Goal: Task Accomplishment & Management: Complete application form

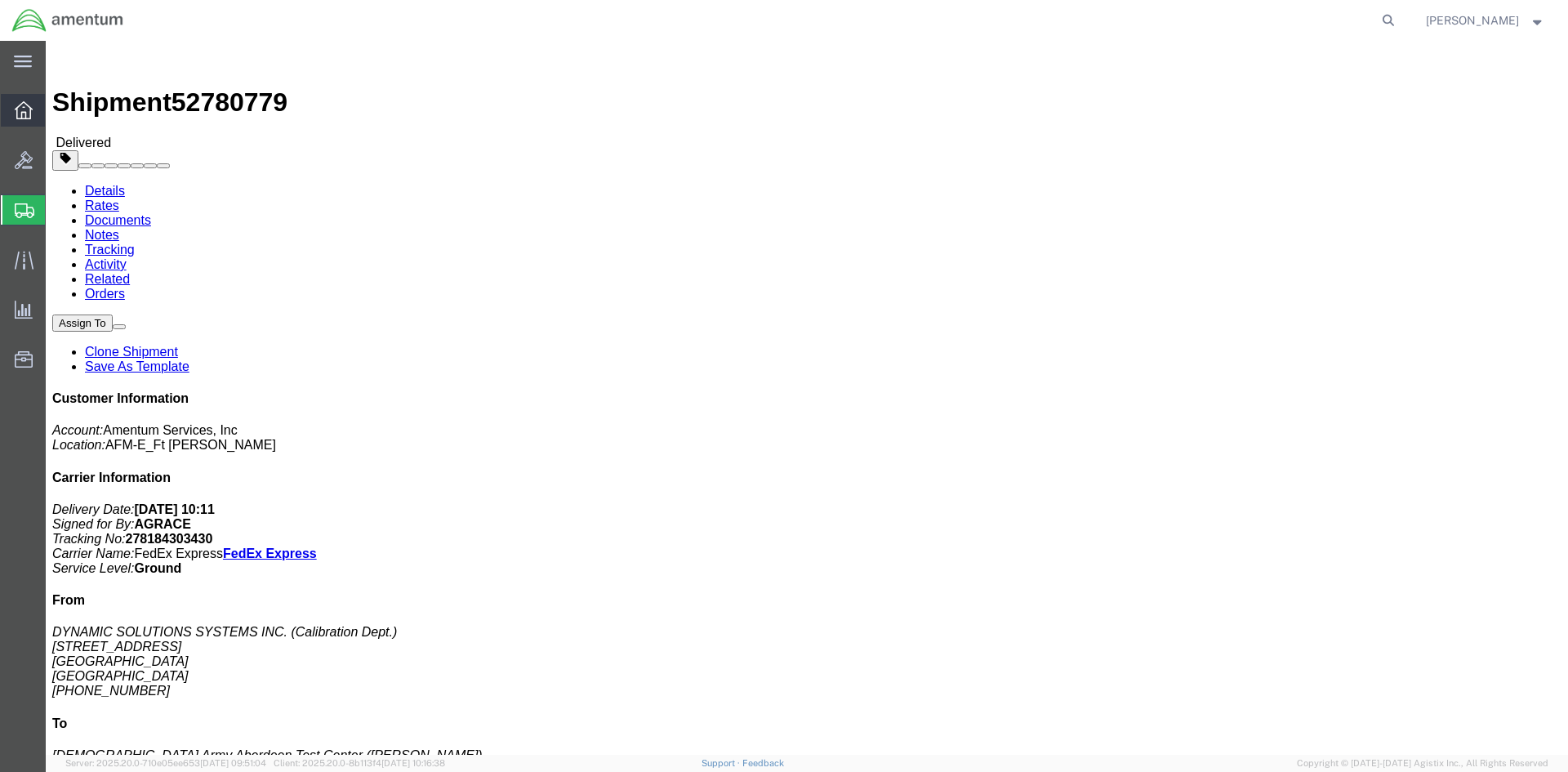
click at [28, 110] on icon at bounding box center [23, 110] width 17 height 18
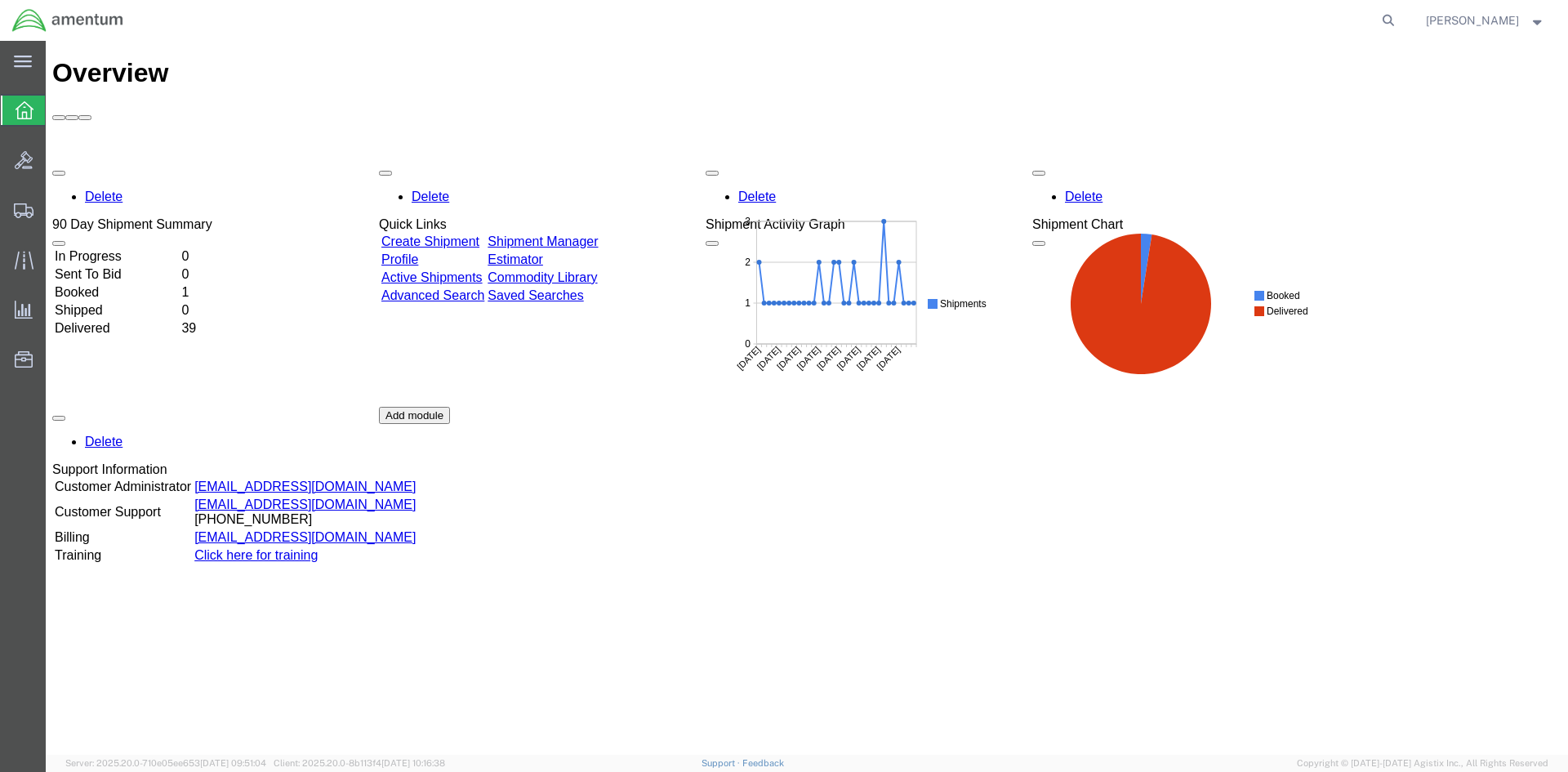
click at [479, 234] on link "Create Shipment" at bounding box center [430, 241] width 98 height 14
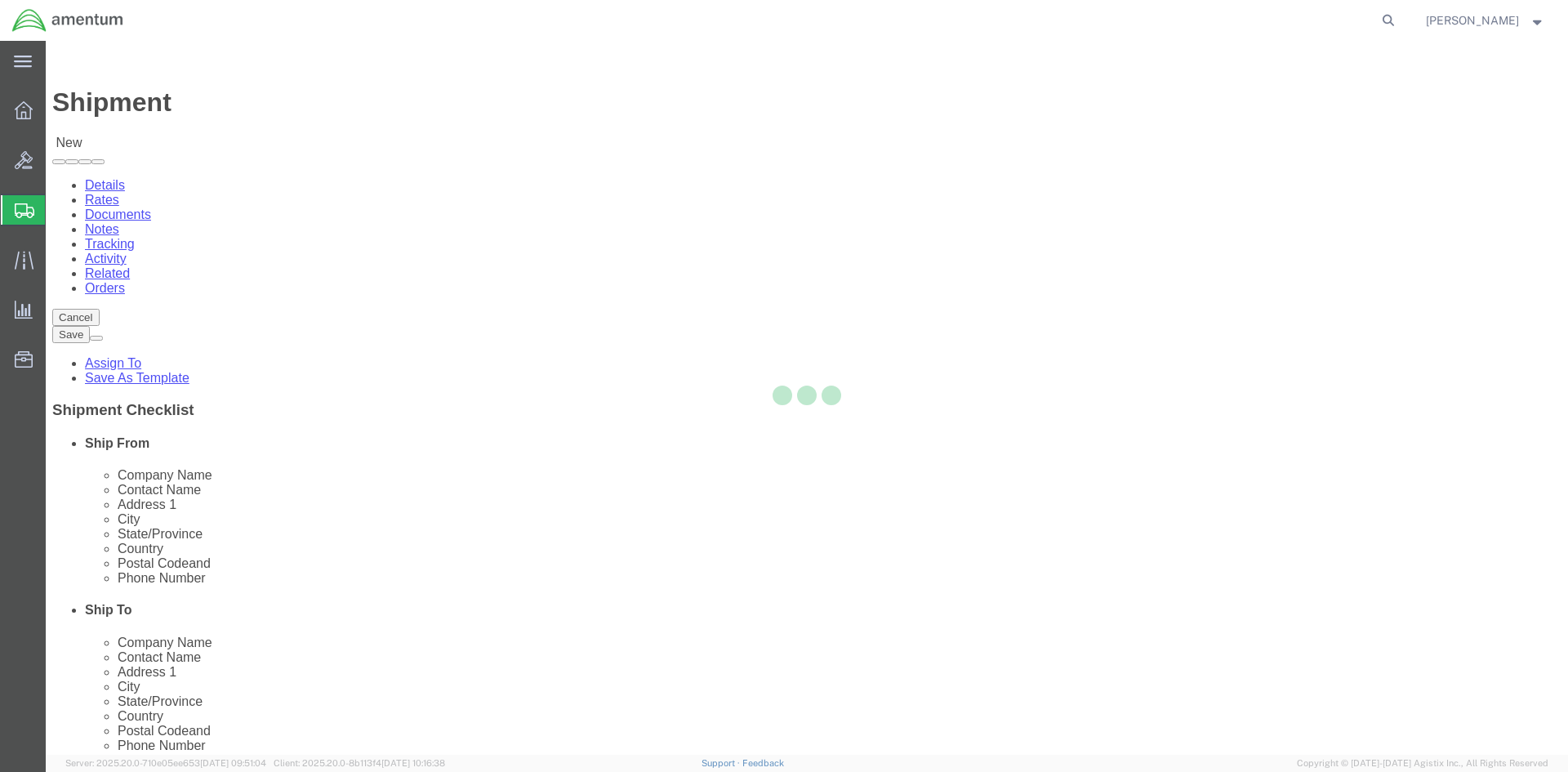
select select
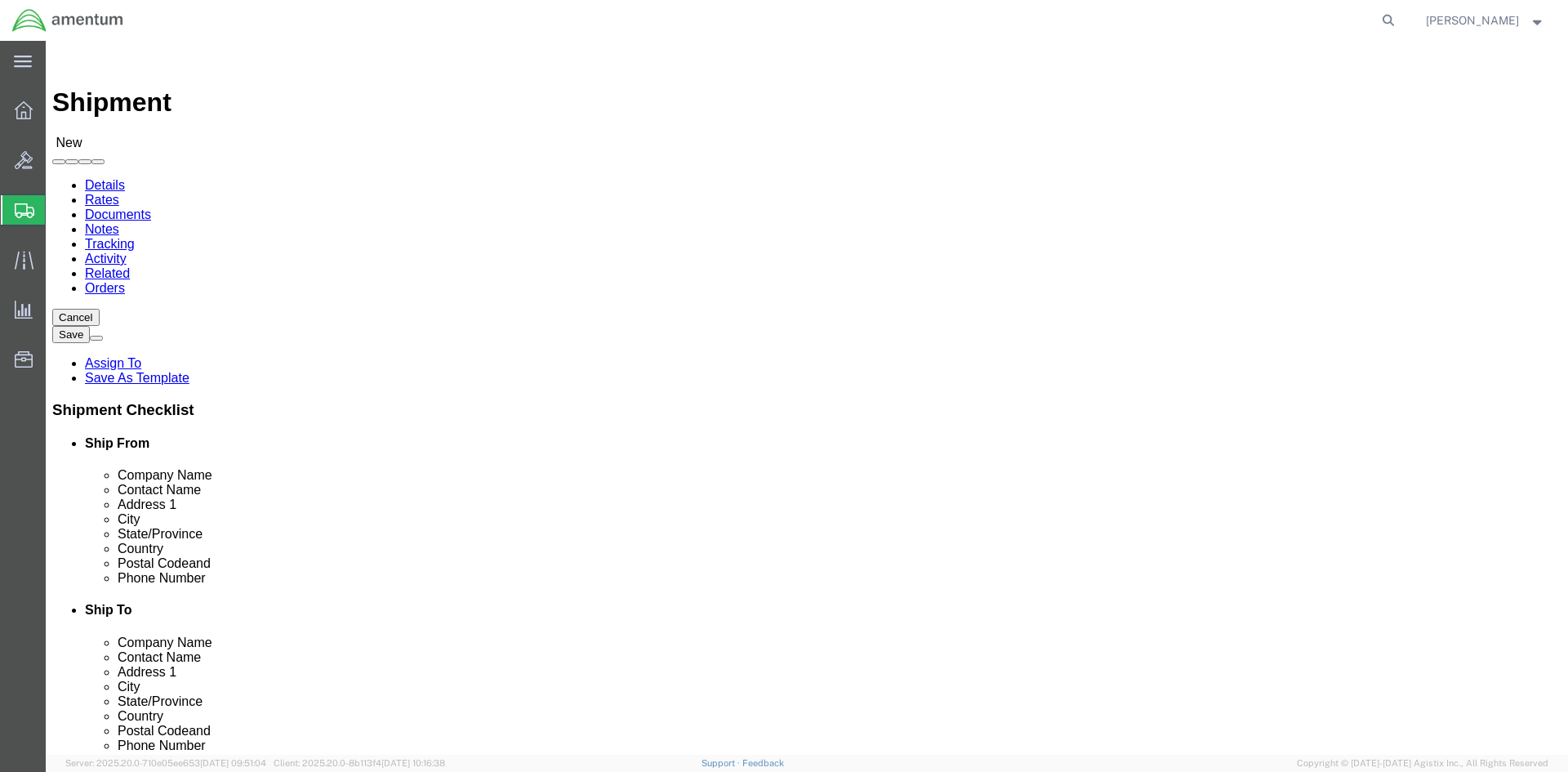
click input "text"
type input "J"
type input "[PERSON_NAME]"
click p "- AMCOM/LRC-A [PERSON_NAME] - ([PERSON_NAME] / [PERSON_NAME]) BLDG P-3042 [PERS…"
select select
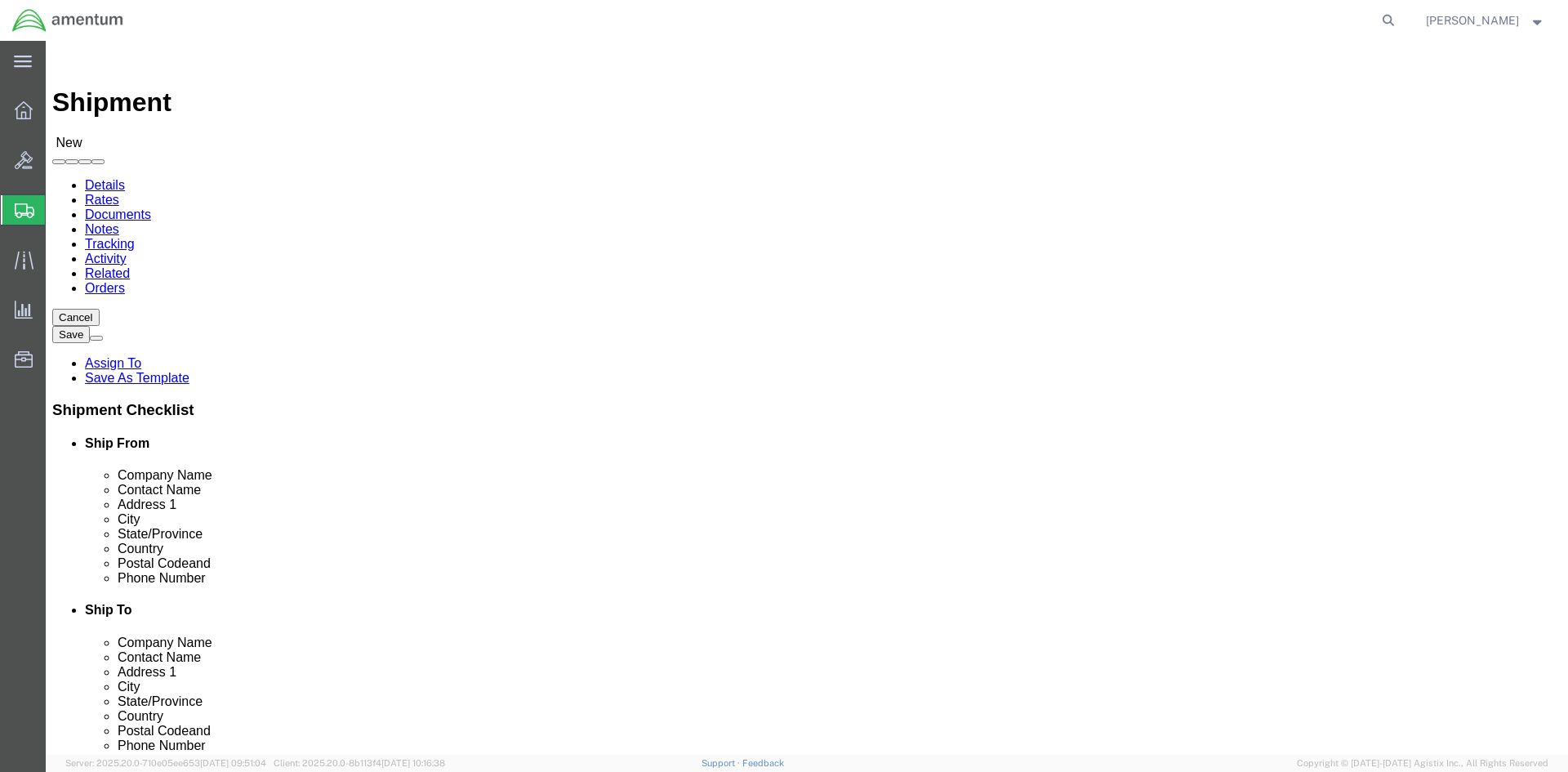
type input "AMCOM/LRC-A [PERSON_NAME]"
type input "[PERSON_NAME] / [PERSON_NAME]"
type input "BLDG P-[STREET_ADDRESS][PERSON_NAME]"
type input "[PERSON_NAME] AAF"
type input "[GEOGRAPHIC_DATA][PERSON_NAME]"
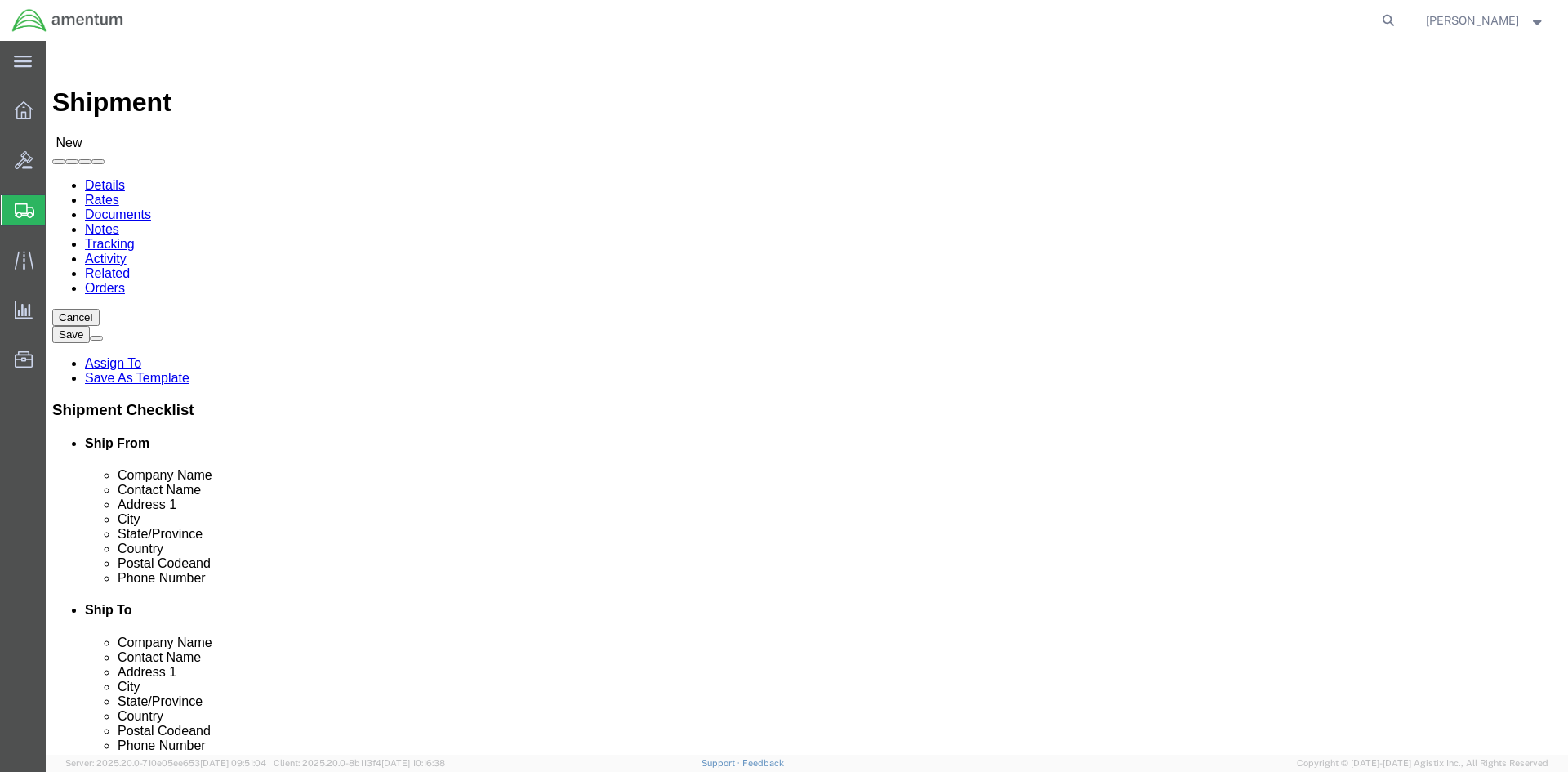
type input "28310"
type input "[PHONE_NUMBER]"
select select "NC"
type input "[PERSON_NAME] / [PERSON_NAME]"
drag, startPoint x: 369, startPoint y: 559, endPoint x: 156, endPoint y: 544, distance: 213.5
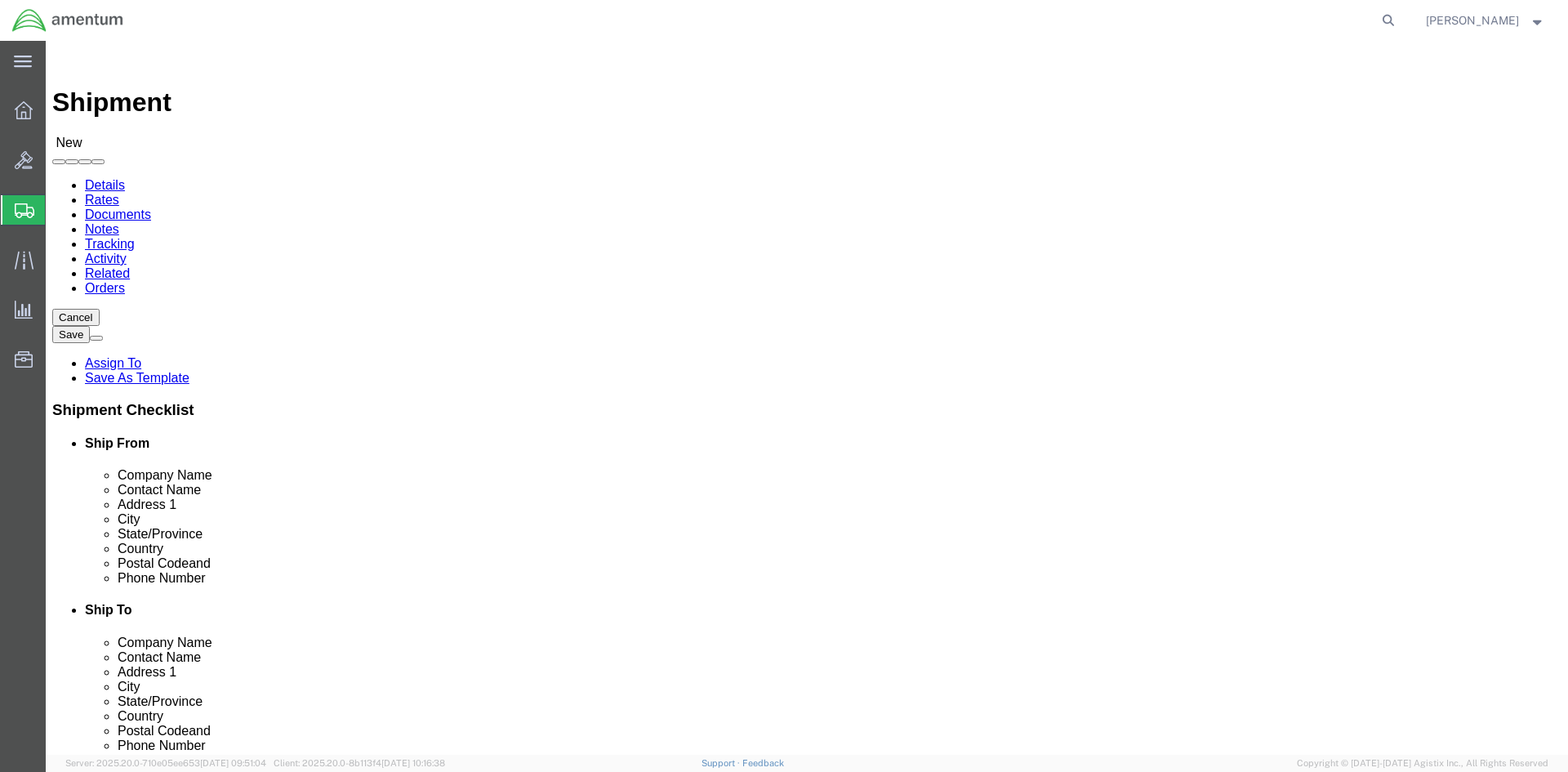
click div "Phone Number [PHONE_NUMBER]"
paste input "[PHONE_NUMBER]"
type input "[PHONE_NUMBER]"
click button
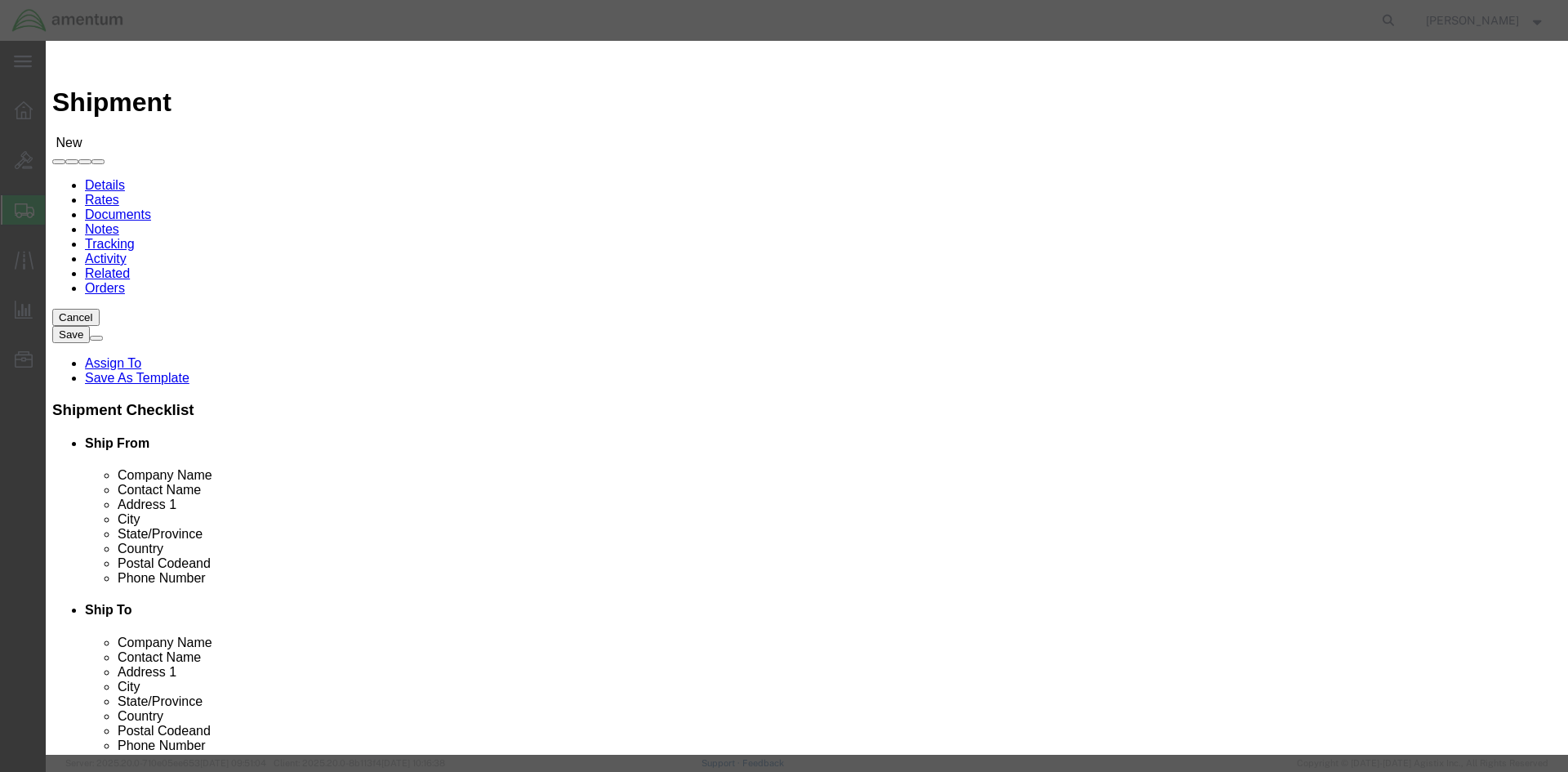
click input "checkbox"
checkbox input "true"
click button "Save"
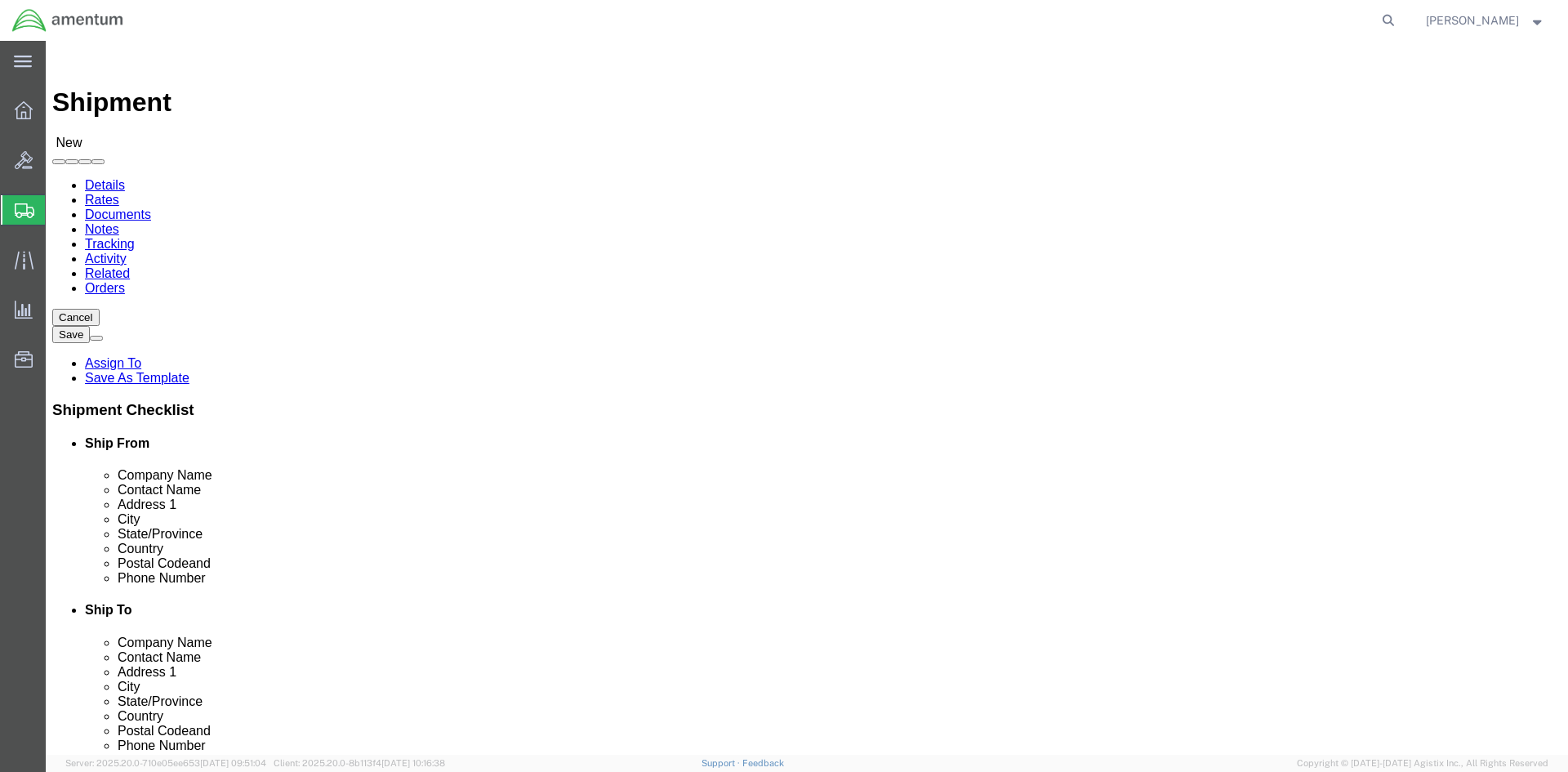
click input "AMCOM/LRC-A [PERSON_NAME]"
type input "AMCOM/LRC-A [PERSON_NAME]/ AMENTUM"
click span
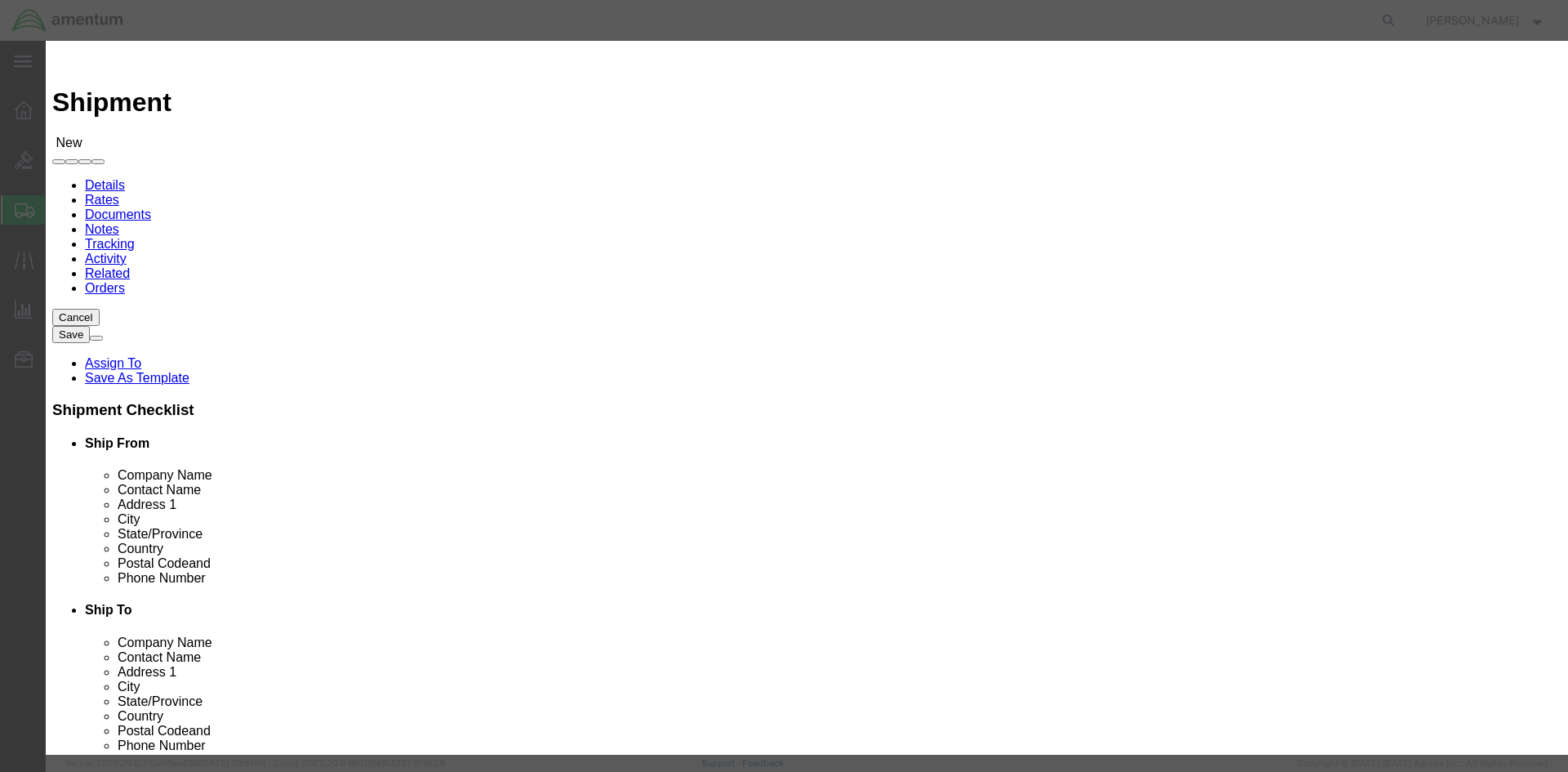
click input "checkbox"
checkbox input "true"
click button "Save"
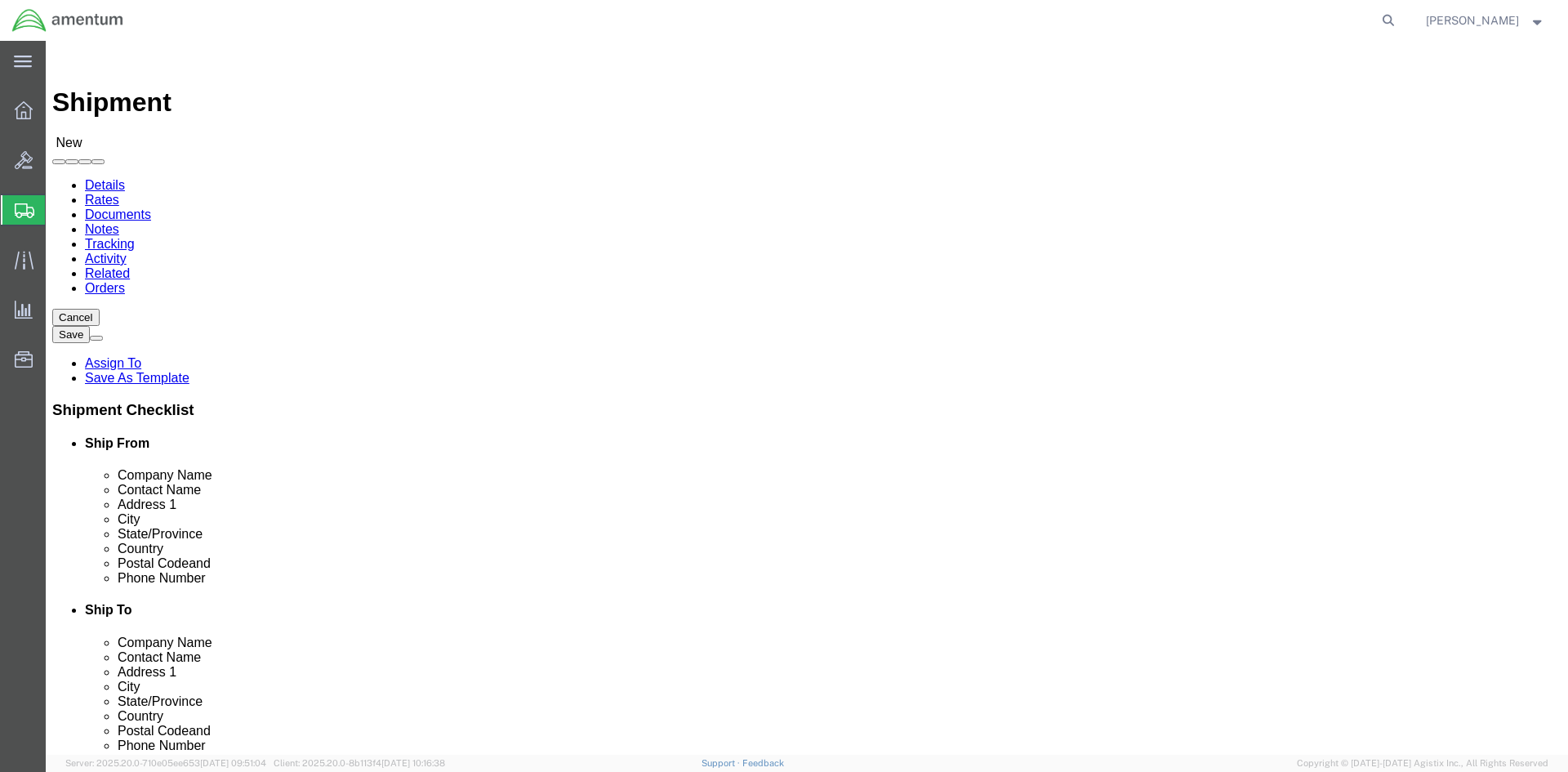
click input "text"
paste input "CW3 [PERSON_NAME]"
type input "CW3 [PERSON_NAME]"
click input "text"
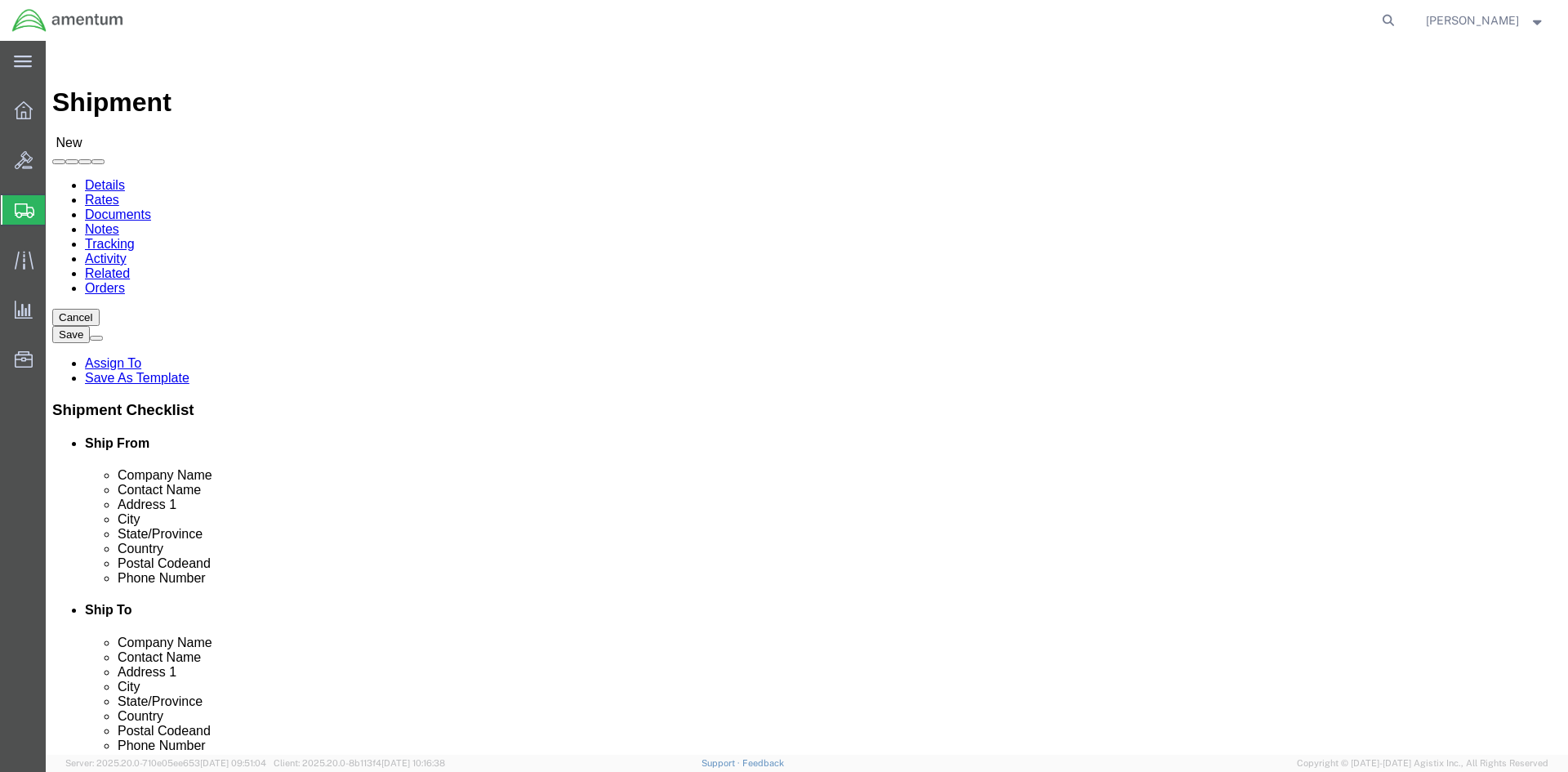
paste input "Delta Co Tech Supply"
type input "Delta Co Tech Supply"
click input "text"
paste input "6970 [PERSON_NAME] Dr"
type input "6970 [PERSON_NAME] Dr"
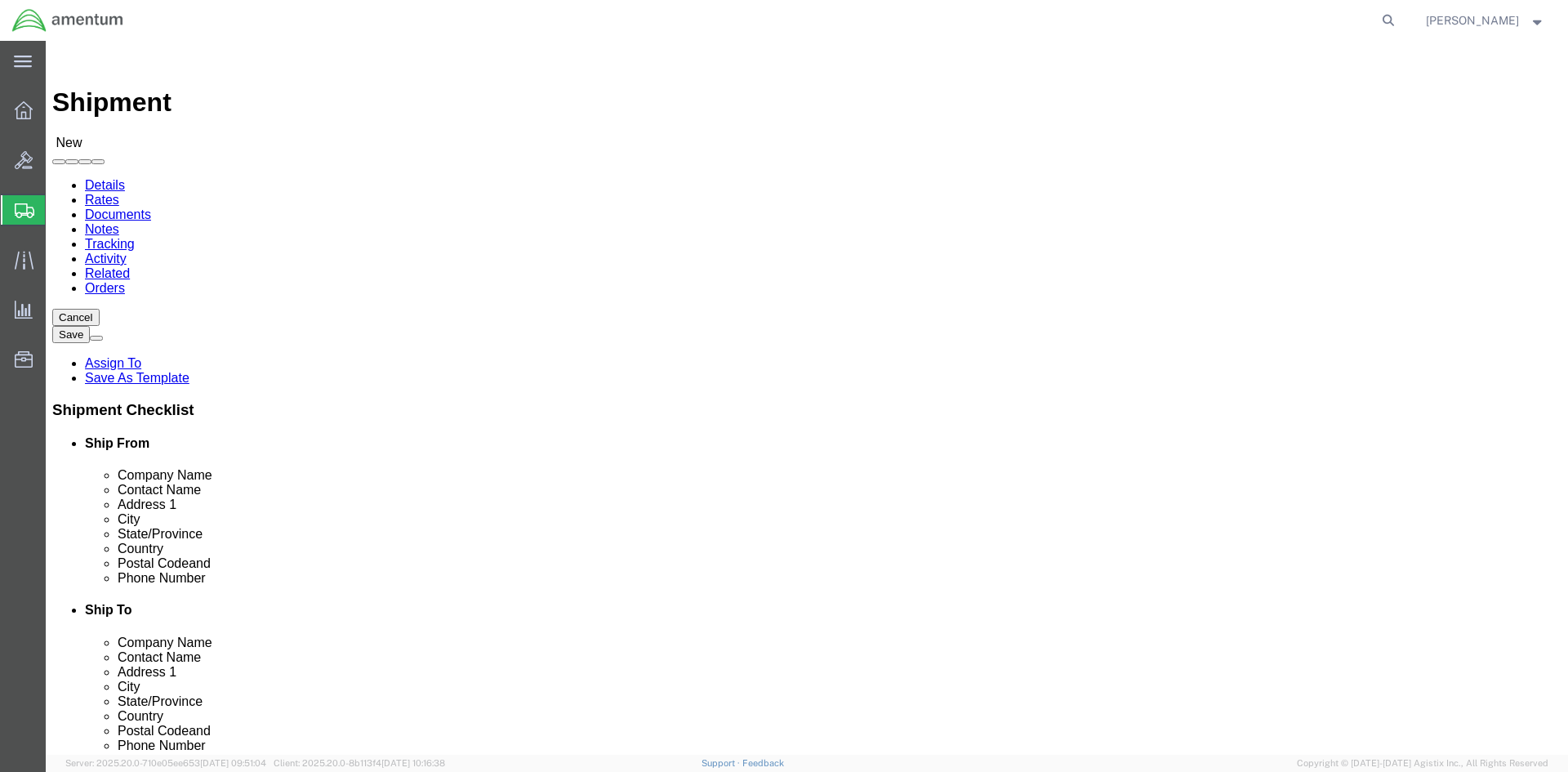
select select
click div "Location My Profile Location [PHONE_NUMBER] [PHONE_NUMBER] [PHONE_NUMBER] [PHON…"
click input "text"
paste input "BLDG 3151"
type input "BLDG 3151"
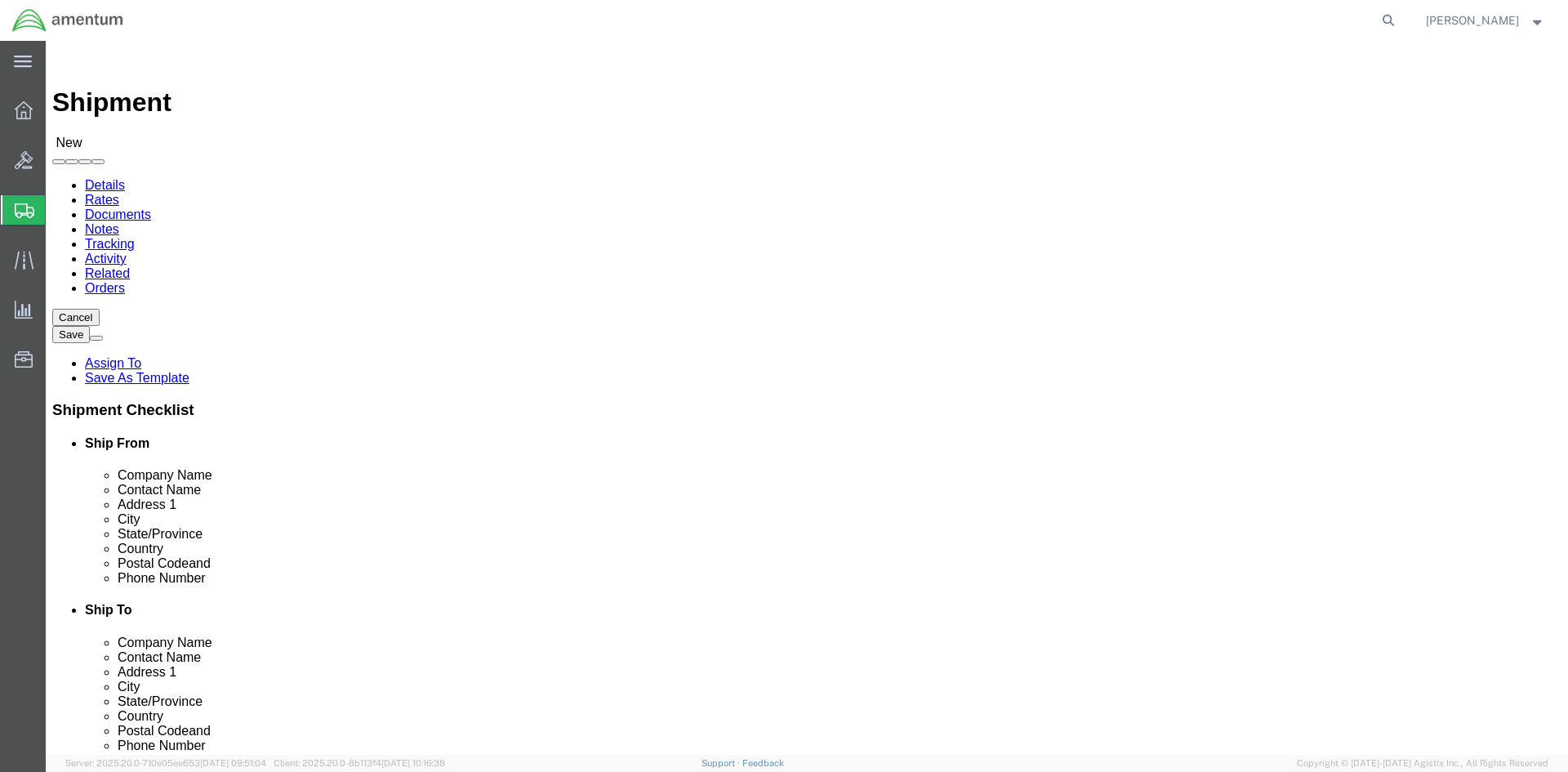
click input "text"
type input "[GEOGRAPHIC_DATA]"
select select
click at [1115, 16] on agx-global-search at bounding box center [1141, 20] width 523 height 41
type input "VIRG"
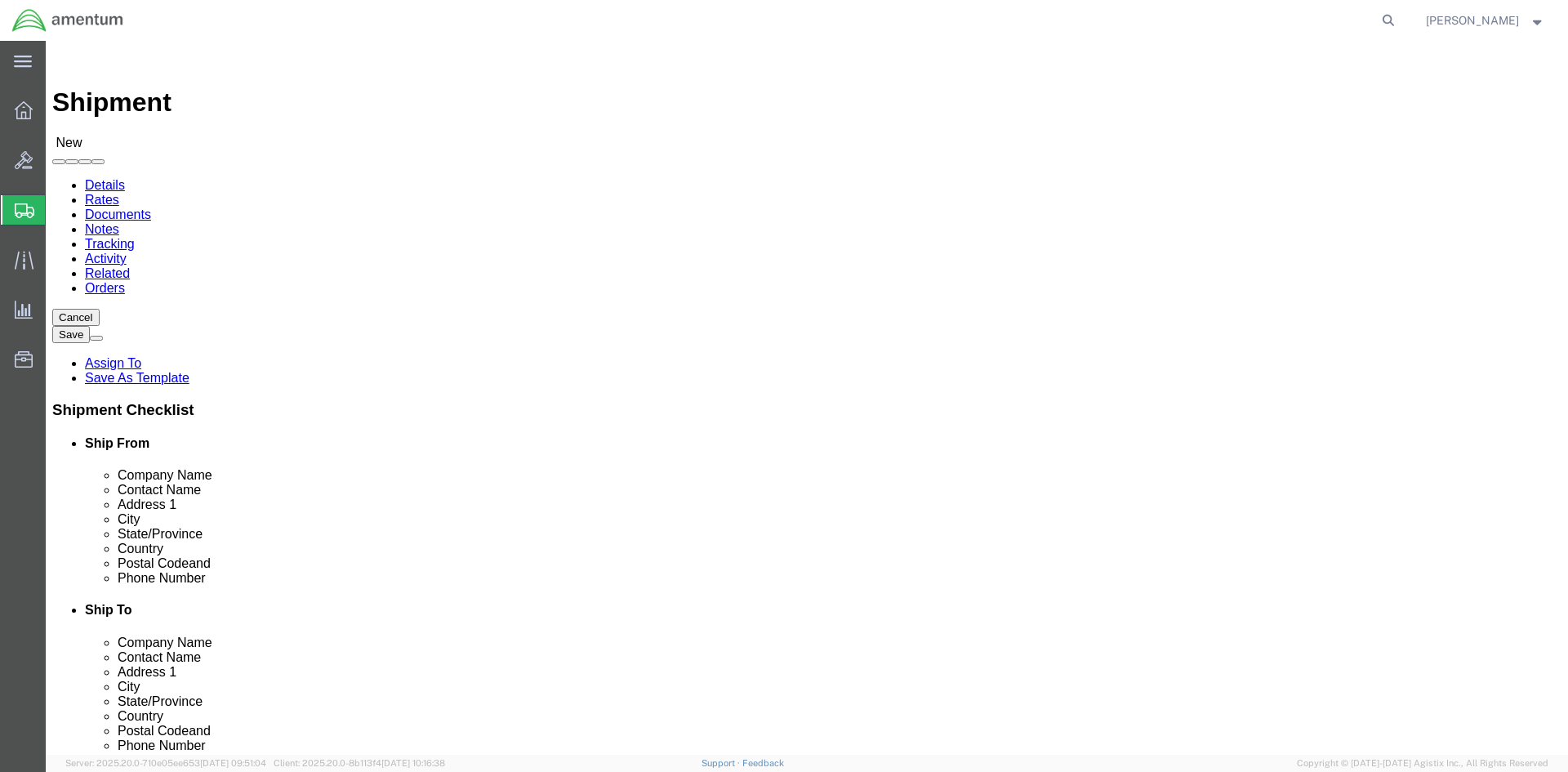
select select
select select "VA"
click div "Location My Profile Location [PHONE_NUMBER] [PHONE_NUMBER] [PHONE_NUMBER] [PHON…"
click input "Postal Code"
paste input "22060"
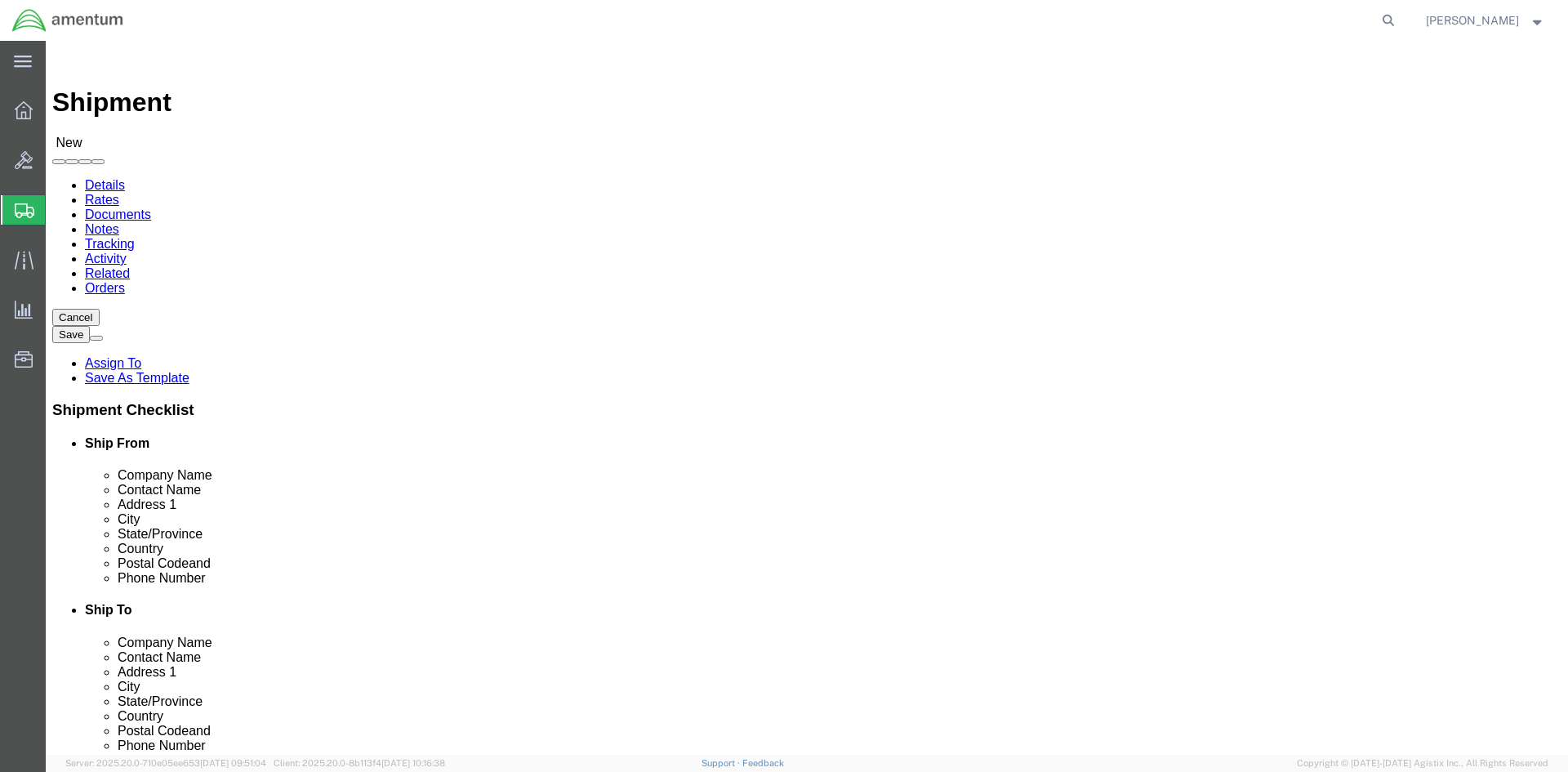
type input "22060"
select select
click span
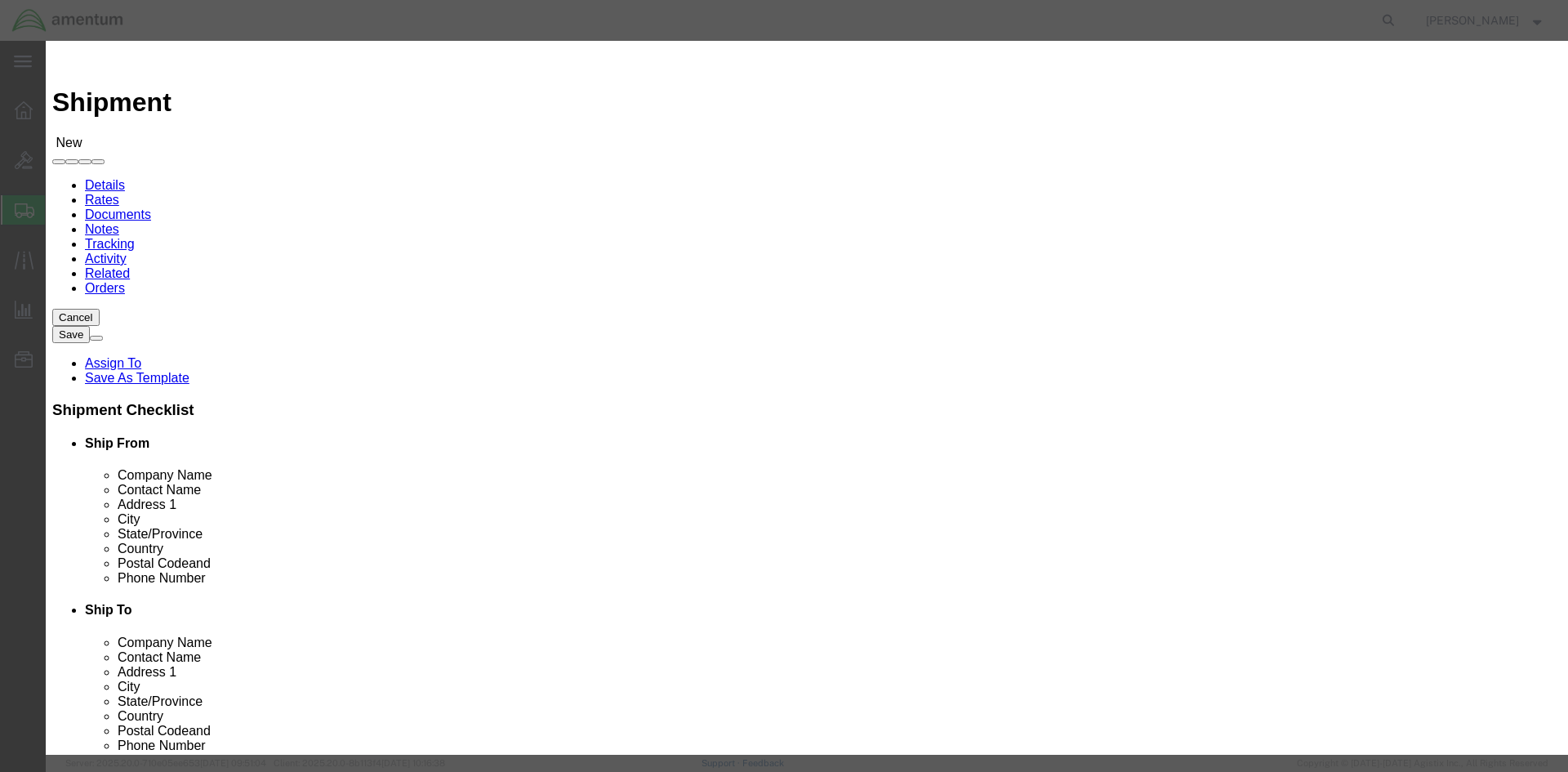
click input "checkbox"
checkbox input "true"
click button "Save"
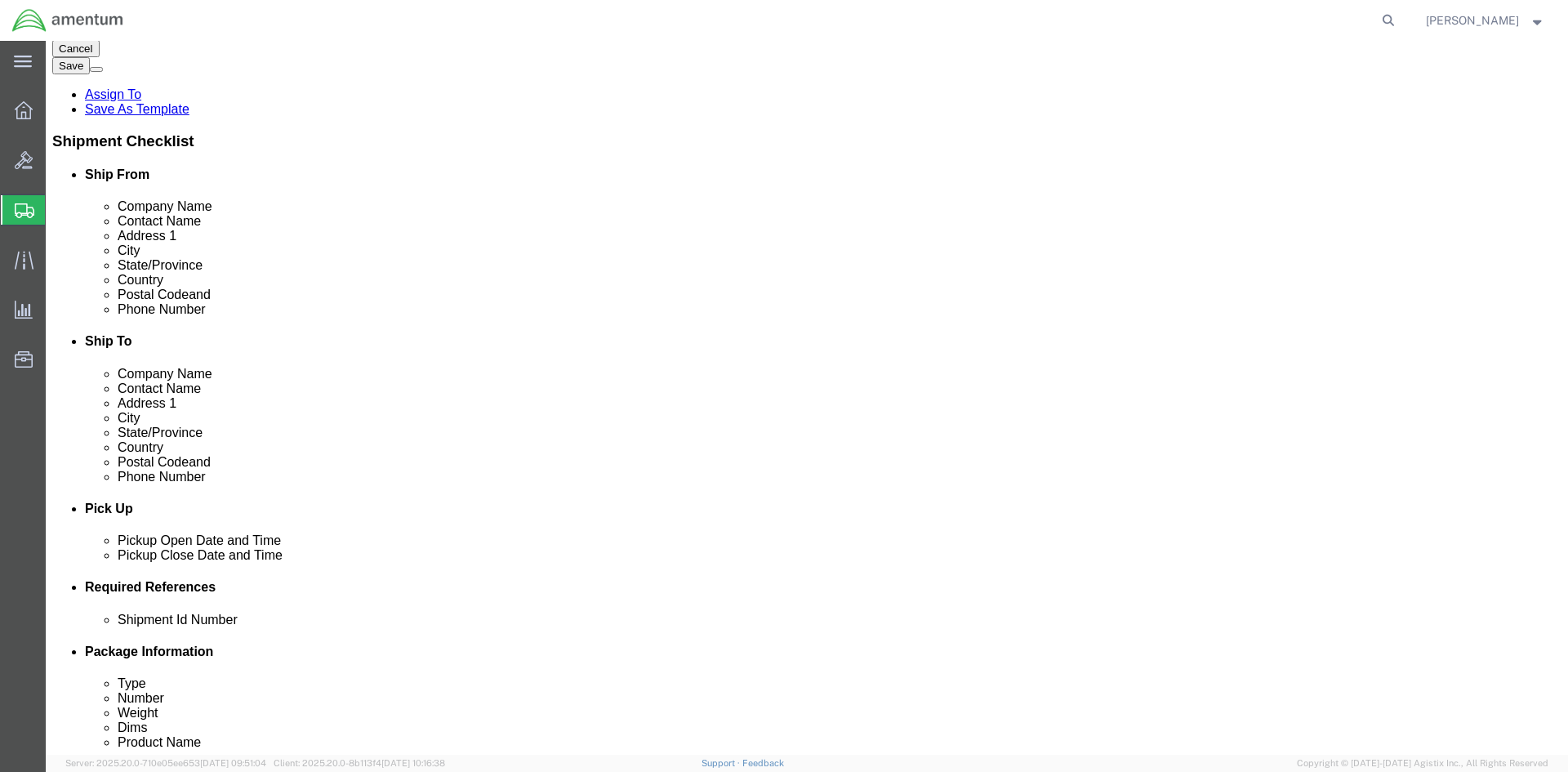
scroll to position [327, 0]
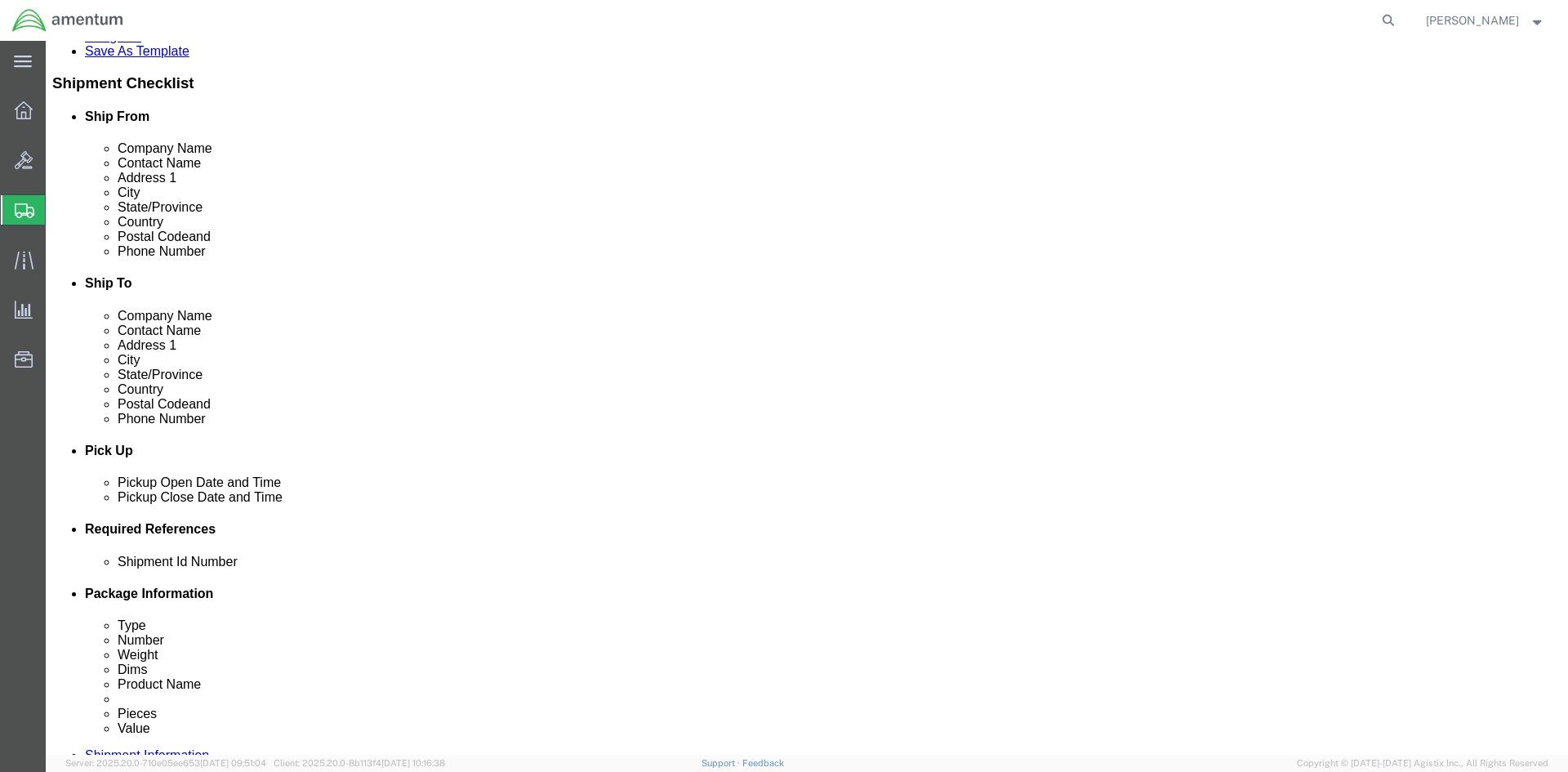
click div
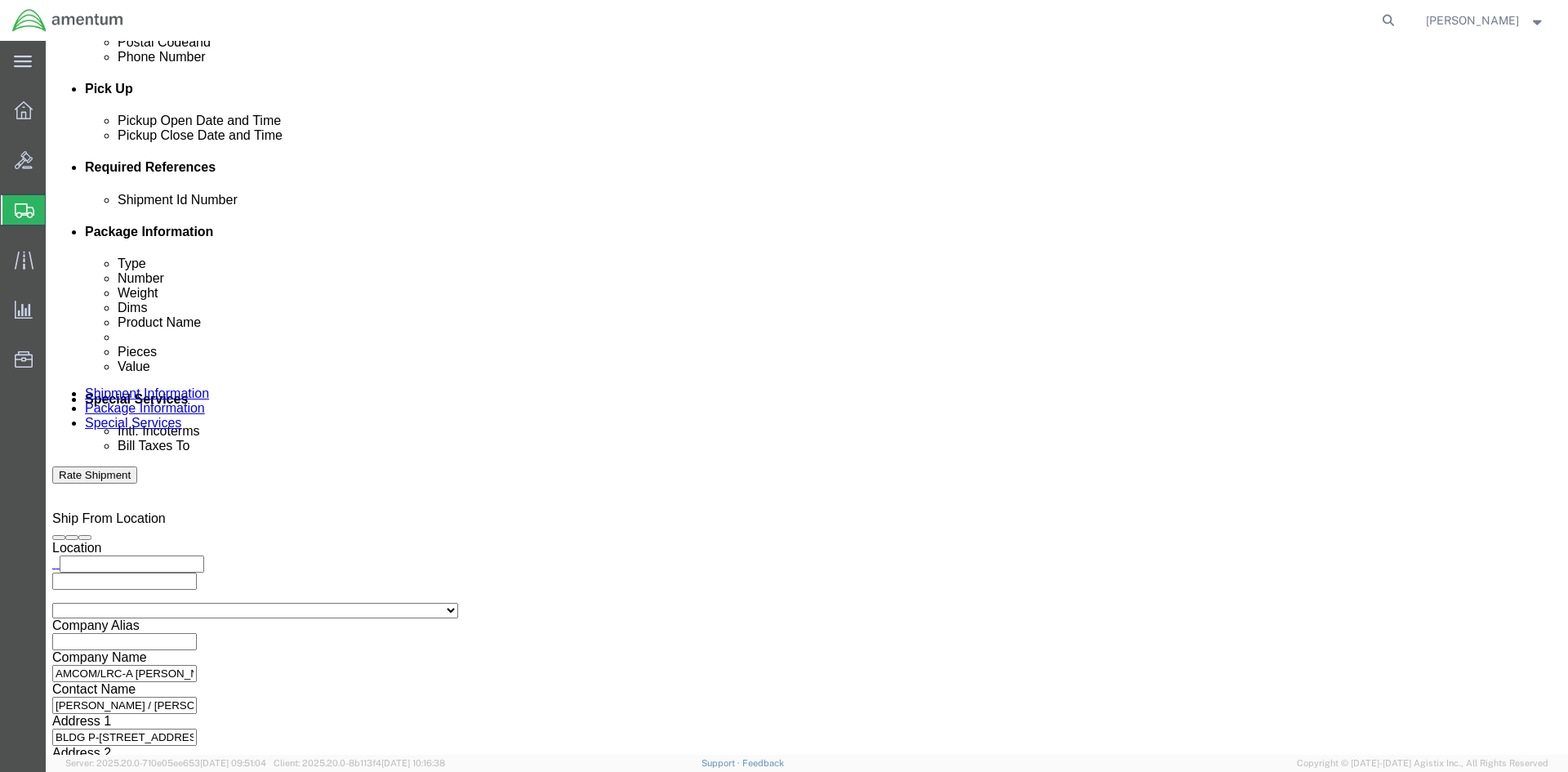
click button "Apply"
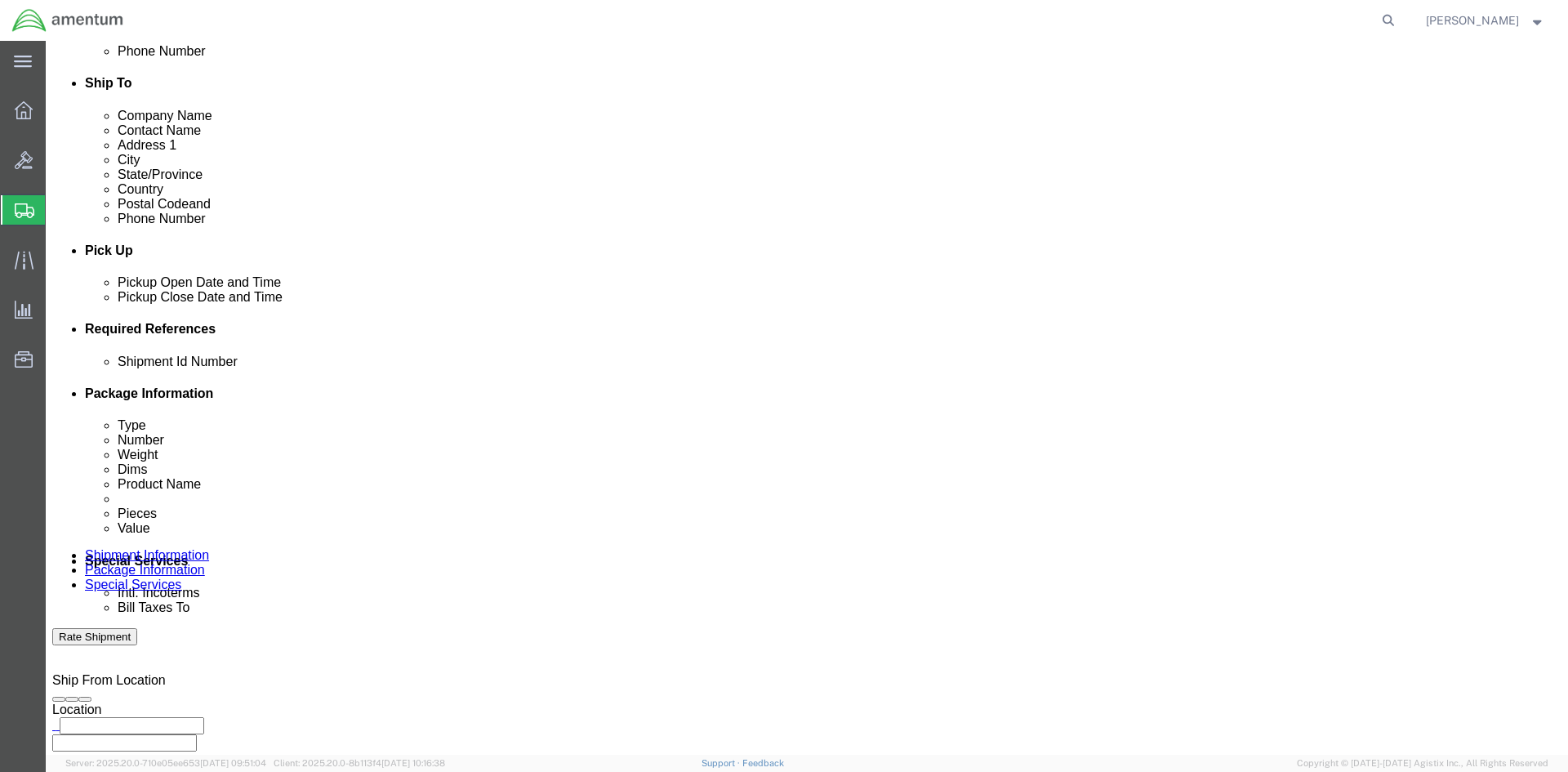
scroll to position [525, 0]
click div
click button "Apply"
click button "Add reference"
click input "text"
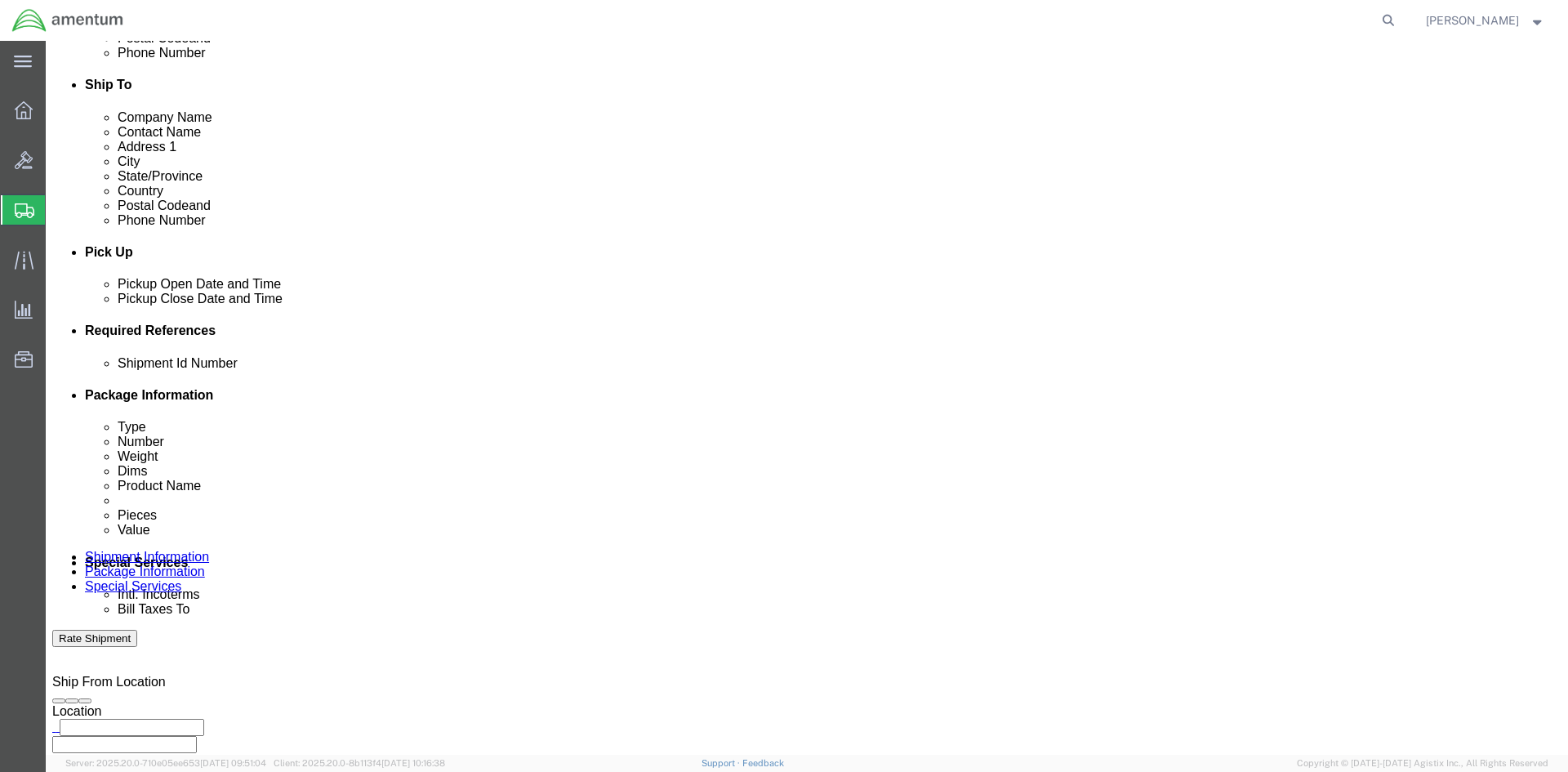
type input "1521CH.025"
click select "Select Account Type Activity ID Airline Appointment Number ASN Batch Request # …"
select select "INVOICE"
click select "Select Account Type Activity ID Airline Appointment Number ASN Batch Request # …"
click div "Select Account Type Activity ID Airline Appointment Number ASN Batch Request # …"
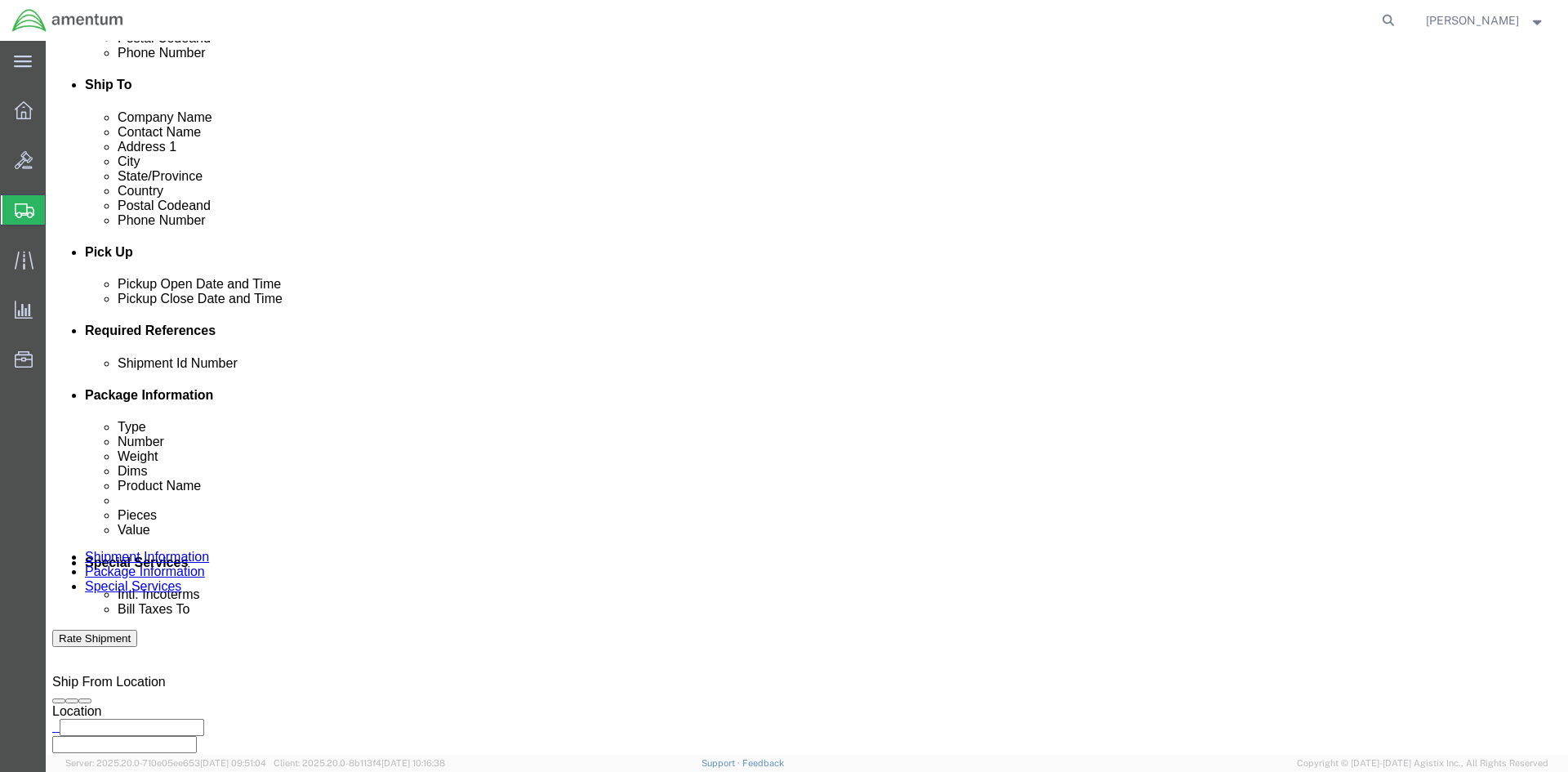
click input "text"
type input "1521CH.025"
click button "Add reference"
click select "Select Account Type Activity ID Airline Appointment Number ASN Batch Request # …"
select select "PROJNUM"
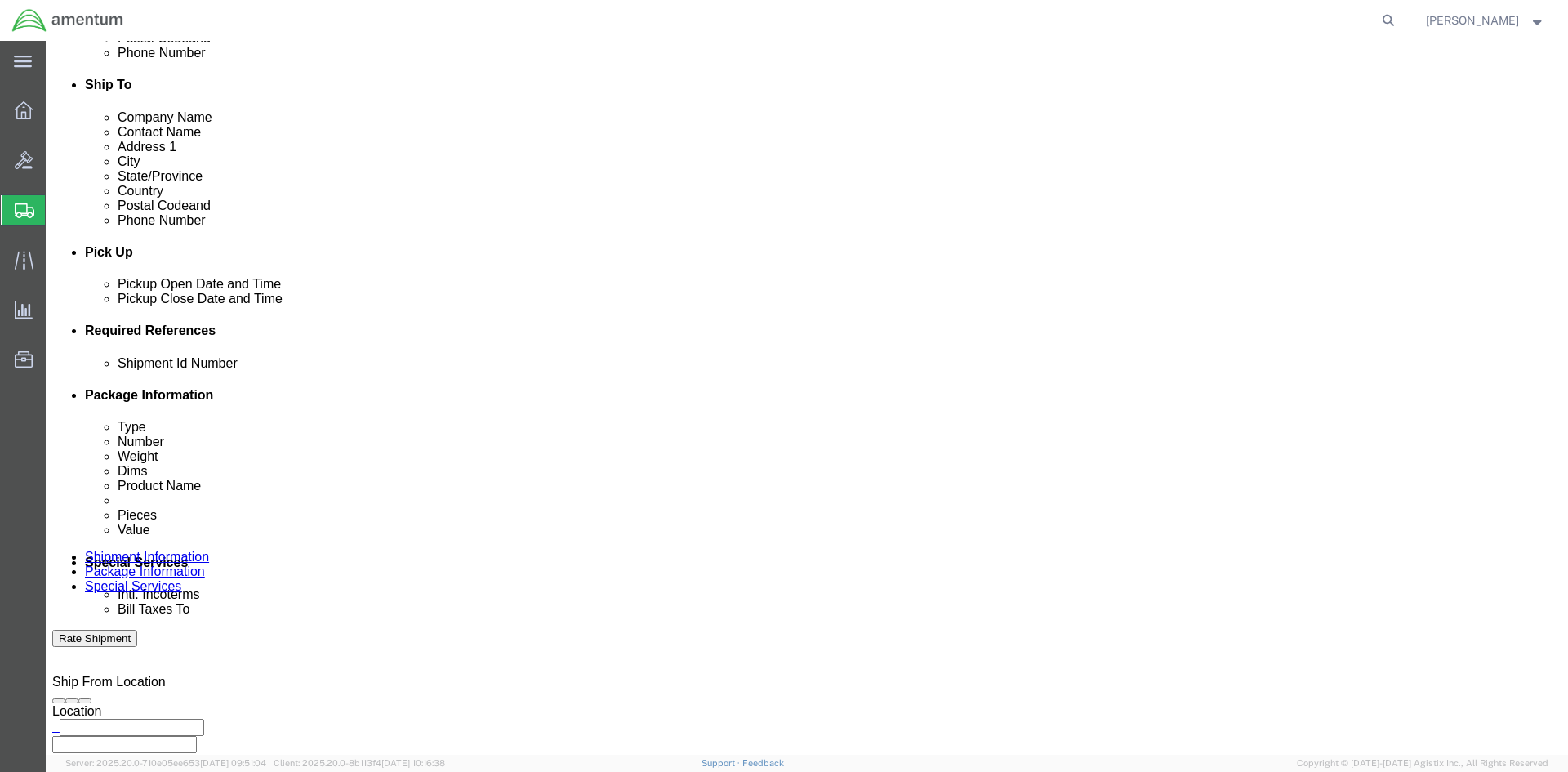
click select "Select Account Type Activity ID Airline Appointment Number ASN Batch Request # …"
click input "text"
paste input "4998.R.1521.CH.CF.1E.FLBR.00"
type input "4998.R.1521.CH.CF.1E.FLBR.00"
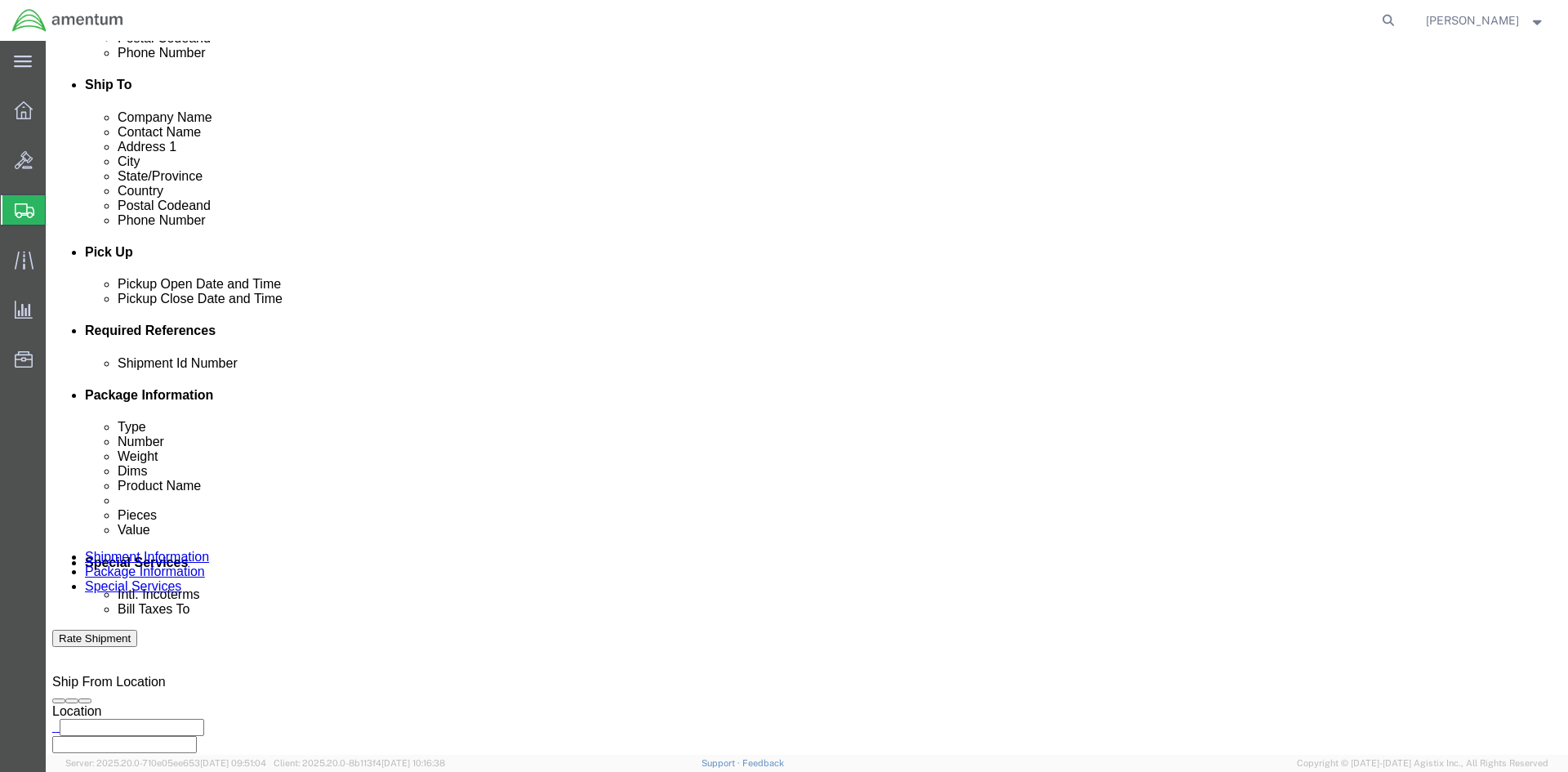
click button "Add reference"
click select "Select Account Type Activity ID Airline Appointment Number ASN Batch Request # …"
select select "PROTOCOLNUM"
click select "Select Account Type Activity ID Airline Appointment Number ASN Batch Request # …"
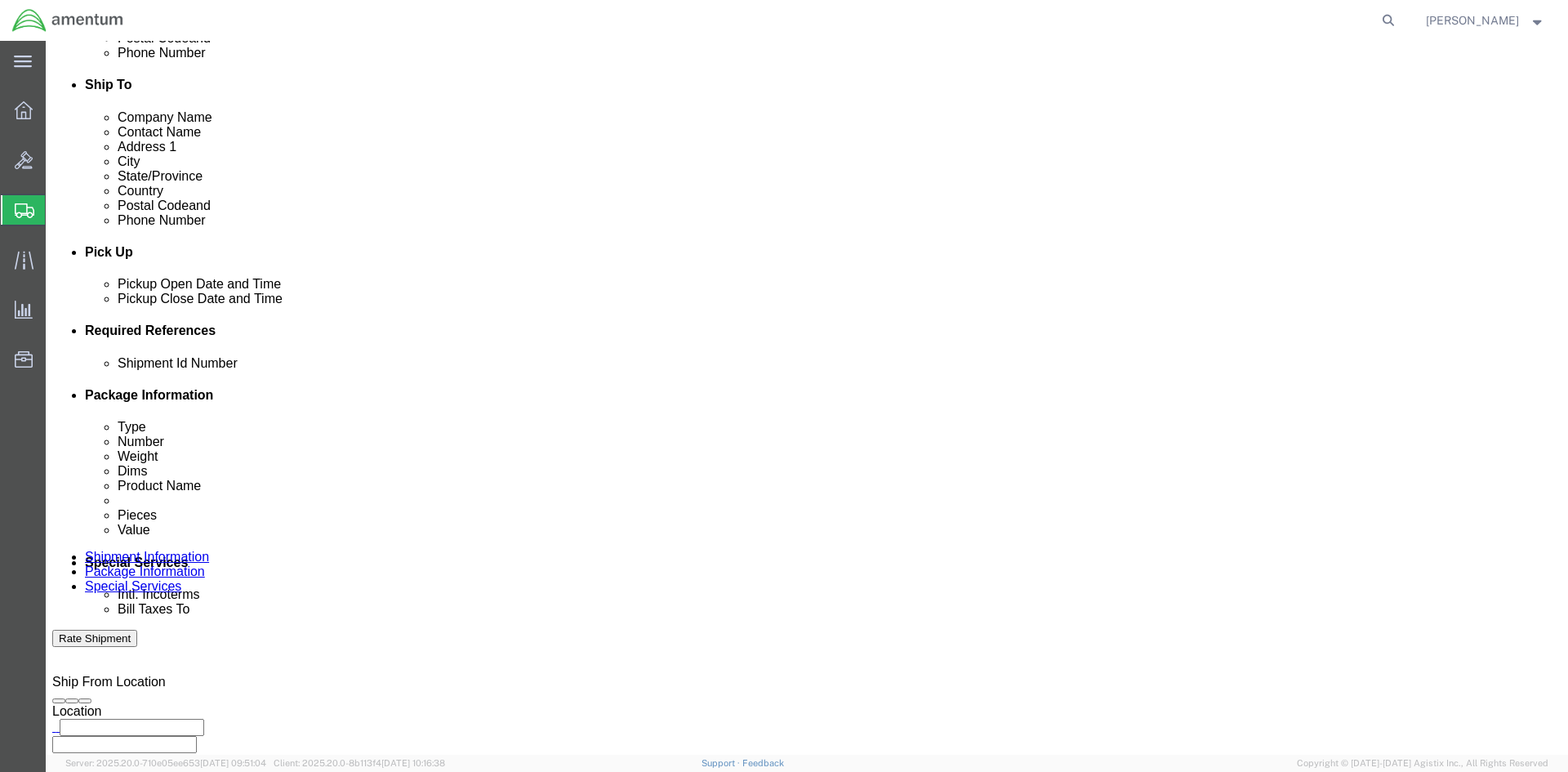
click input "text"
paste input "4998.R.1521.CH.CF.1E.FLBR.00"
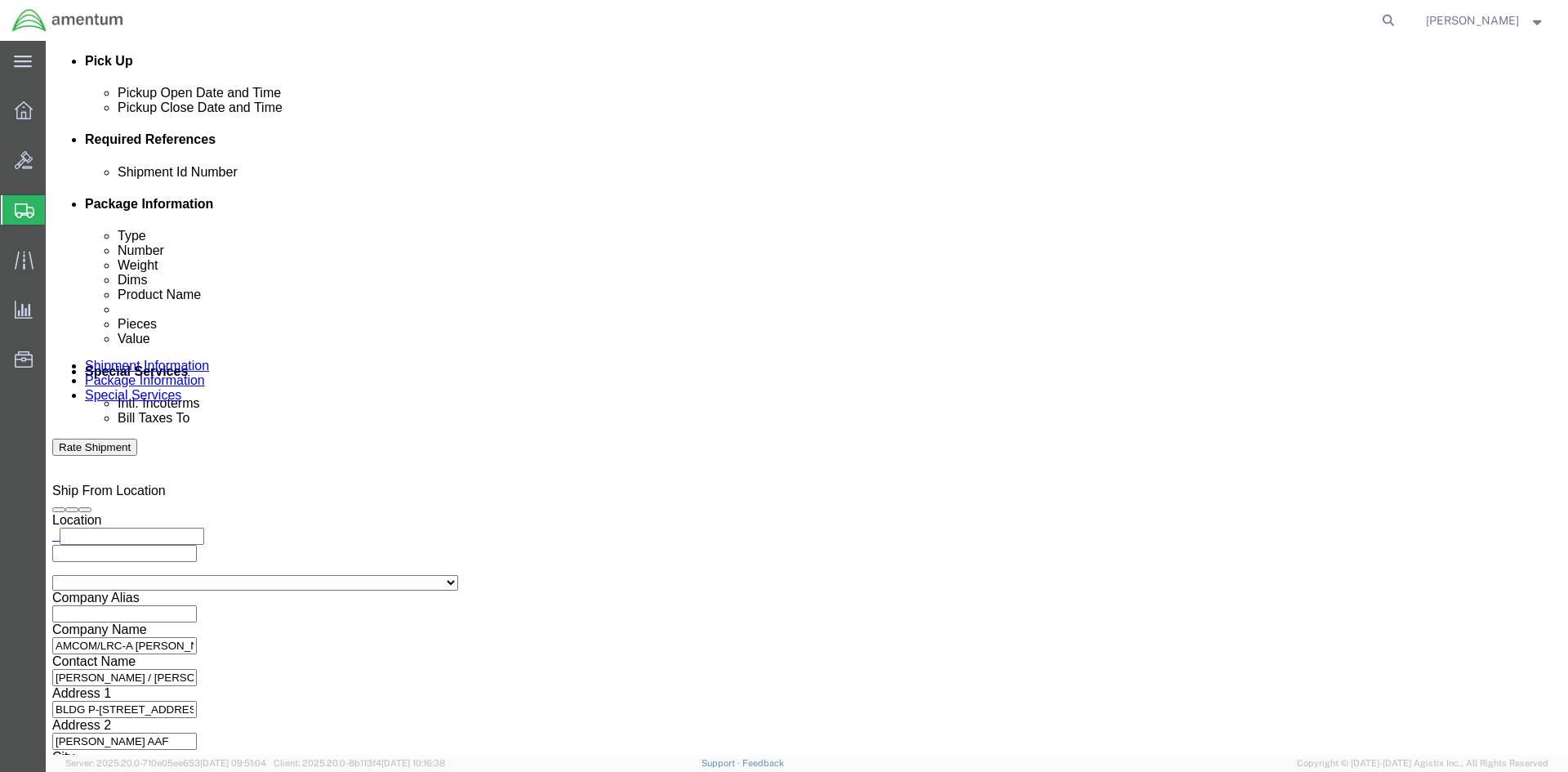
scroll to position [719, 0]
type input "4998.R.1521.CH.CF.1E.FLBR.00"
click button "Continue"
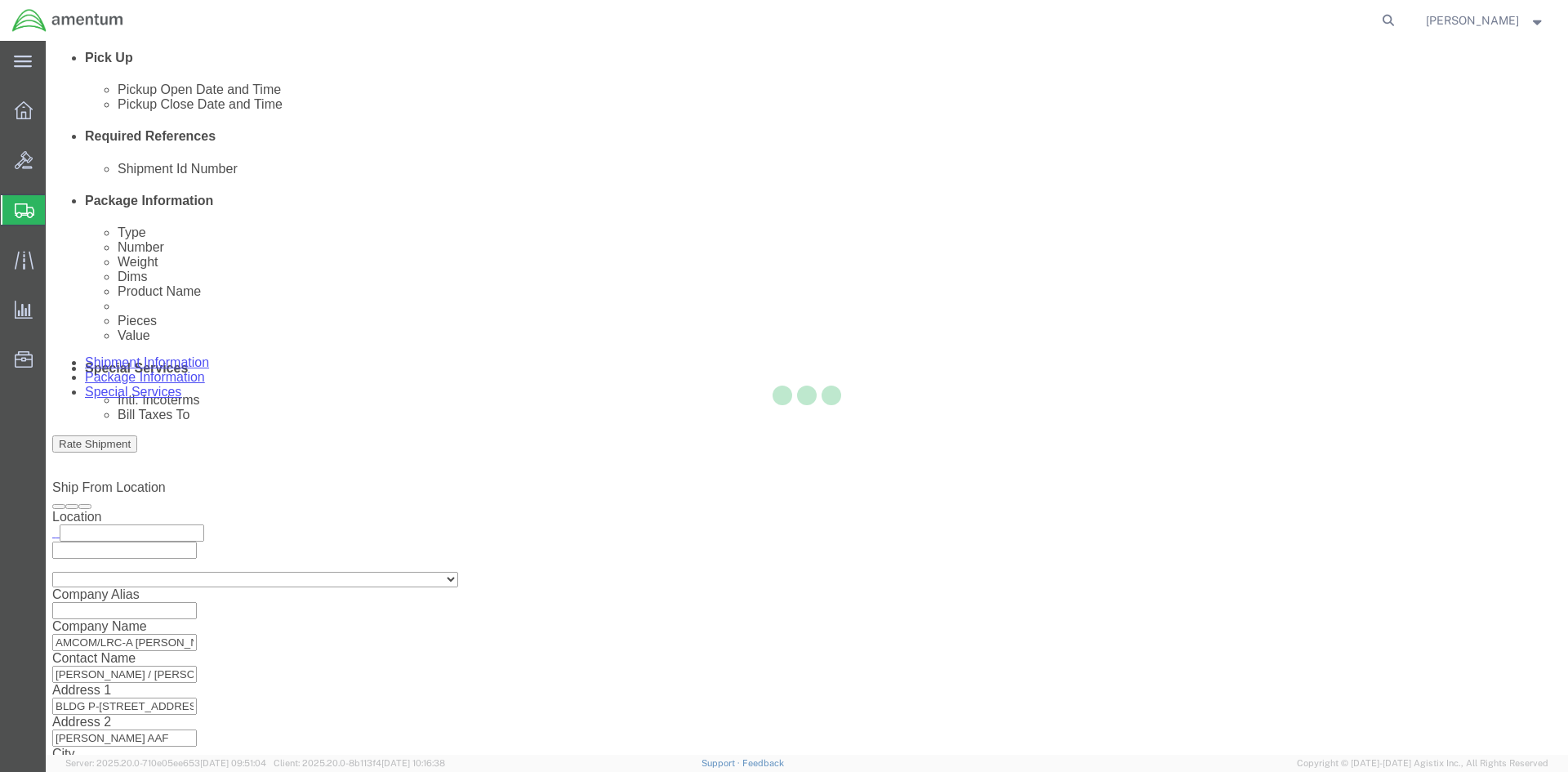
scroll to position [0, 0]
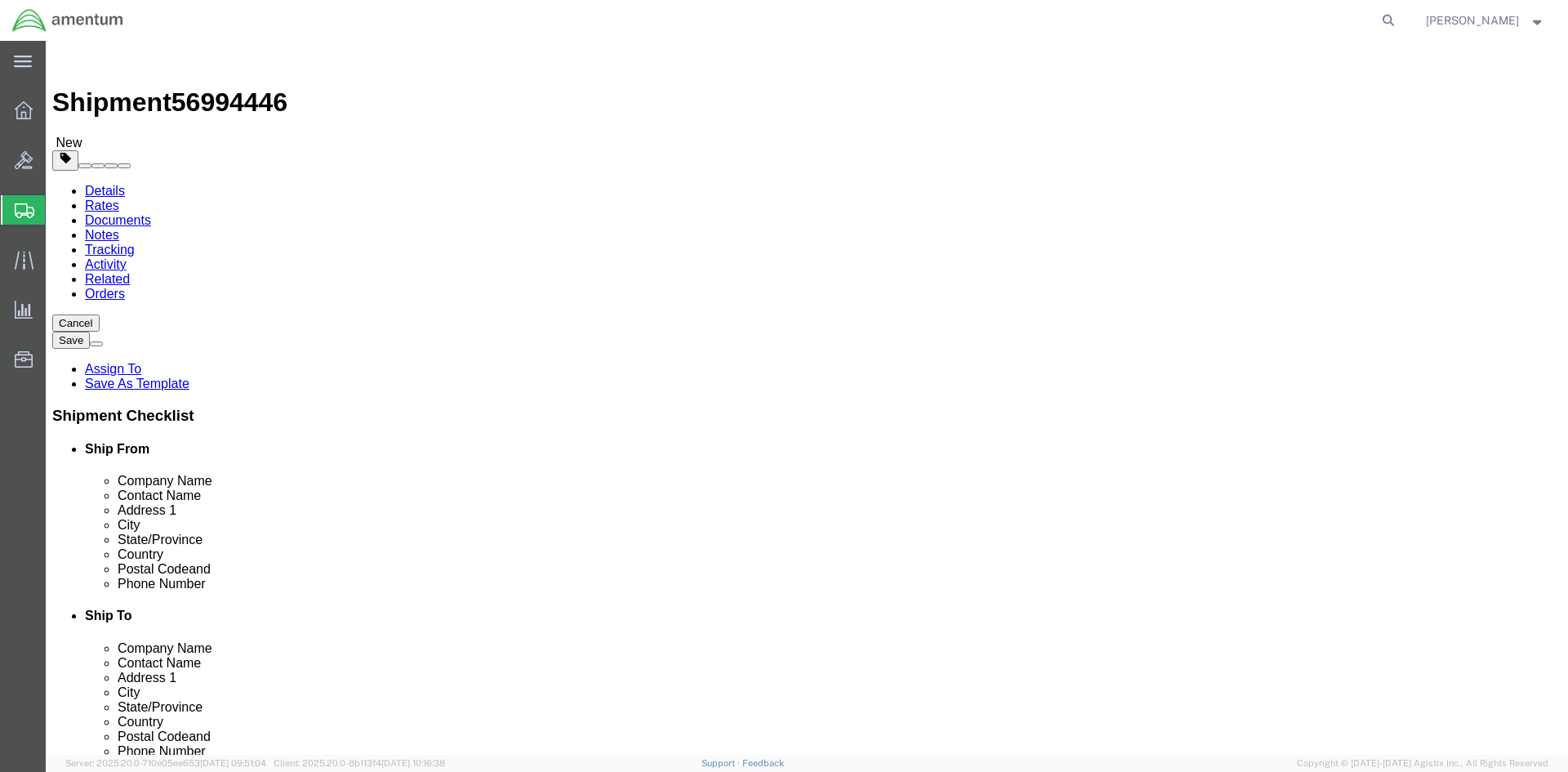
click select "Select BCK Boxes Bale(s) Basket(s) Bolt(s) Bottle(s) Buckets Bulk Bundle(s) Can…"
select select "YRPK"
click select "Select BCK Boxes Bale(s) Basket(s) Bolt(s) Bottle(s) Buckets Bulk Bundle(s) Can…"
click input "text"
type input "4"
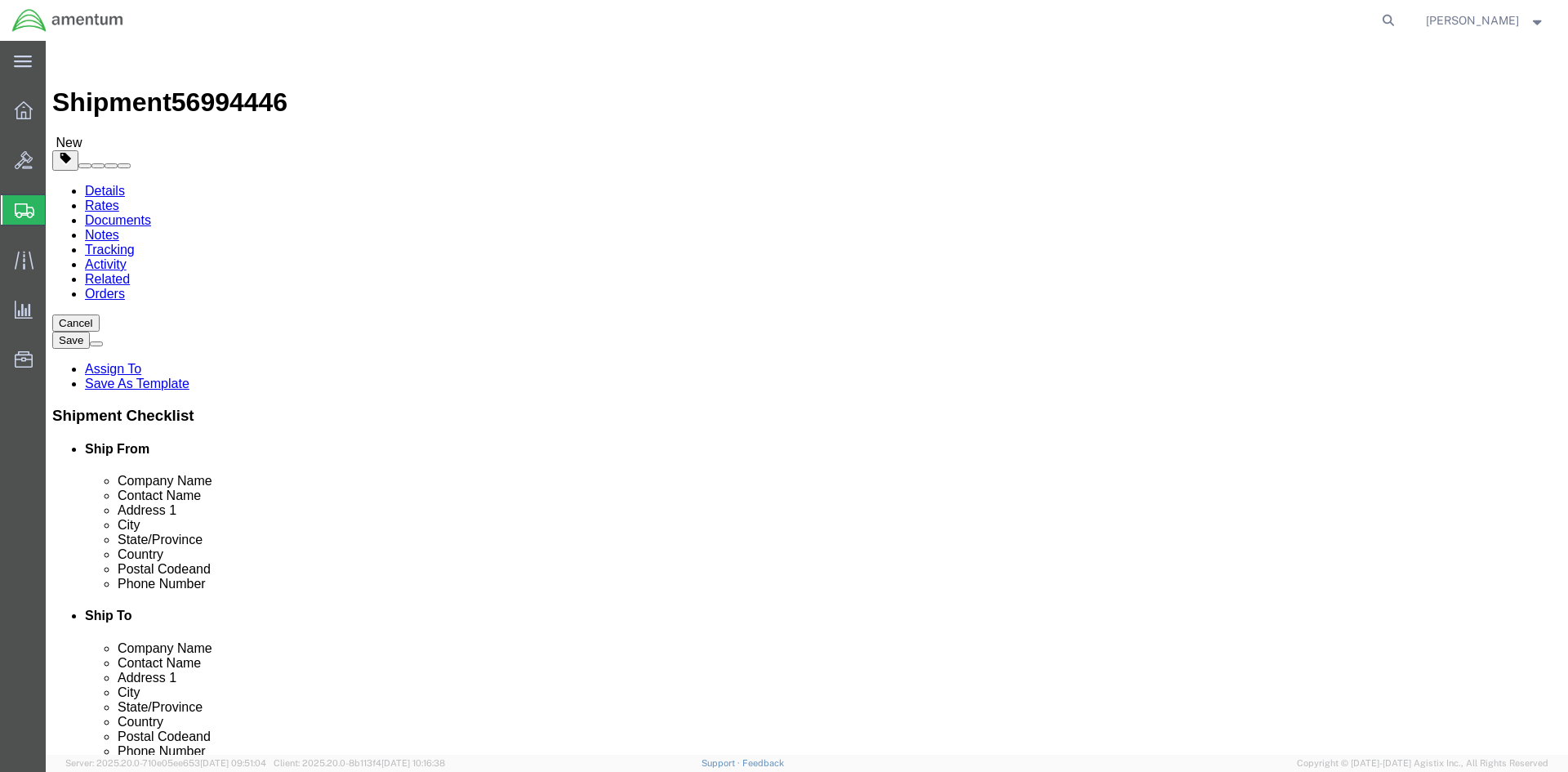
click input "text"
type input "4"
click input "text"
type input "8"
click input "0.00"
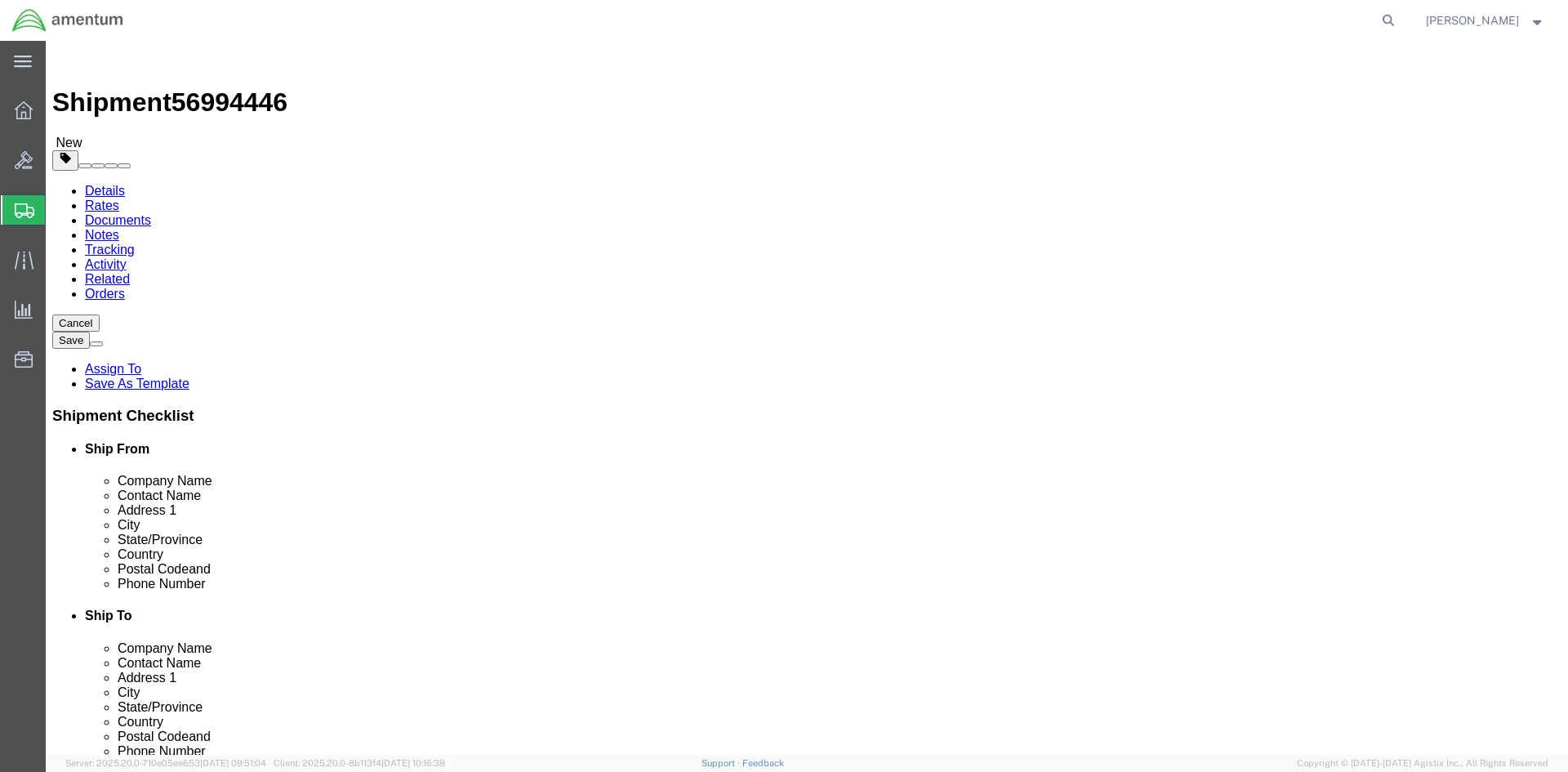
type input "0"
type input "2"
click div "Package Type Select BCK Boxes Bale(s) Basket(s) Bolt(s) Bottle(s) Buckets Bulk …"
click link "Add Content"
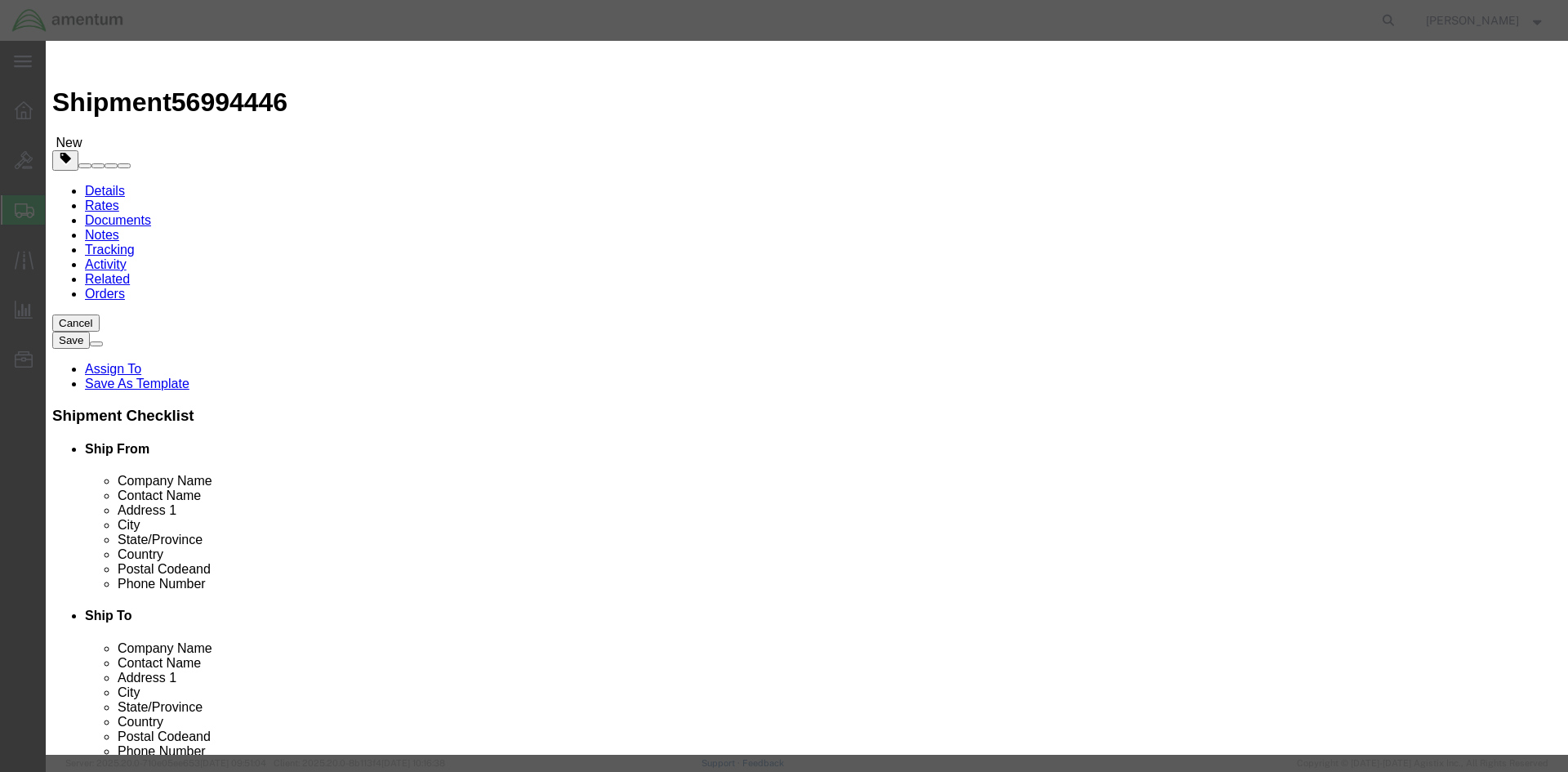
click input "text"
paste input "FORCE MATE ADAPTER"
type input "TOOL FORCE MATE ADAPTER"
click input "0"
type input "1"
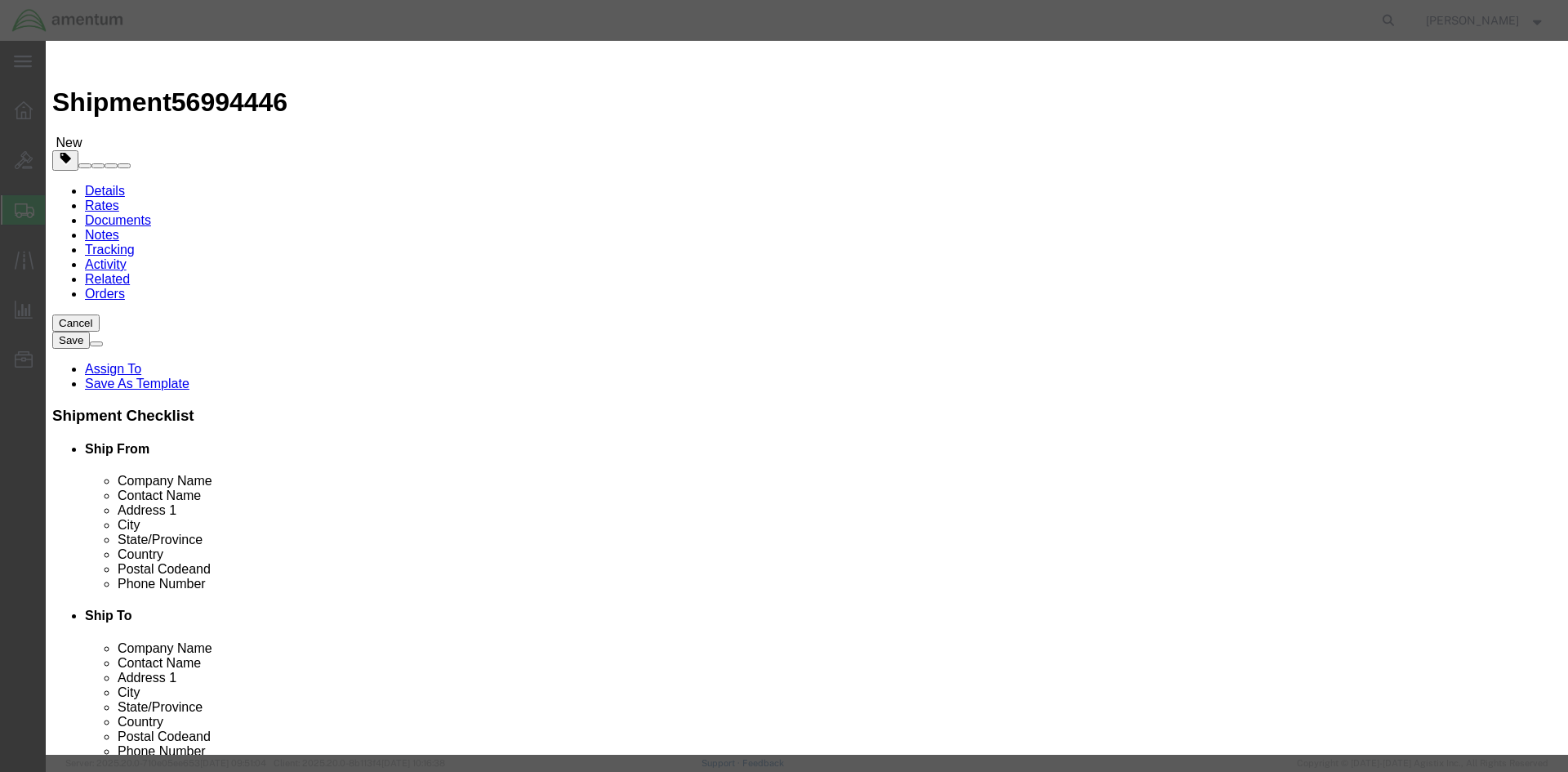
click input "text"
type input "350"
click button "Save & Close"
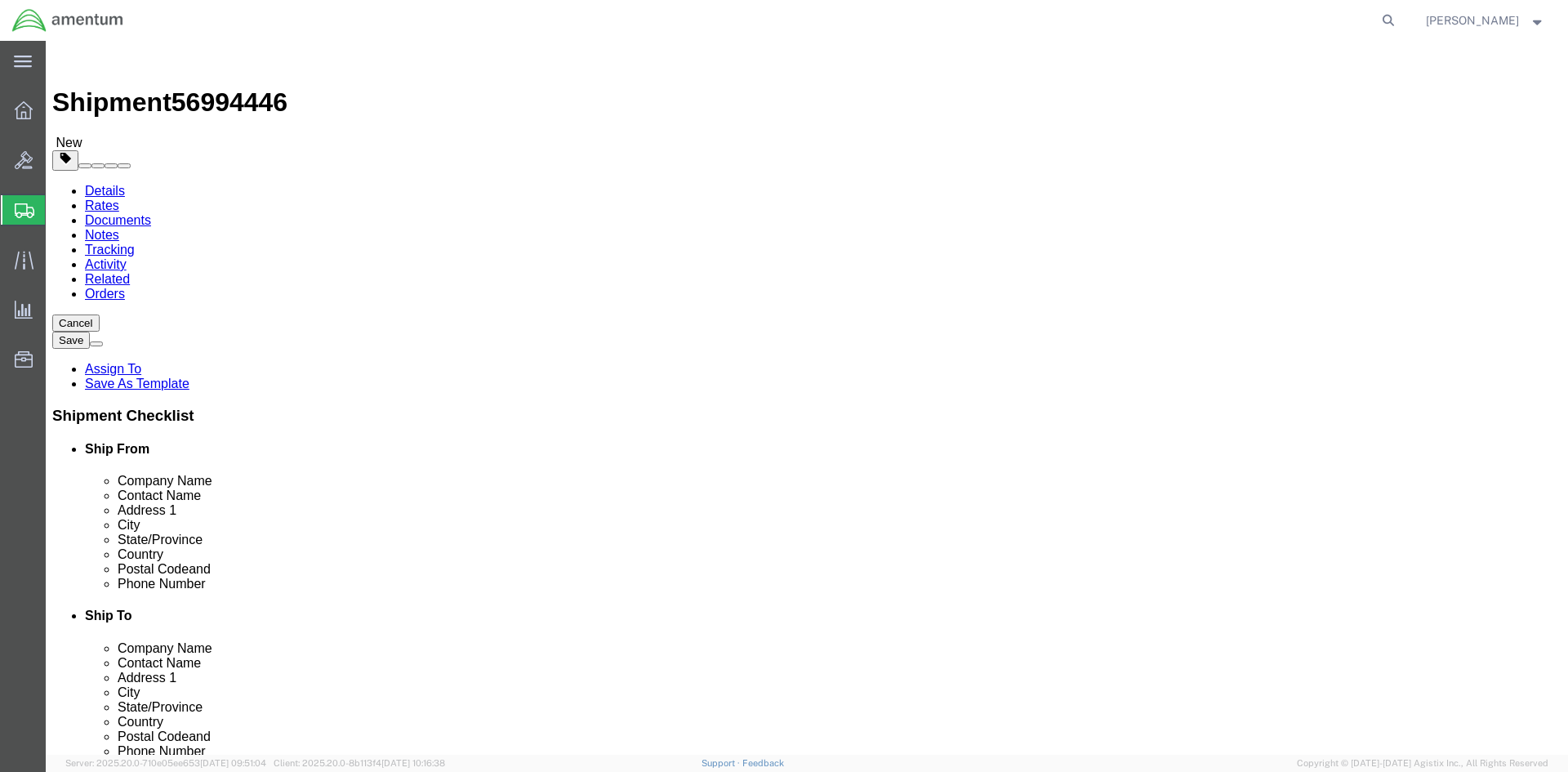
click div "Package Content # 1 1 x Your Packaging Package Type Select BCK Boxes Bale(s) Ba…"
click button "Previous"
click input "text"
paste input "[PHONE_NUMBER]"
type input "[PHONE_NUMBER]"
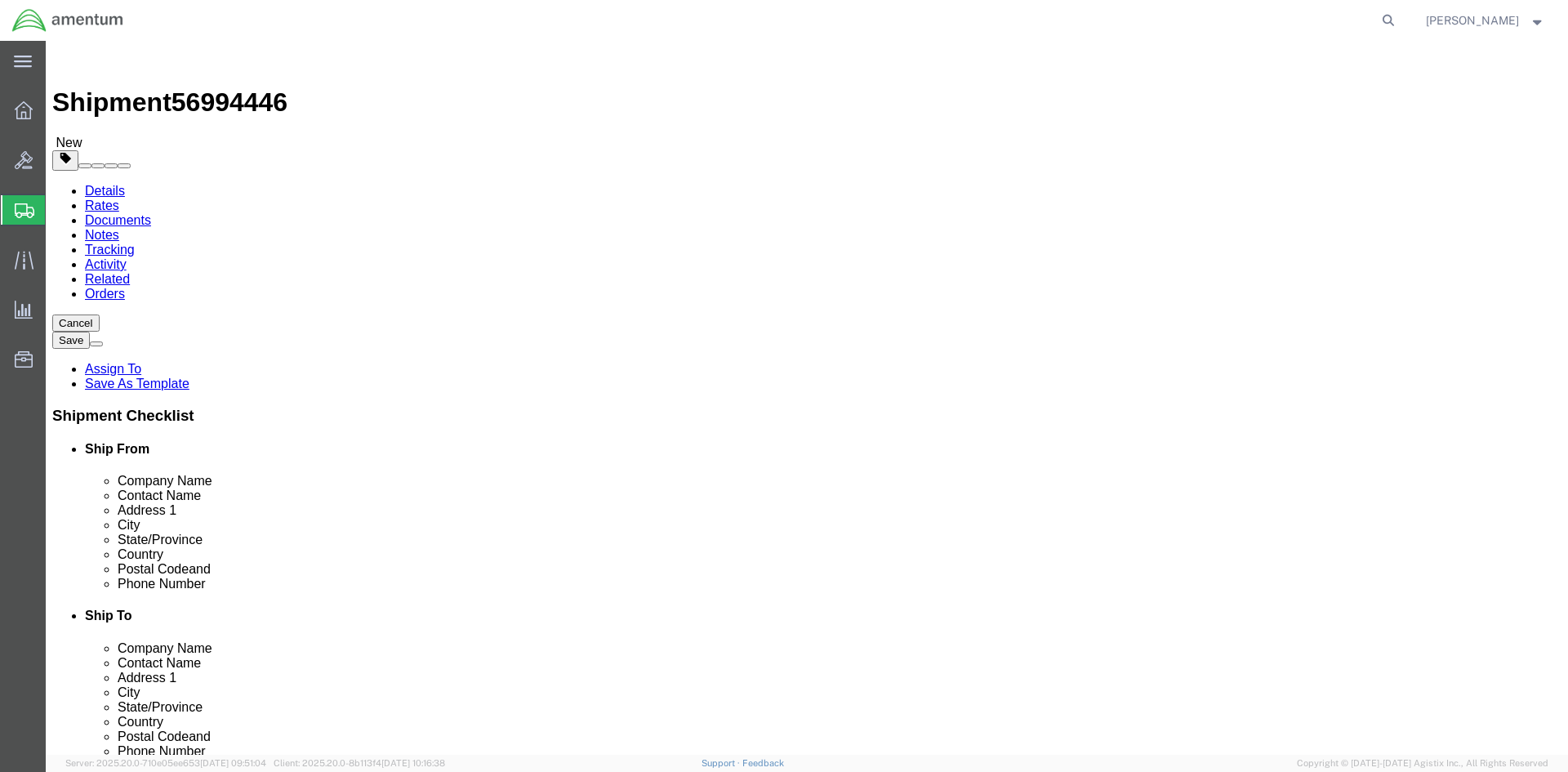
click span
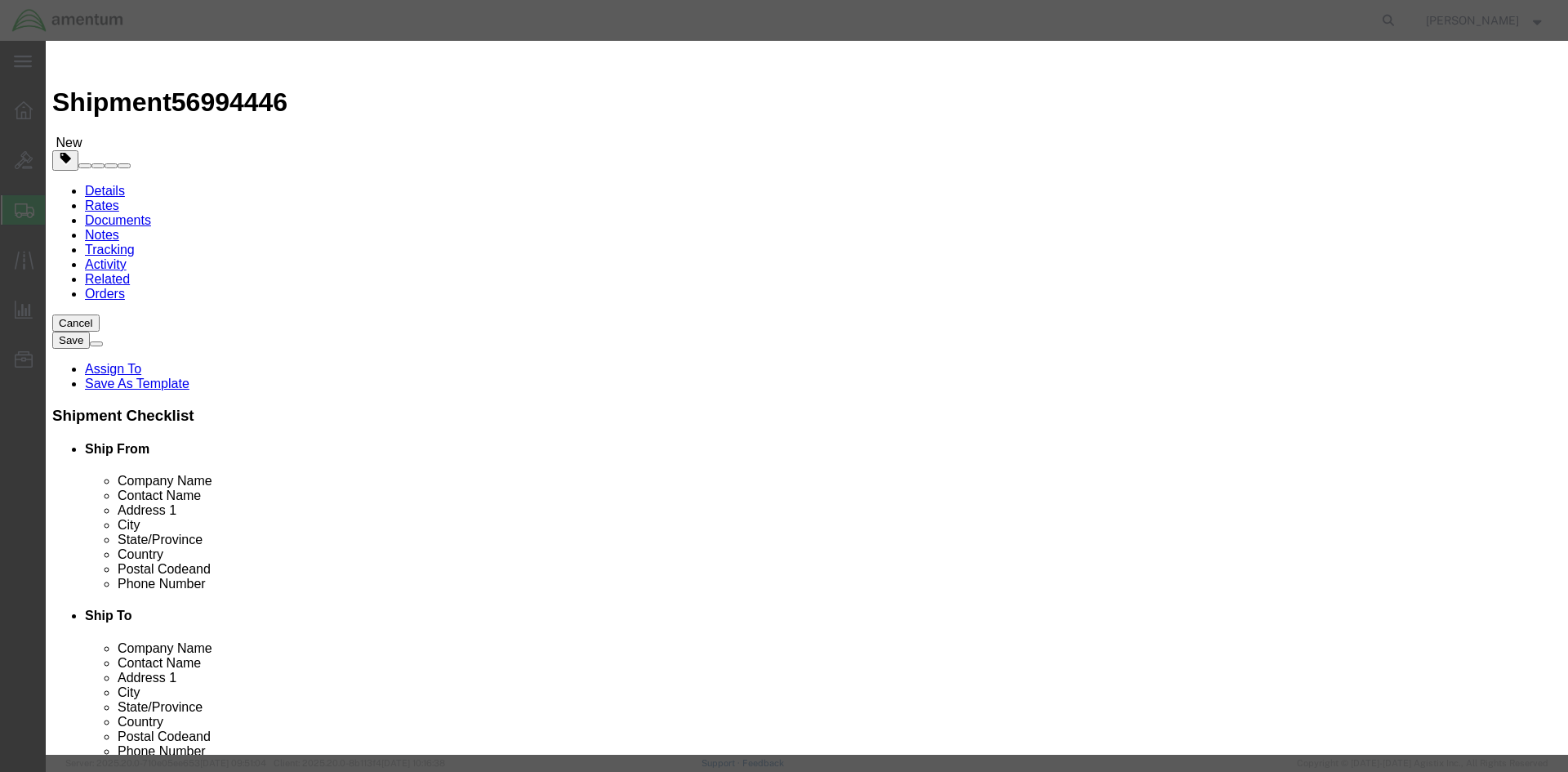
click input "checkbox"
checkbox input "true"
click button "Save"
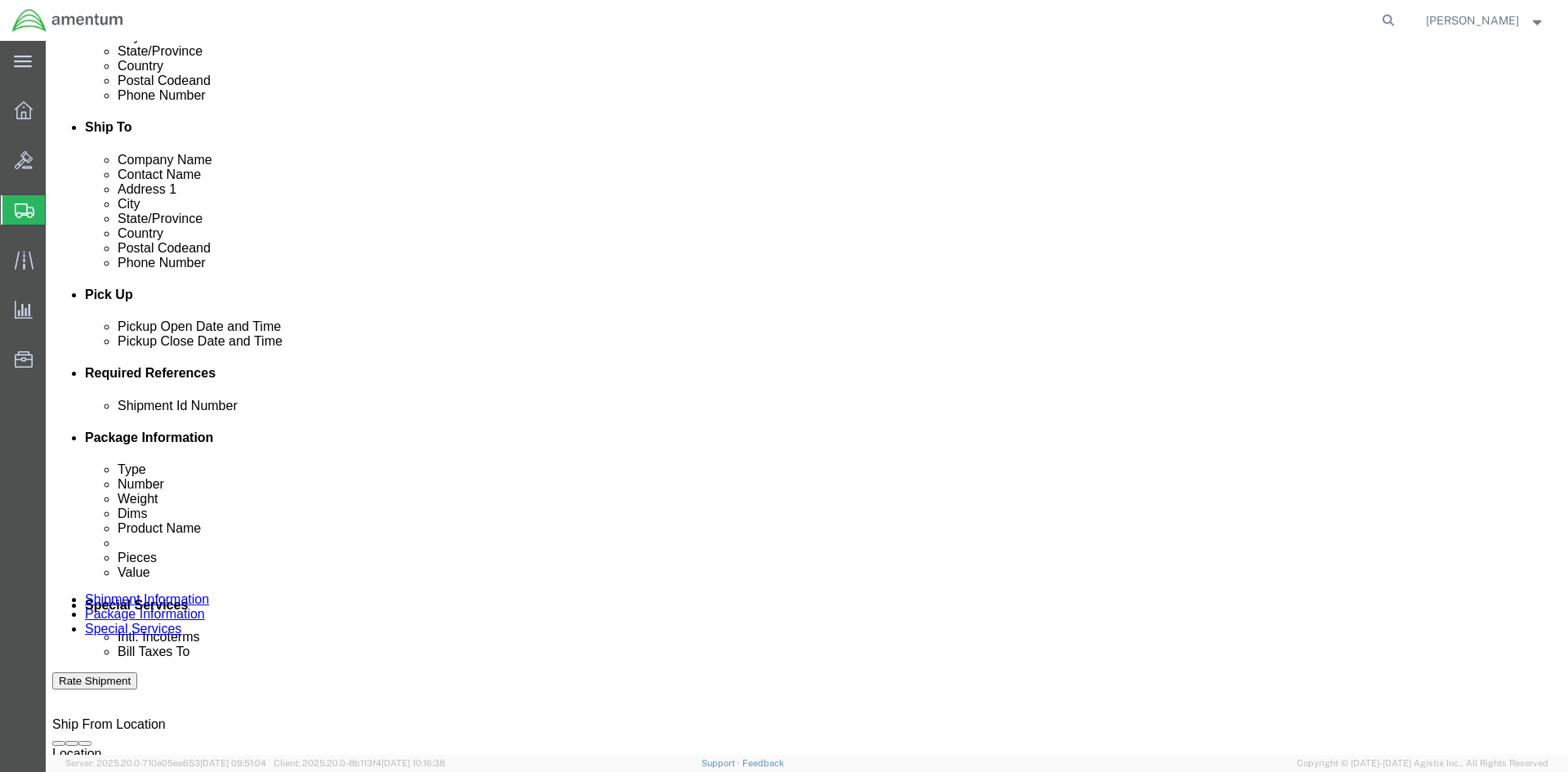
scroll to position [490, 0]
click button "Rate Shipment"
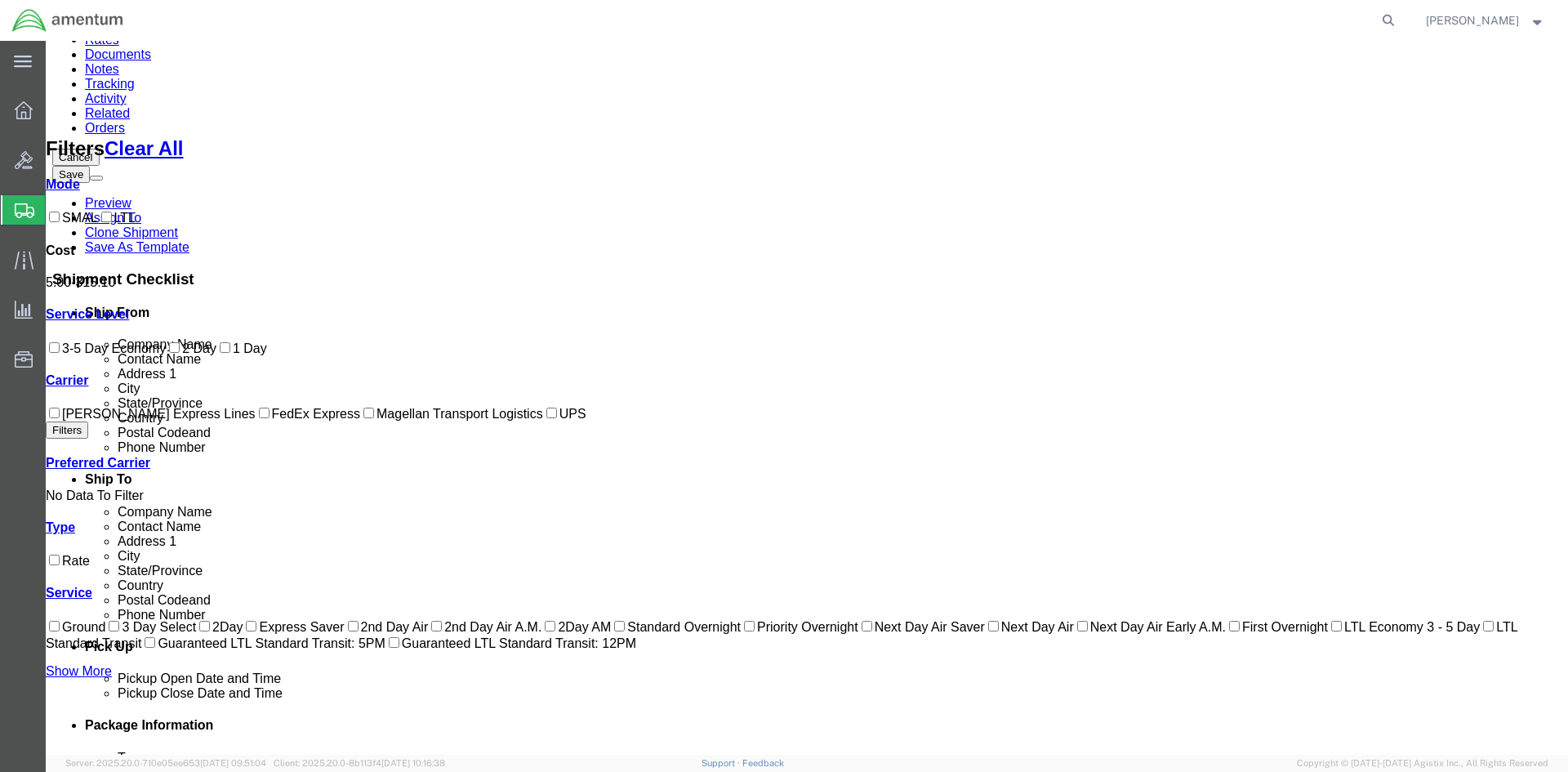
scroll to position [204, 0]
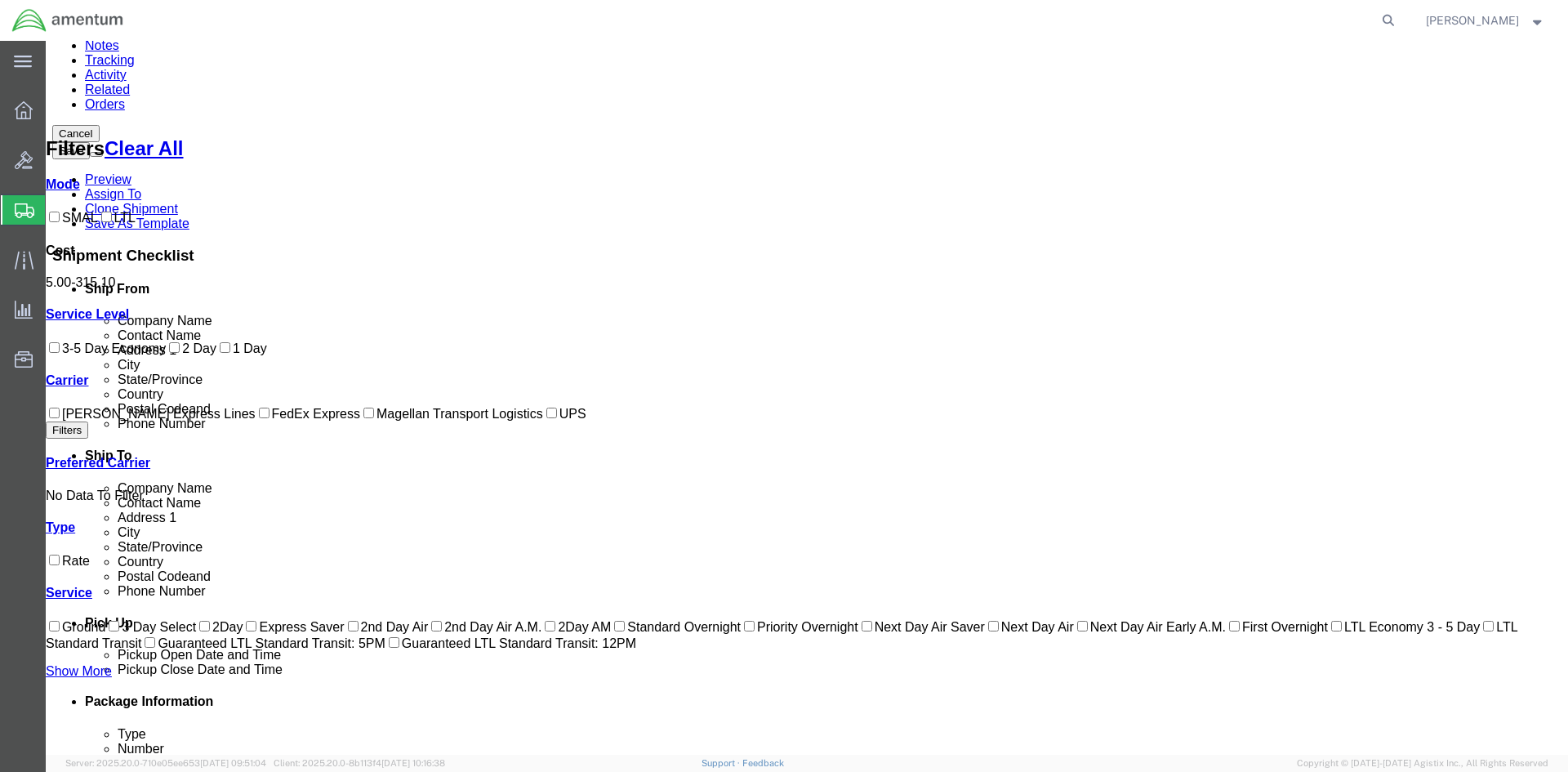
checkbox input "true"
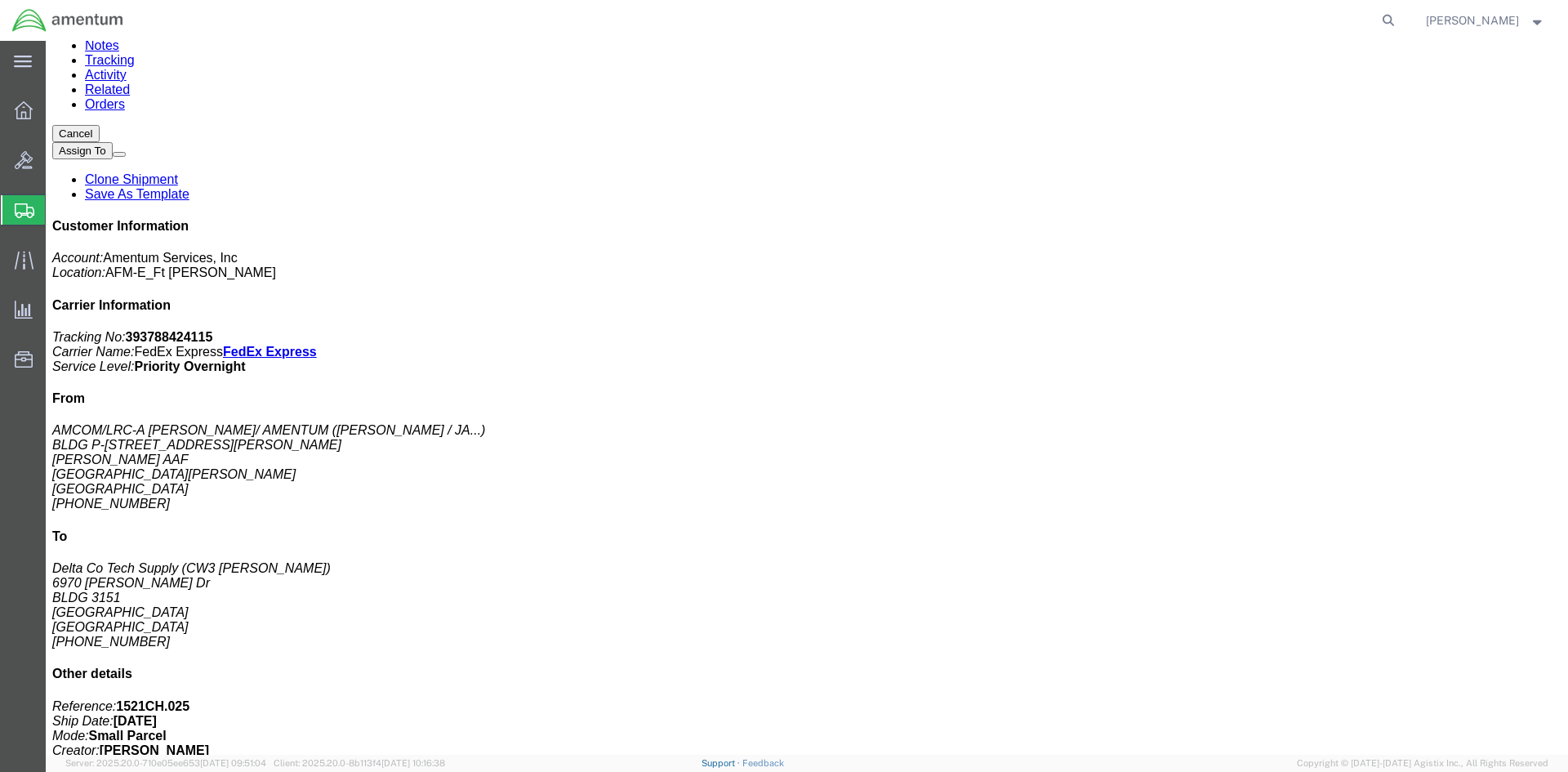
scroll to position [0, 0]
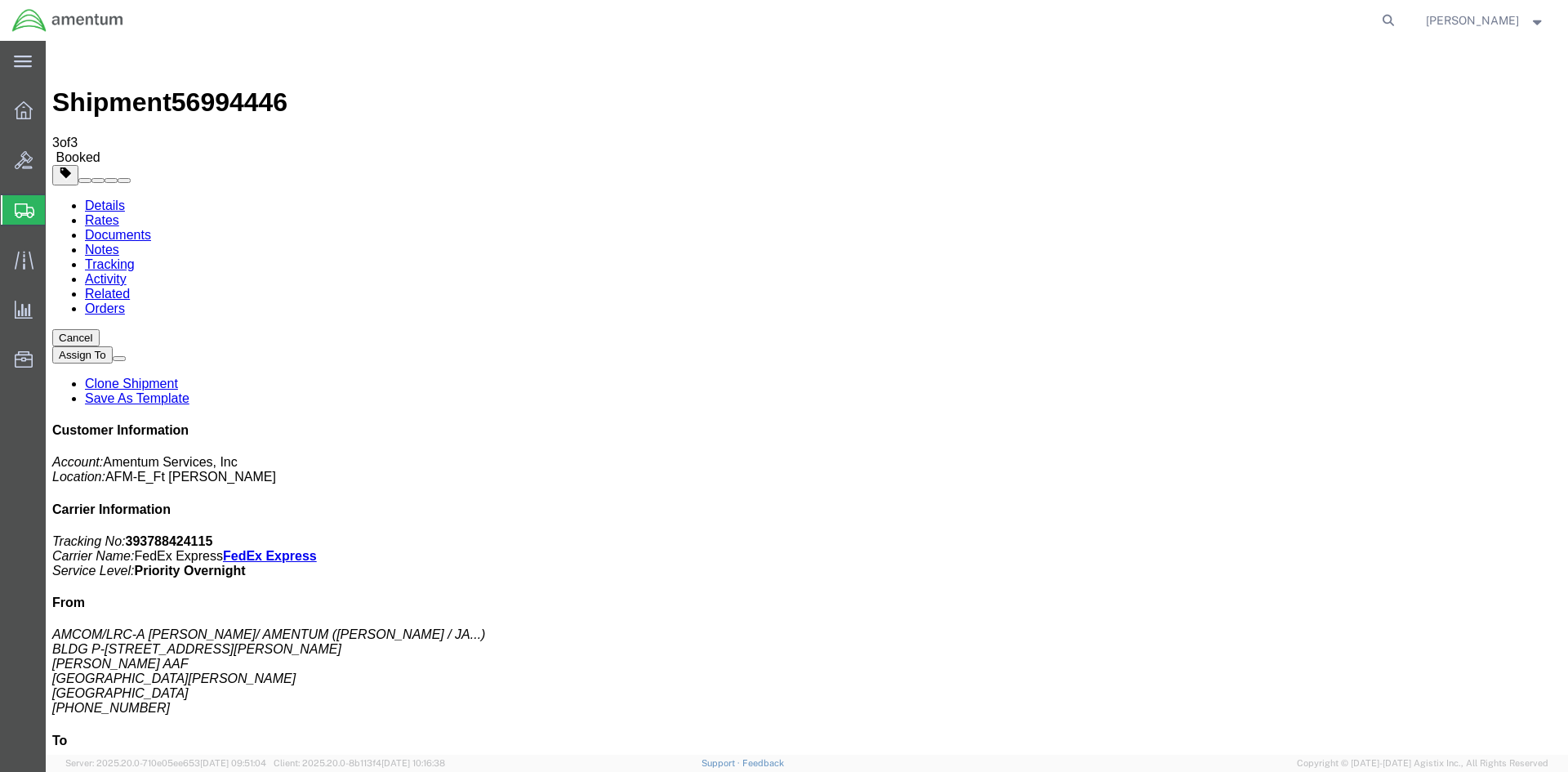
drag, startPoint x: 680, startPoint y: 294, endPoint x: 748, endPoint y: 339, distance: 81.5
click at [27, 103] on icon at bounding box center [23, 110] width 17 height 18
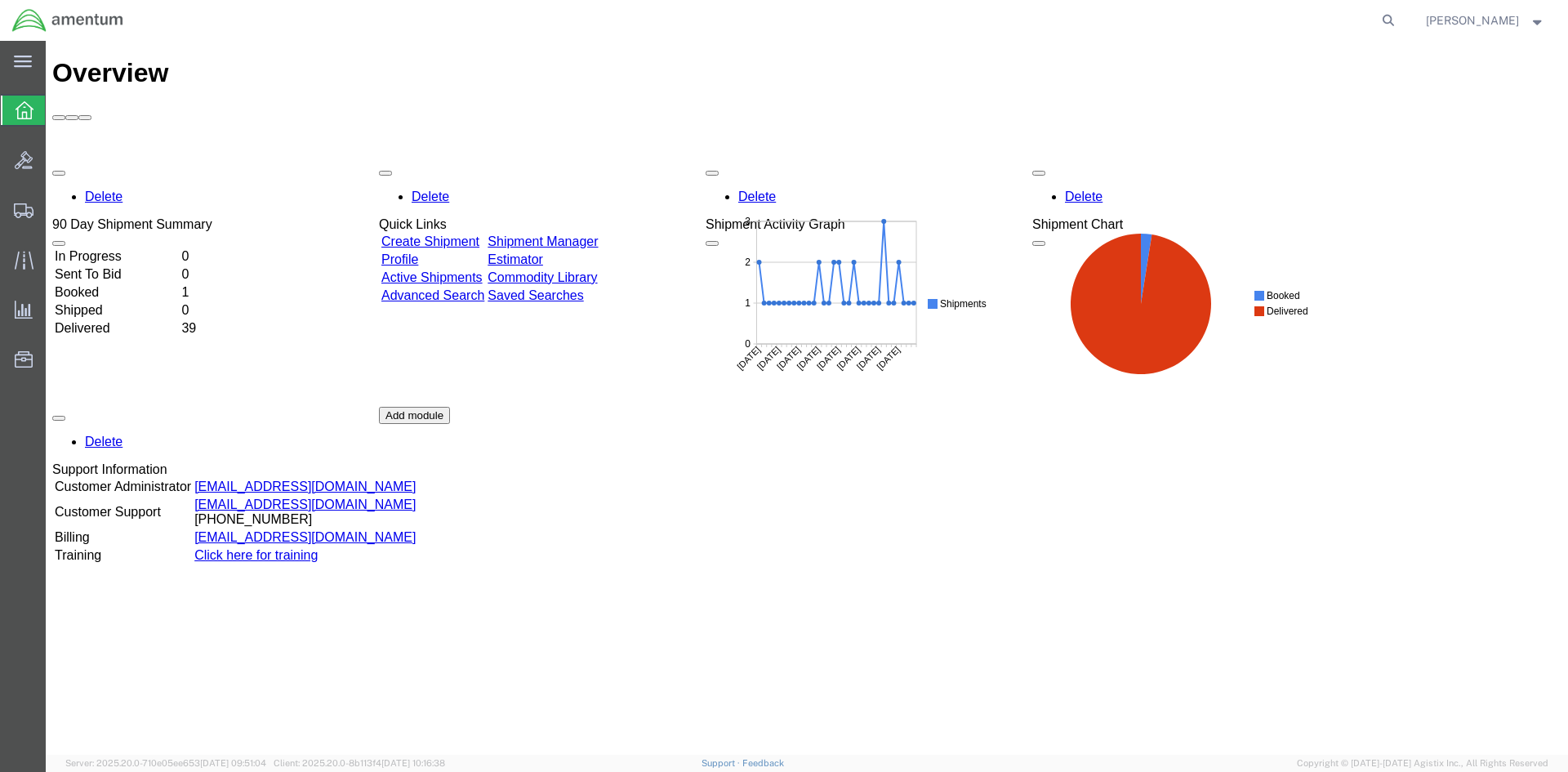
click at [464, 233] on td "Create Shipment" at bounding box center [433, 241] width 105 height 17
click at [479, 234] on link "Create Shipment" at bounding box center [430, 241] width 98 height 14
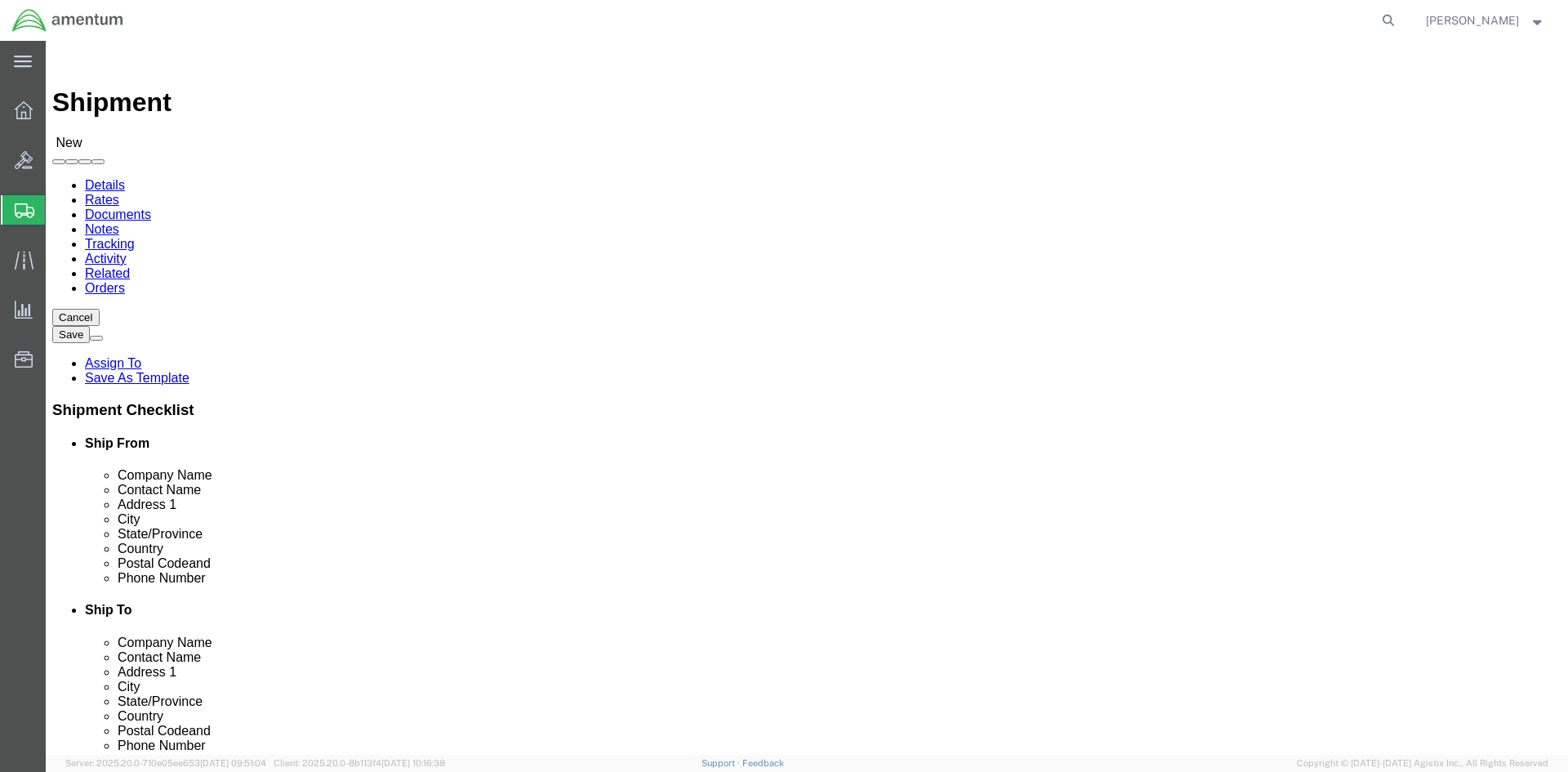
click input "text"
type input "CW3 [PERSON_NAME]"
click p "- Delta Co Tech Supply - (CW3 [PERSON_NAME]) [STREET_ADDRESS][PERSON_NAME]"
type input "Delta Co Tech Supply"
type input "CW3 [PERSON_NAME]"
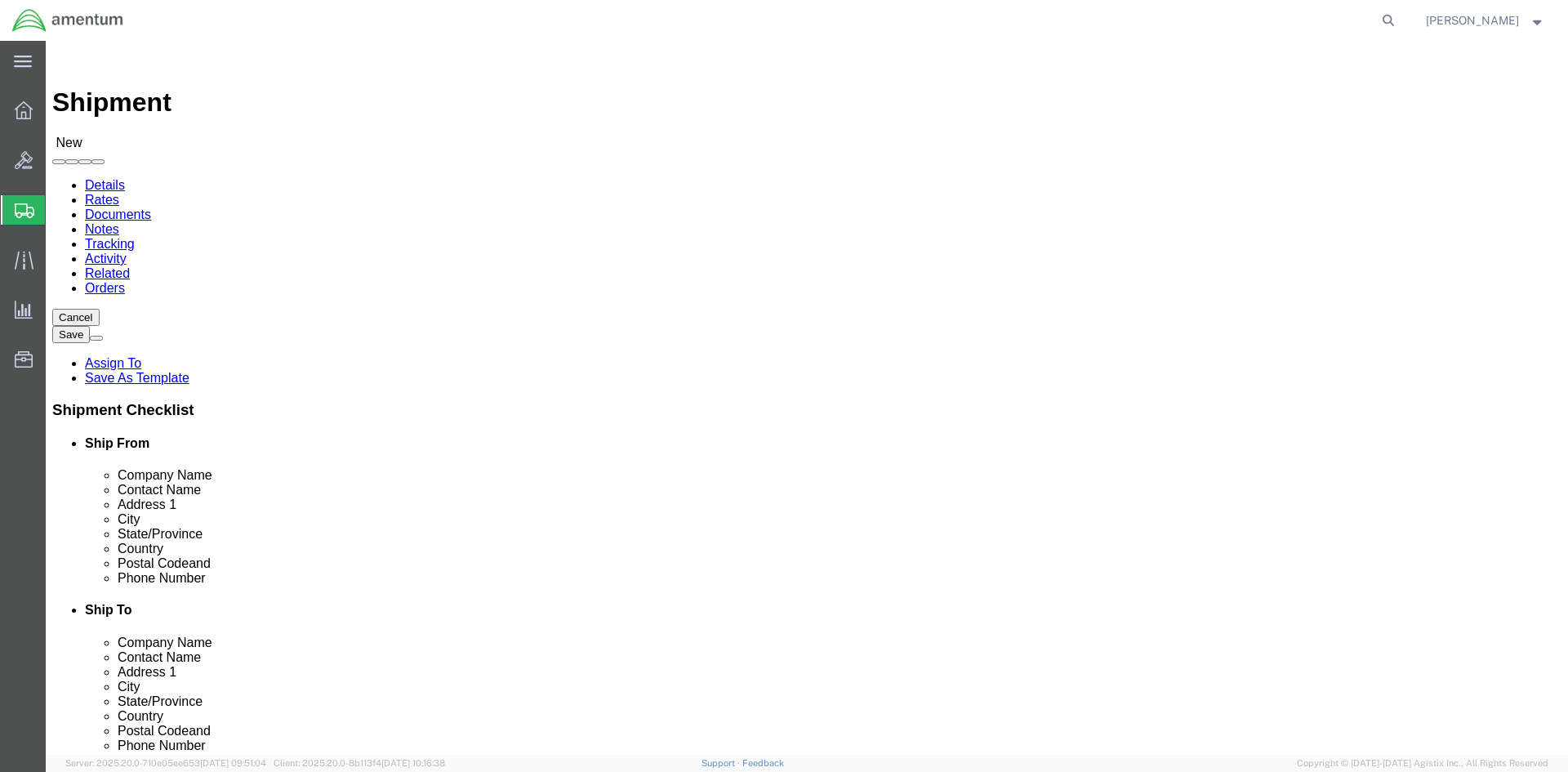
type input "6970 [PERSON_NAME] Dr"
type input "BLDG 3151"
type input "[GEOGRAPHIC_DATA]"
type input "22060"
select select "VA"
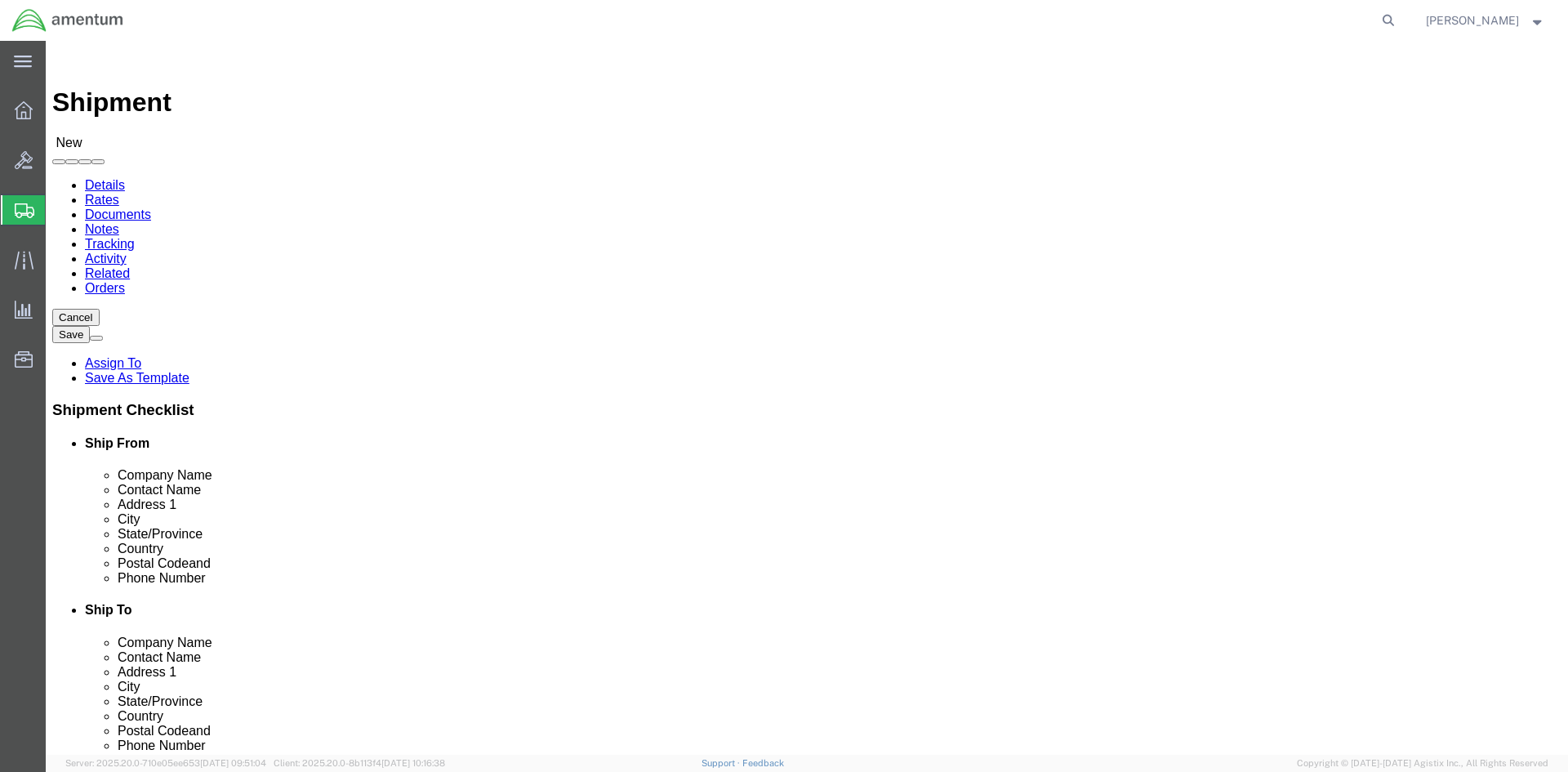
type input "CW3 [PERSON_NAME]"
click input "text"
paste input "[PHONE_NUMBER]"
type input "[PHONE_NUMBER]"
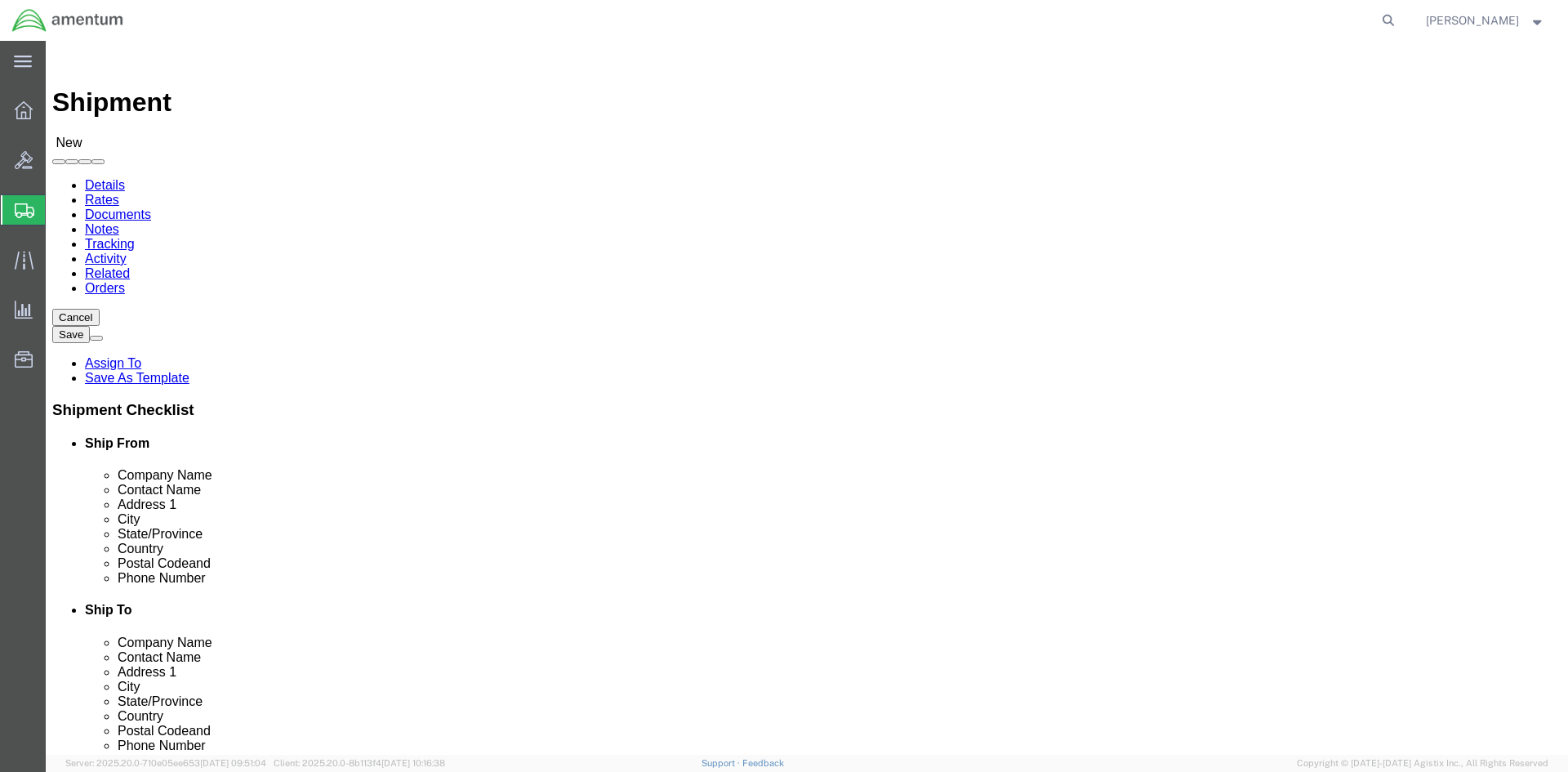
click input "text"
type input "[PERSON_NAME]"
click p "- AMCOM/LRC-A [PERSON_NAME] - ([PERSON_NAME] / [PERSON_NAME]) BLDG P-3042 [PERS…"
type input "AMCOM/LRC-A [PERSON_NAME]"
type input "[PERSON_NAME] / [PERSON_NAME]"
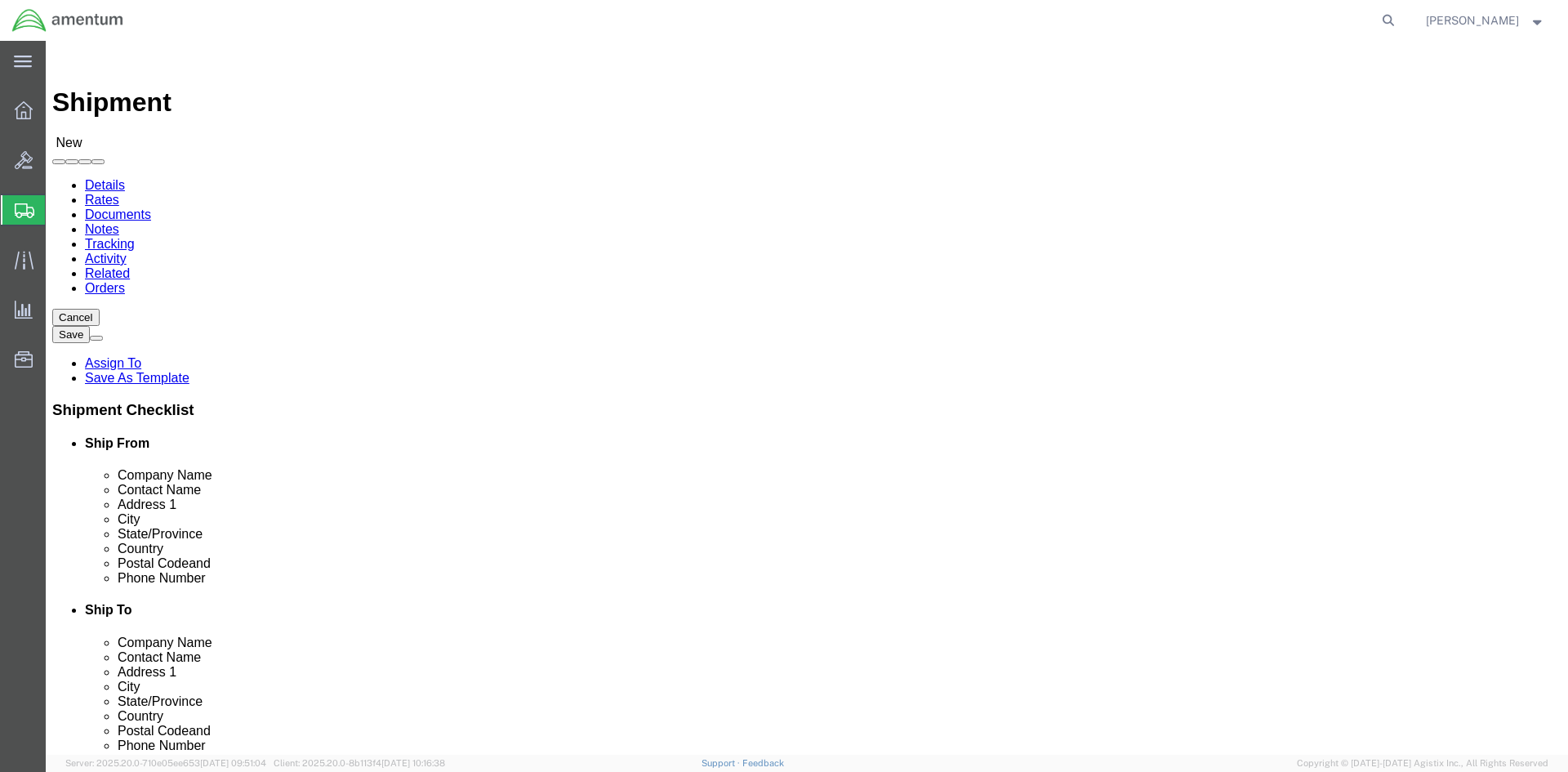
type input "BLDG P-[STREET_ADDRESS][PERSON_NAME]"
type input "[PERSON_NAME] AAF"
type input "[GEOGRAPHIC_DATA][PERSON_NAME]"
type input "28310"
type input "[PHONE_NUMBER]"
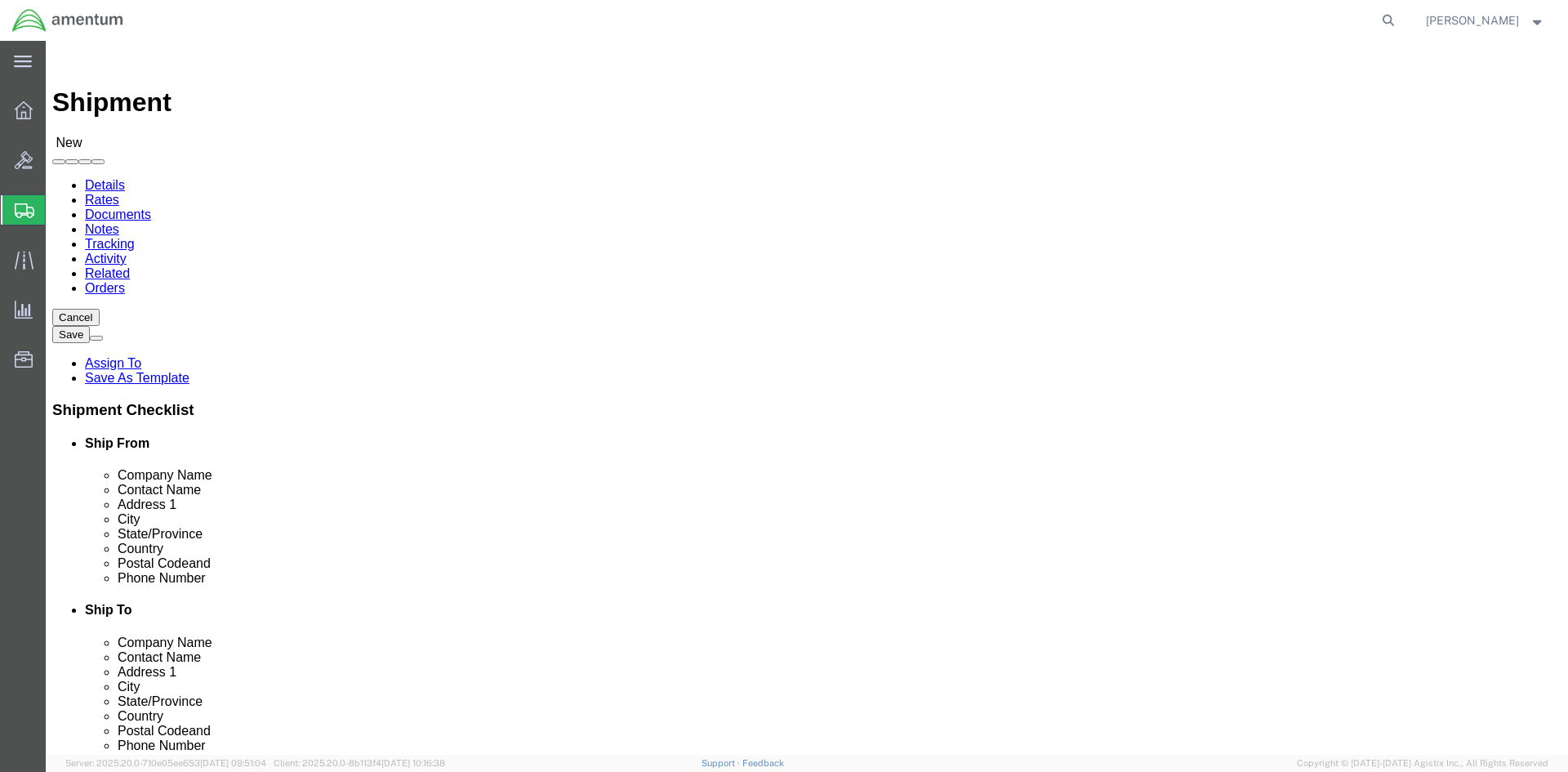
select select "NC"
type input "[PERSON_NAME] / [PERSON_NAME]"
drag, startPoint x: 955, startPoint y: 542, endPoint x: 733, endPoint y: 542, distance: 222.0
click div "Postal Code 28310 County"
click input "[PHONE_NUMBER]"
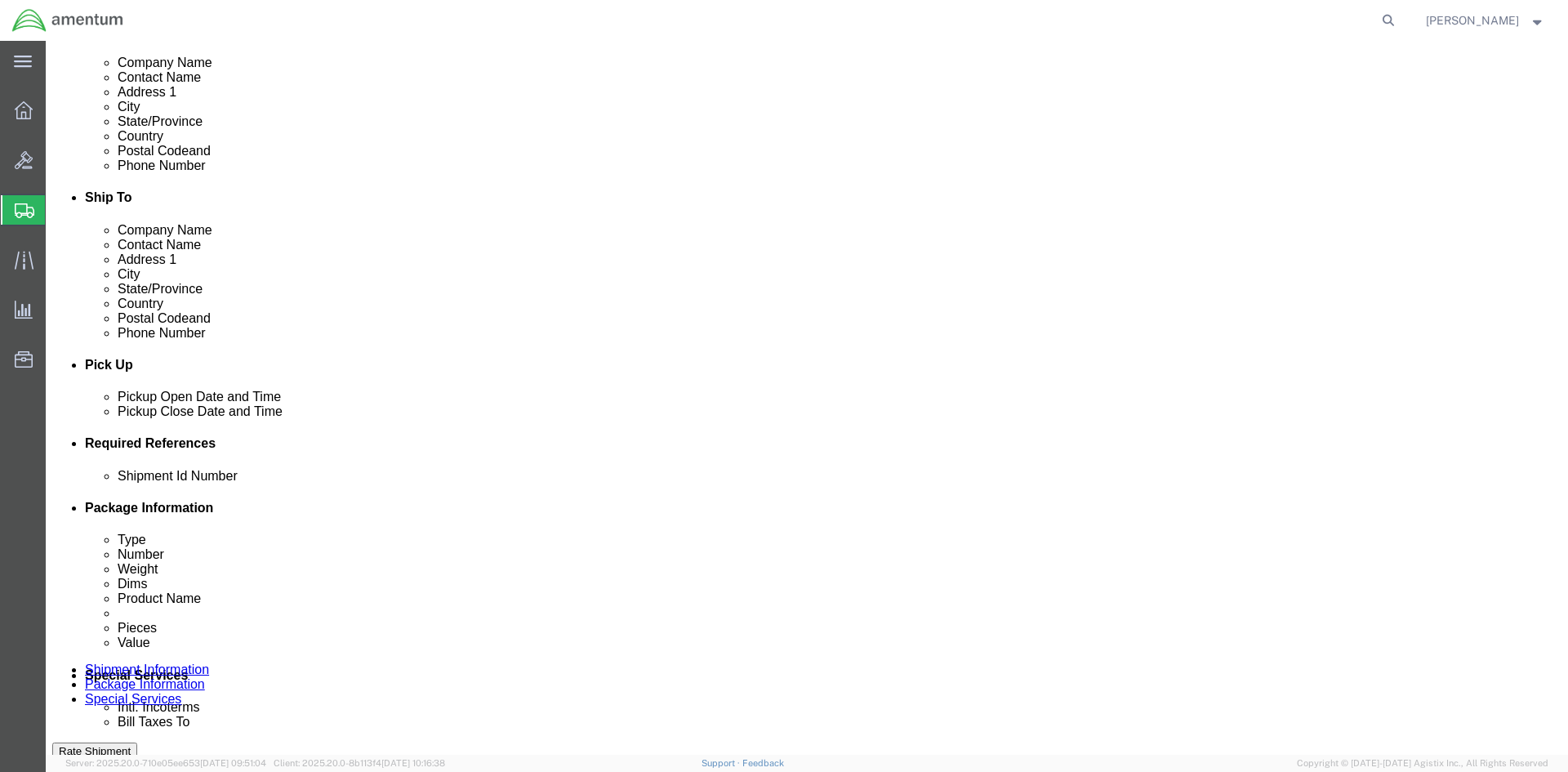
scroll to position [572, 0]
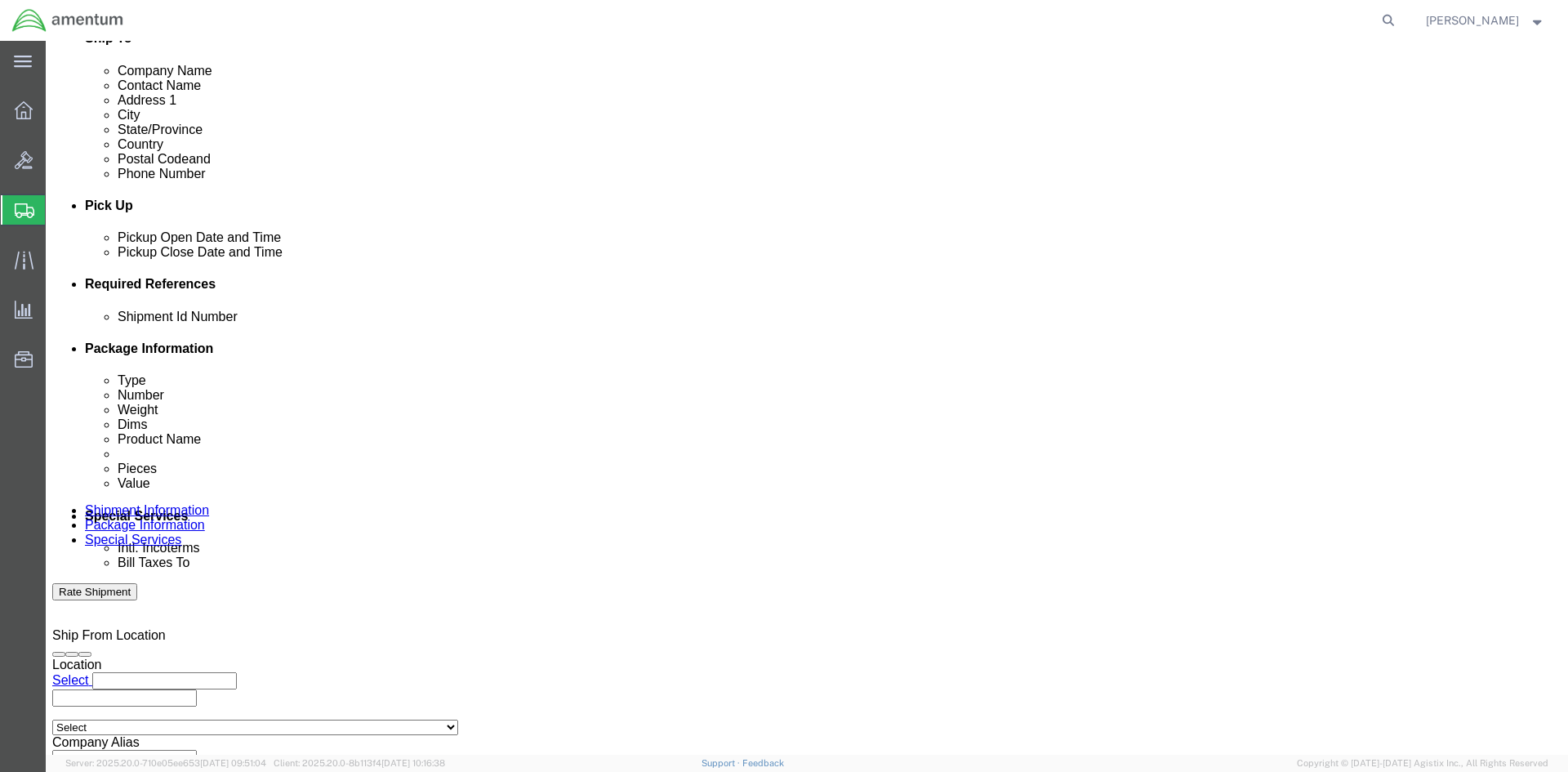
click div
click div "[DATE] 10:00 AM"
click div "Pickup Date: Pickup Start Date Pickup Start Time Pickup Open Date and Time [DAT…"
click div "[DATE] 11:00 AM"
click button "Apply"
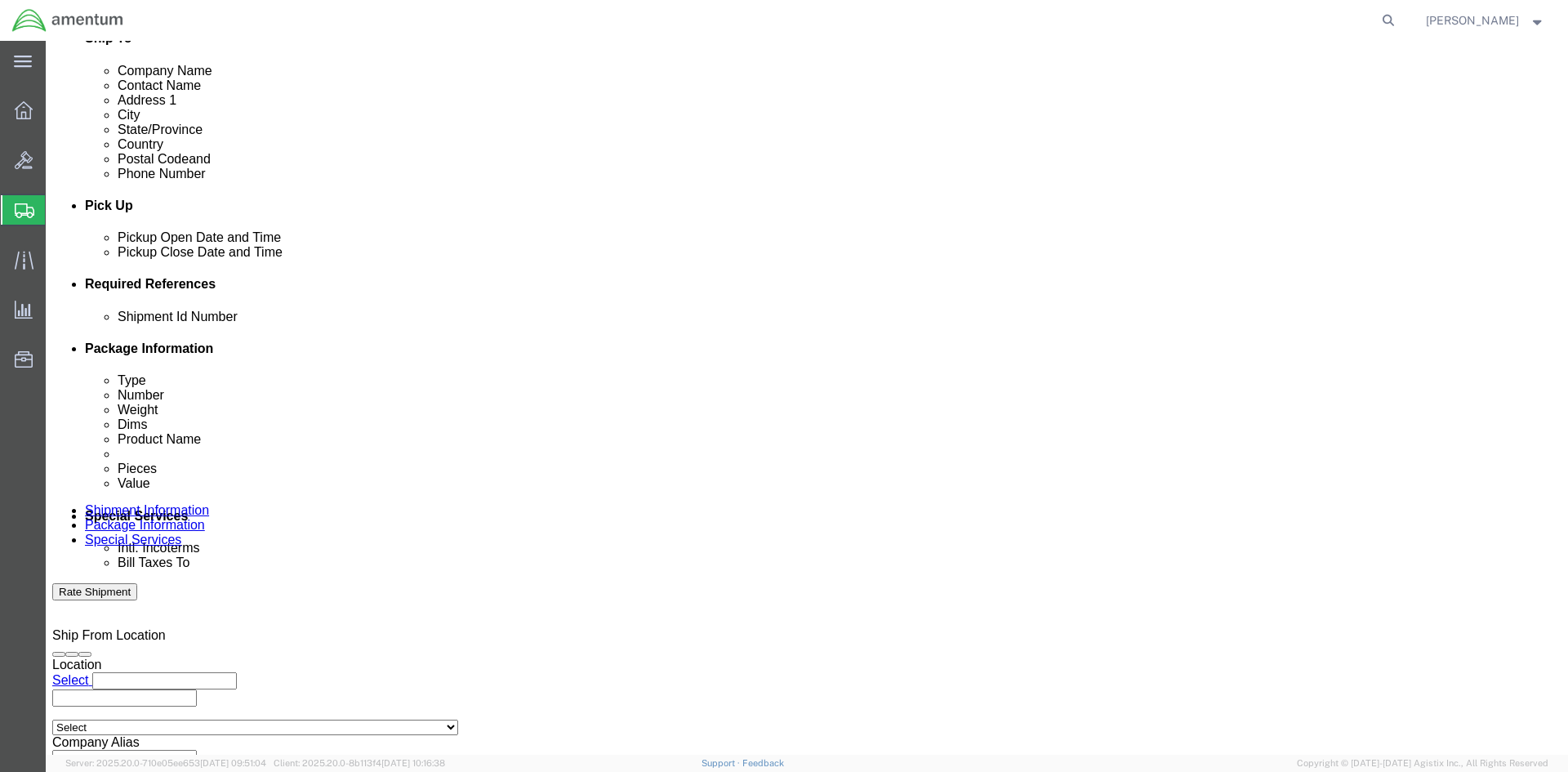
click div
click button "Apply"
click div
click button "Apply"
click button "Add reference"
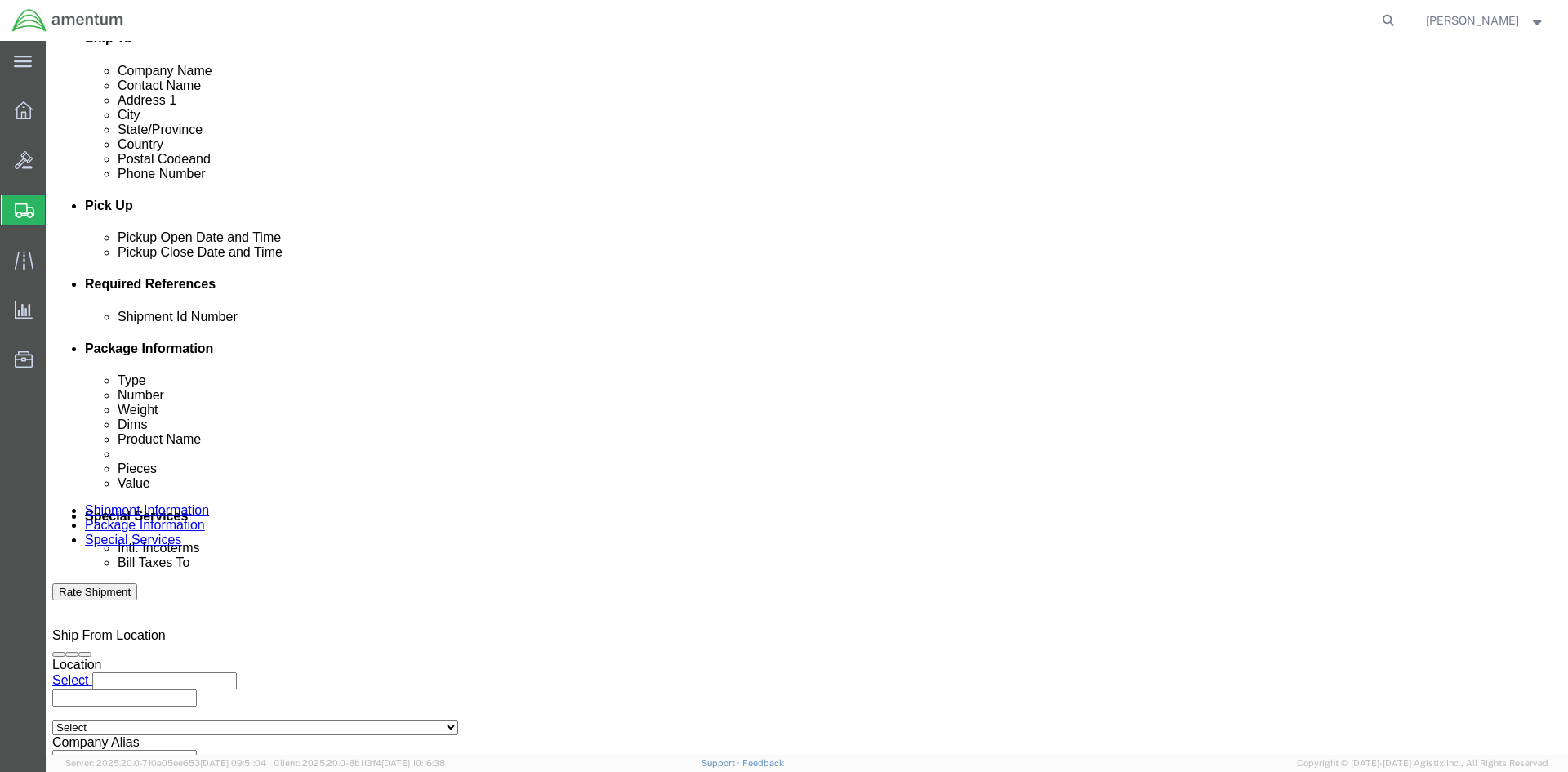
click input "text"
type input "1521CH.025"
click select "Select Account Type Activity ID Airline Appointment Number ASN Batch Request # …"
select select "INVOICE"
click select "Select Account Type Activity ID Airline Appointment Number ASN Batch Request # …"
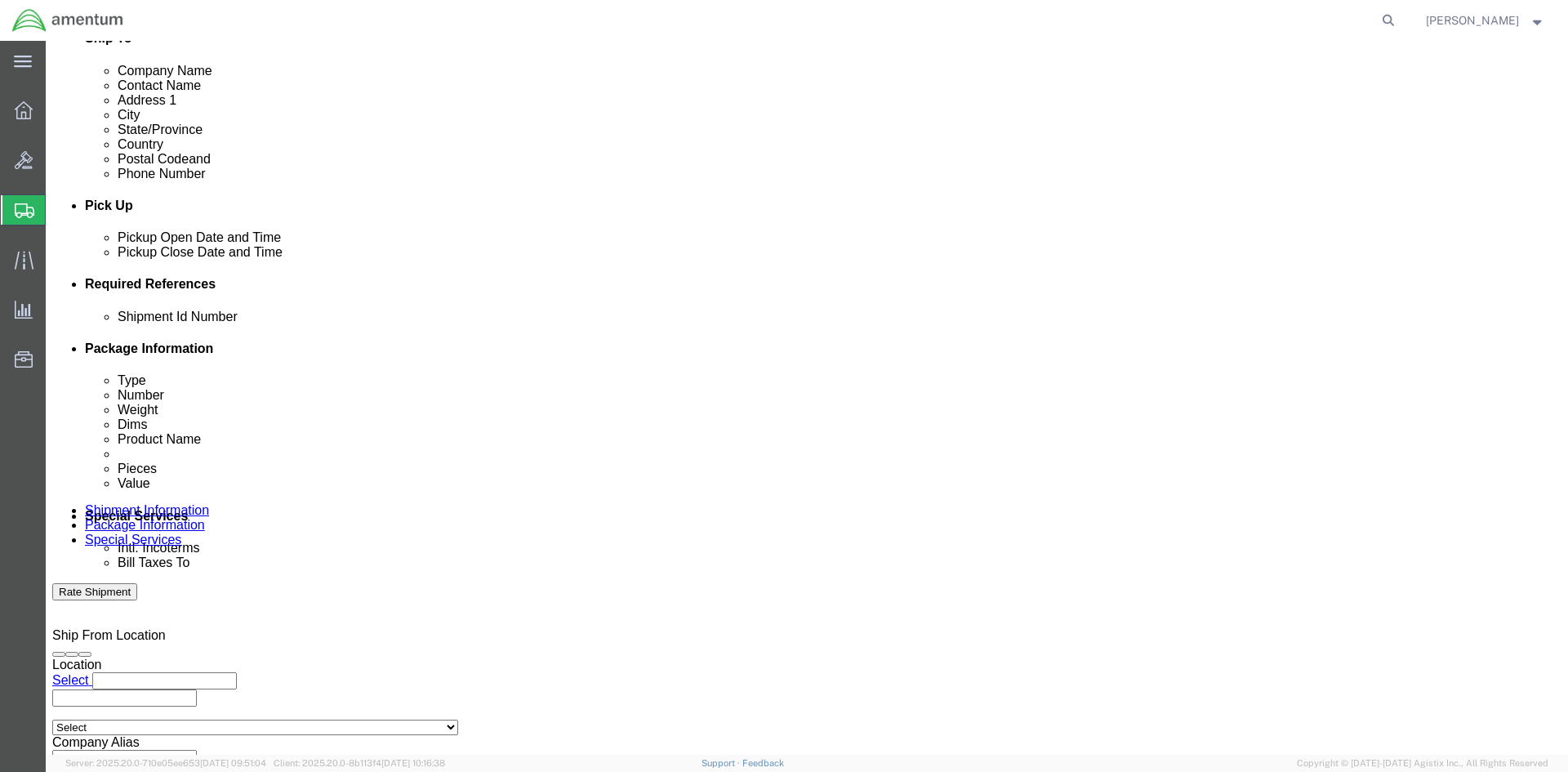
type input "1521CH.025"
click button "Add reference"
click select "Select Account Type Activity ID Airline Appointment Number ASN Batch Request # …"
select select "PROJNUM"
click select "Select Account Type Activity ID Airline Appointment Number ASN Batch Request # …"
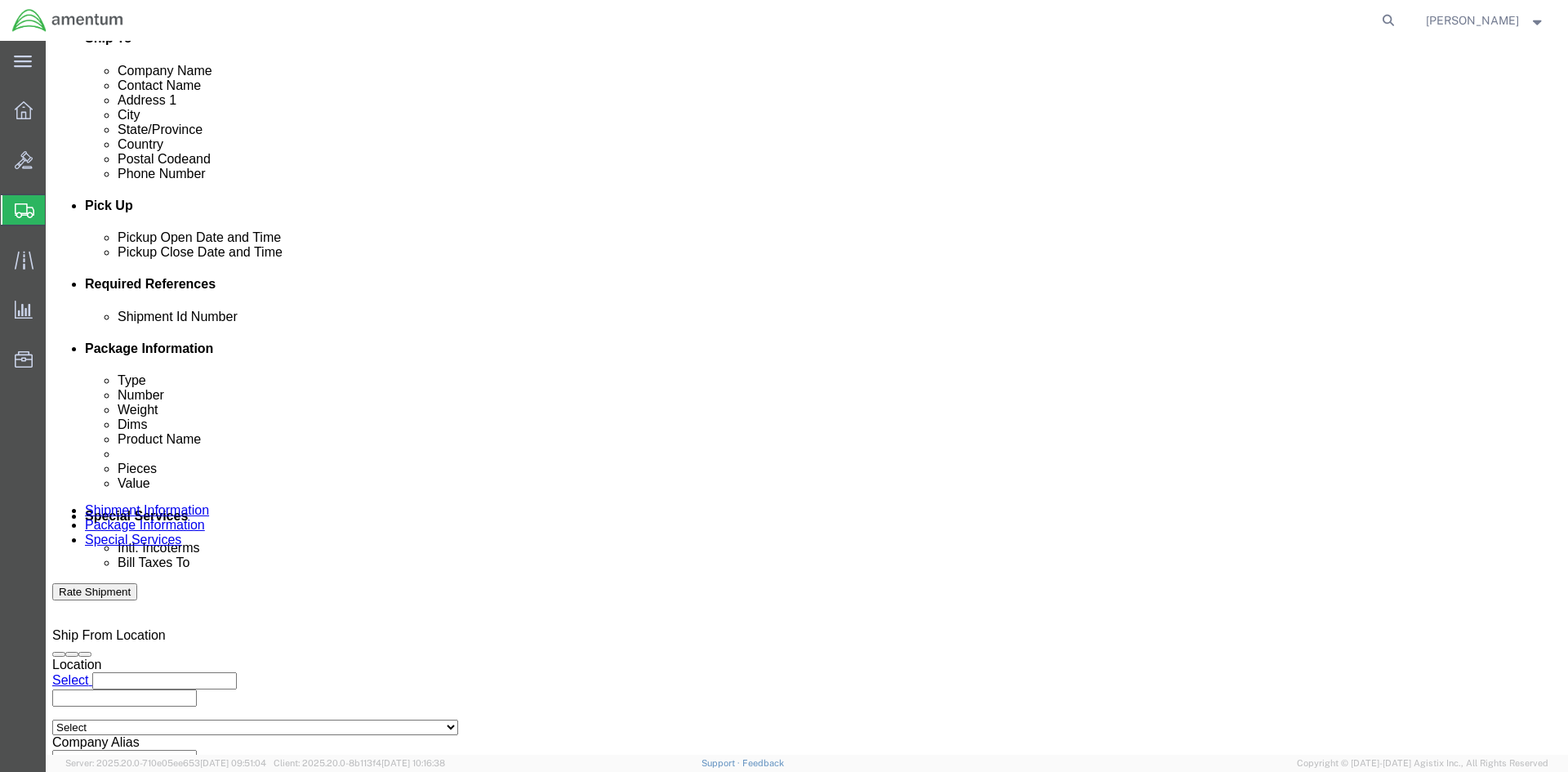
click input "text"
paste input "4998.R.1521.CH.CF.1E.FLBR.00"
type input "4998.R.1521.CH.CF.1E.FLBR.00"
click button "Add reference"
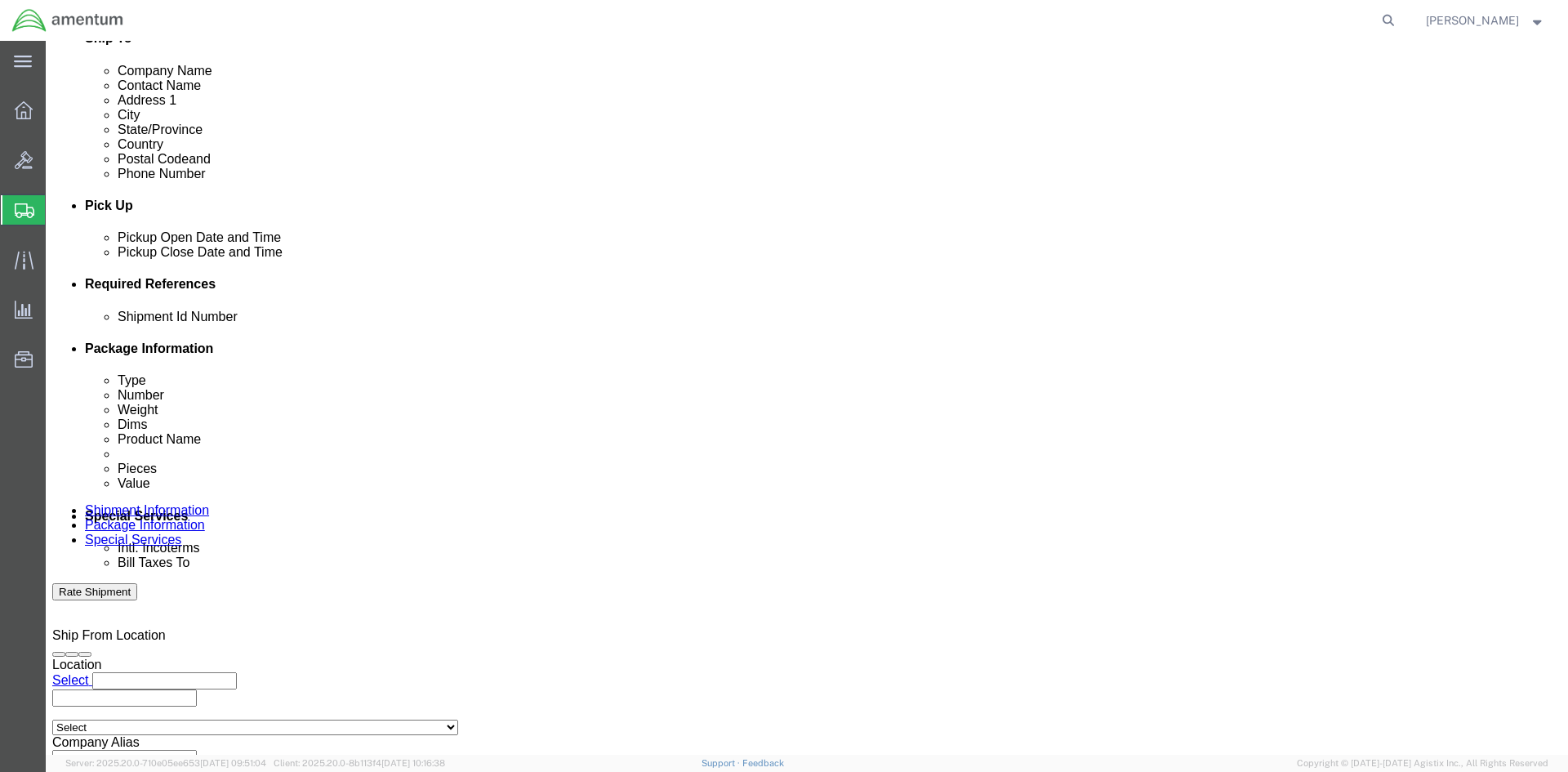
scroll to position [0, 0]
click select "Select Account Type Activity ID Airline Appointment Number ASN Batch Request # …"
select select "PURCHORD"
click select "Select Account Type Activity ID Airline Appointment Number ASN Batch Request # …"
click input "text"
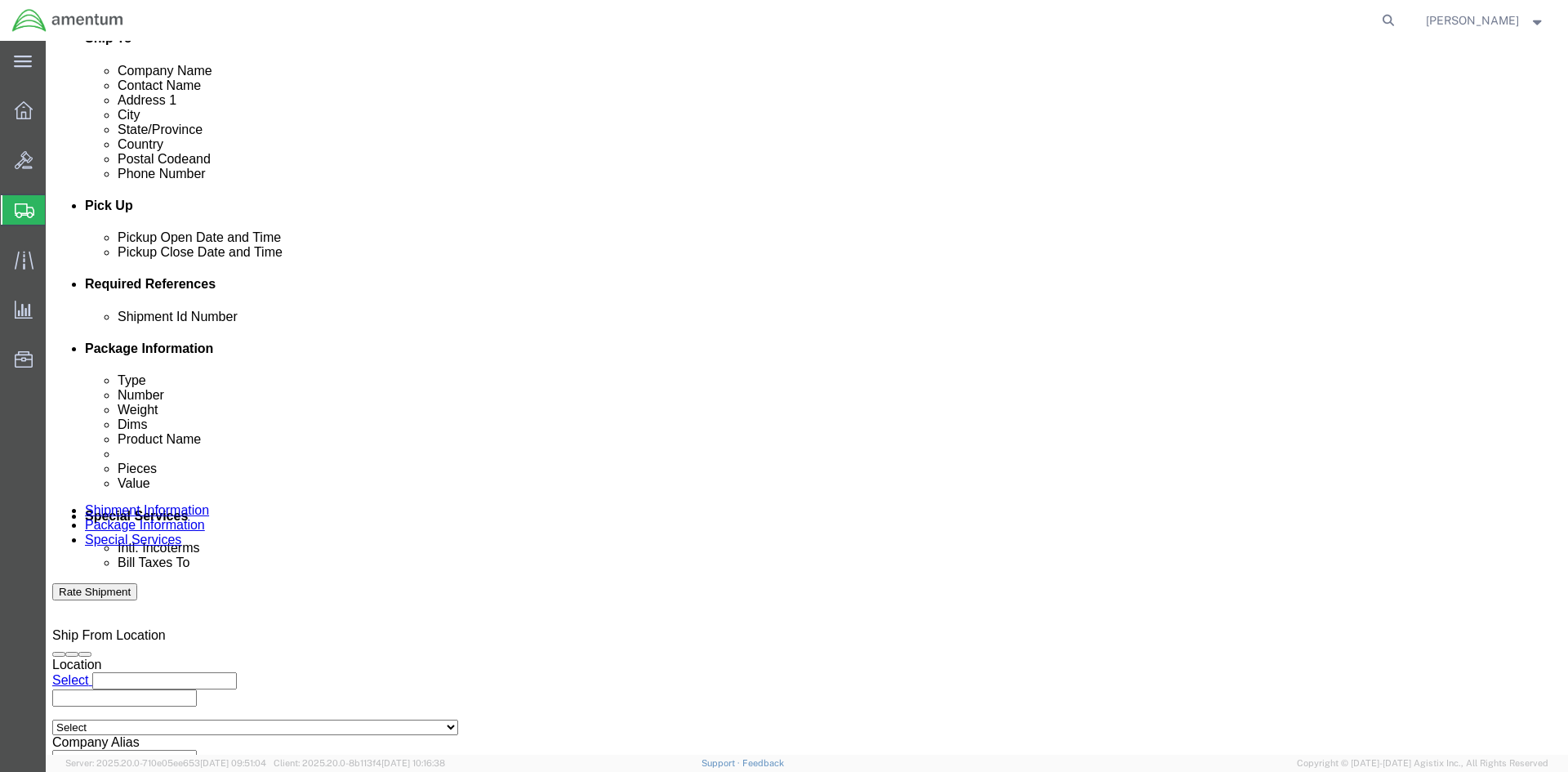
paste input "4998.R.1521.CH.CF.1E.FLBR.00"
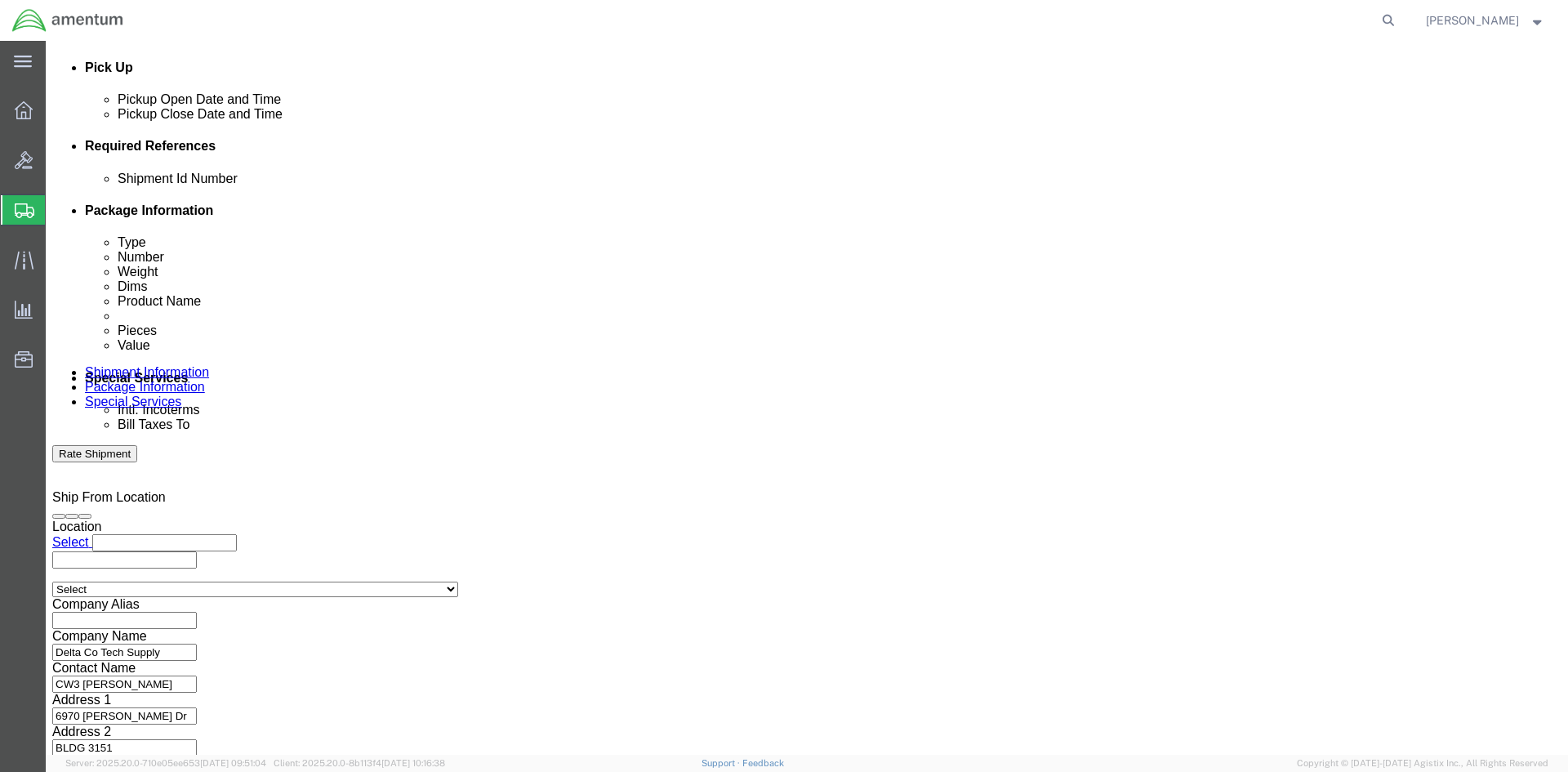
scroll to position [719, 0]
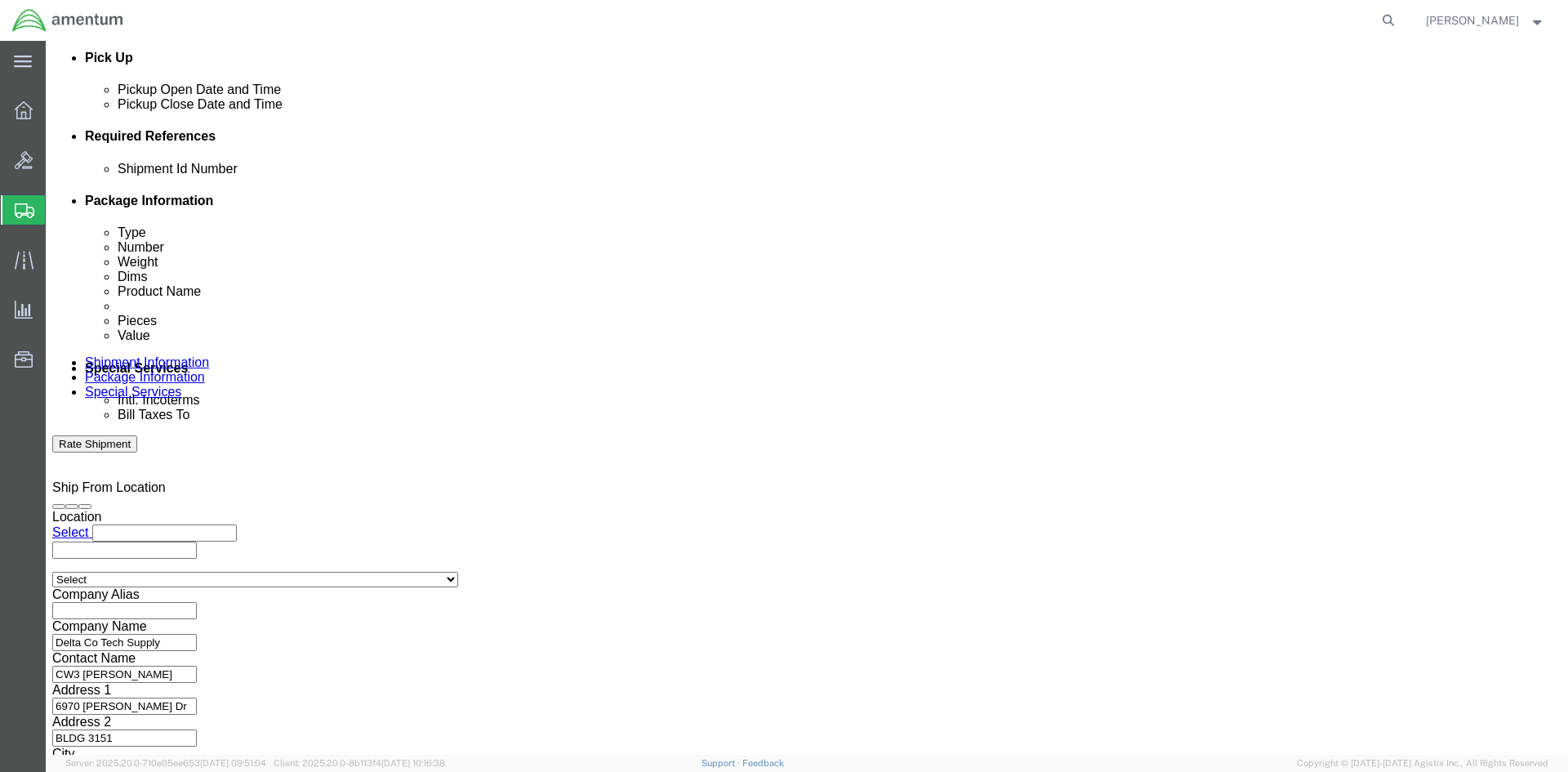
type input "4998.R.1521.CH.CF.1E.FLBR.00"
click button "Continue"
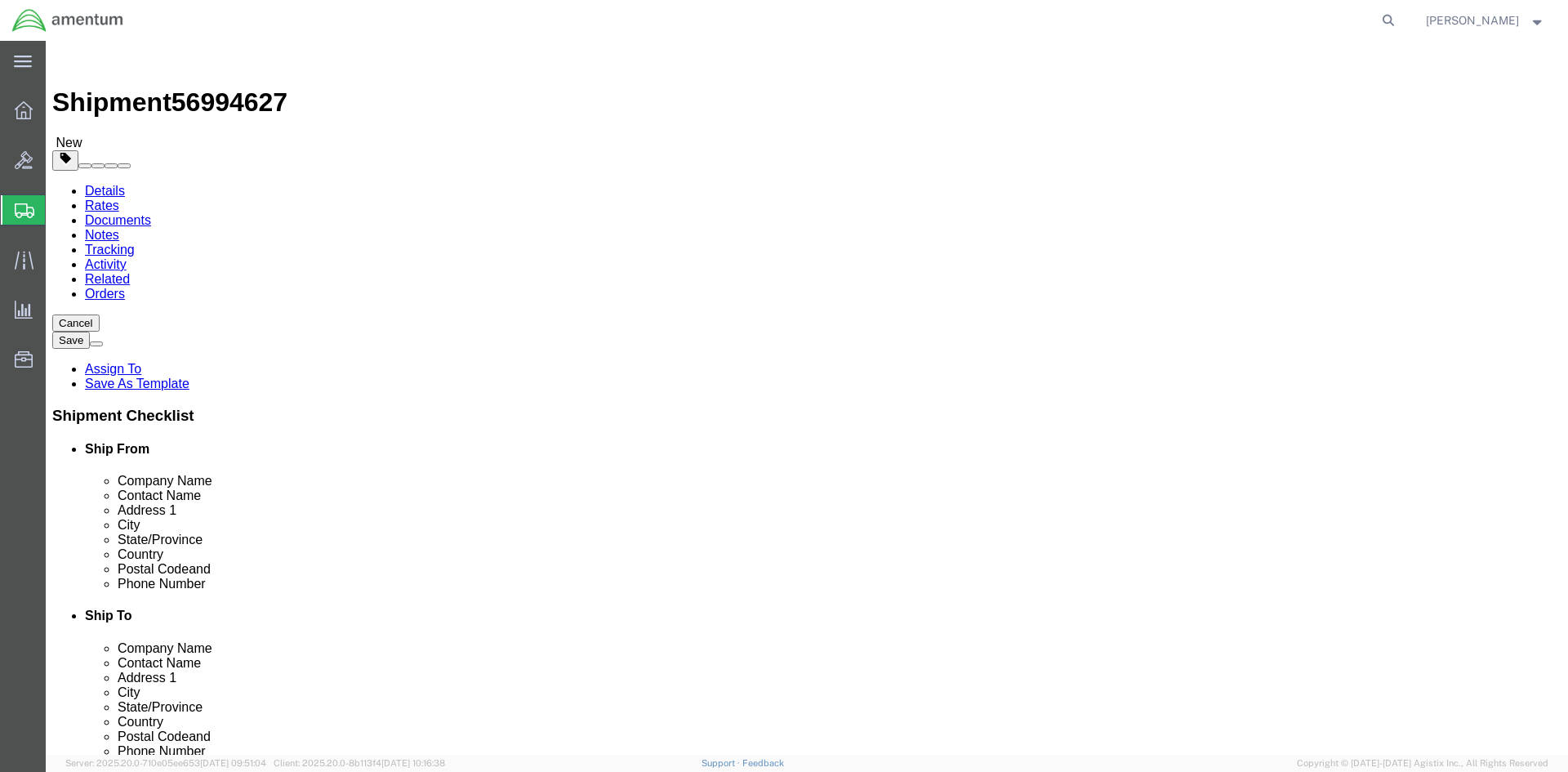
click select "Select BCK Boxes Bale(s) Basket(s) Bolt(s) Bottle(s) Buckets Bulk Bundle(s) Can…"
click div "Length x Width x Height Select cm ft in"
click select "Select BCK Boxes Bale(s) Basket(s) Bolt(s) Bottle(s) Buckets Bulk Bundle(s) Can…"
select select "YRPK"
click select "Select BCK Boxes Bale(s) Basket(s) Bolt(s) Bottle(s) Buckets Bulk Bundle(s) Can…"
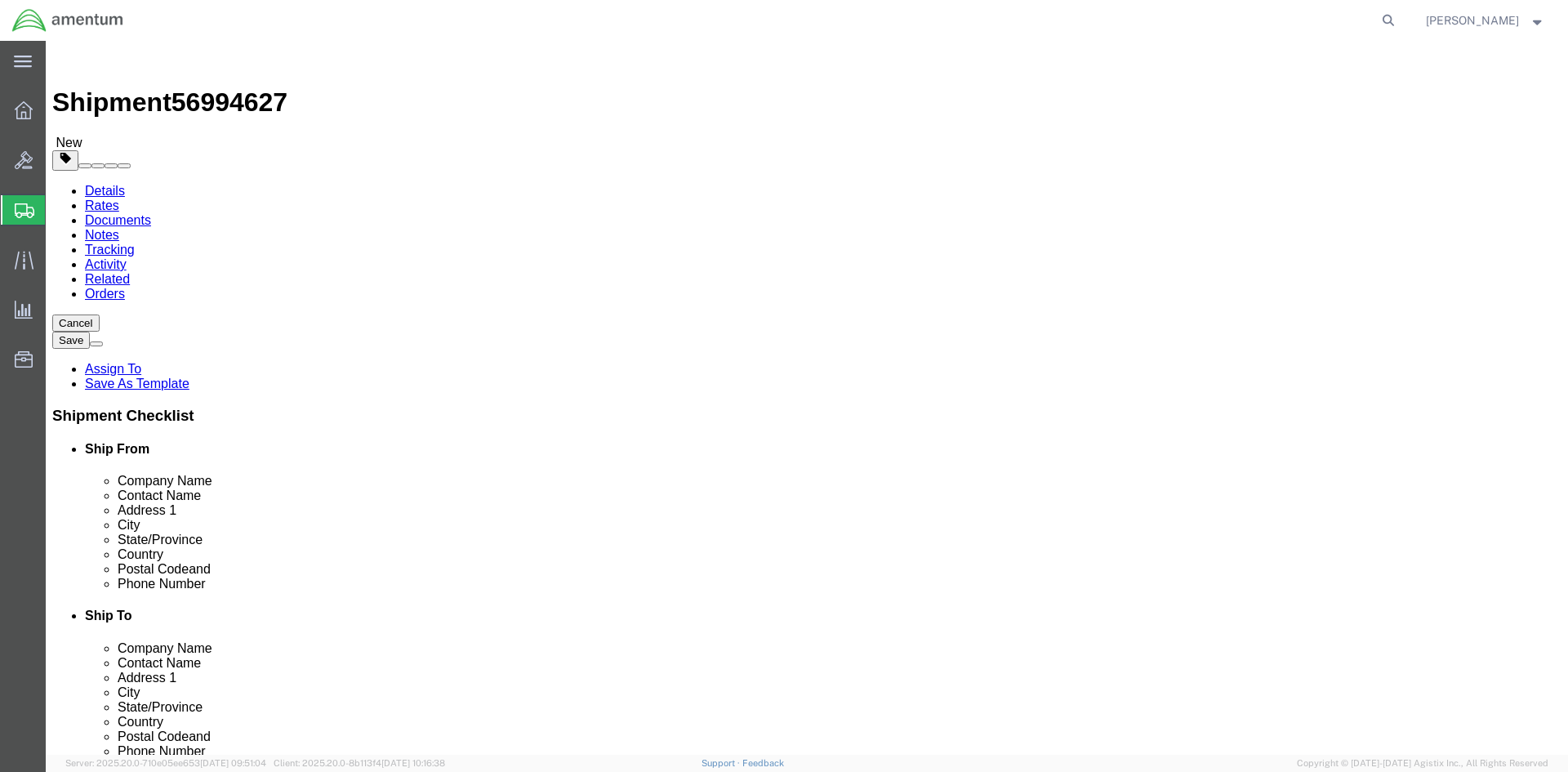
click input "text"
type input "4"
click input "text"
type input "4"
click input "text"
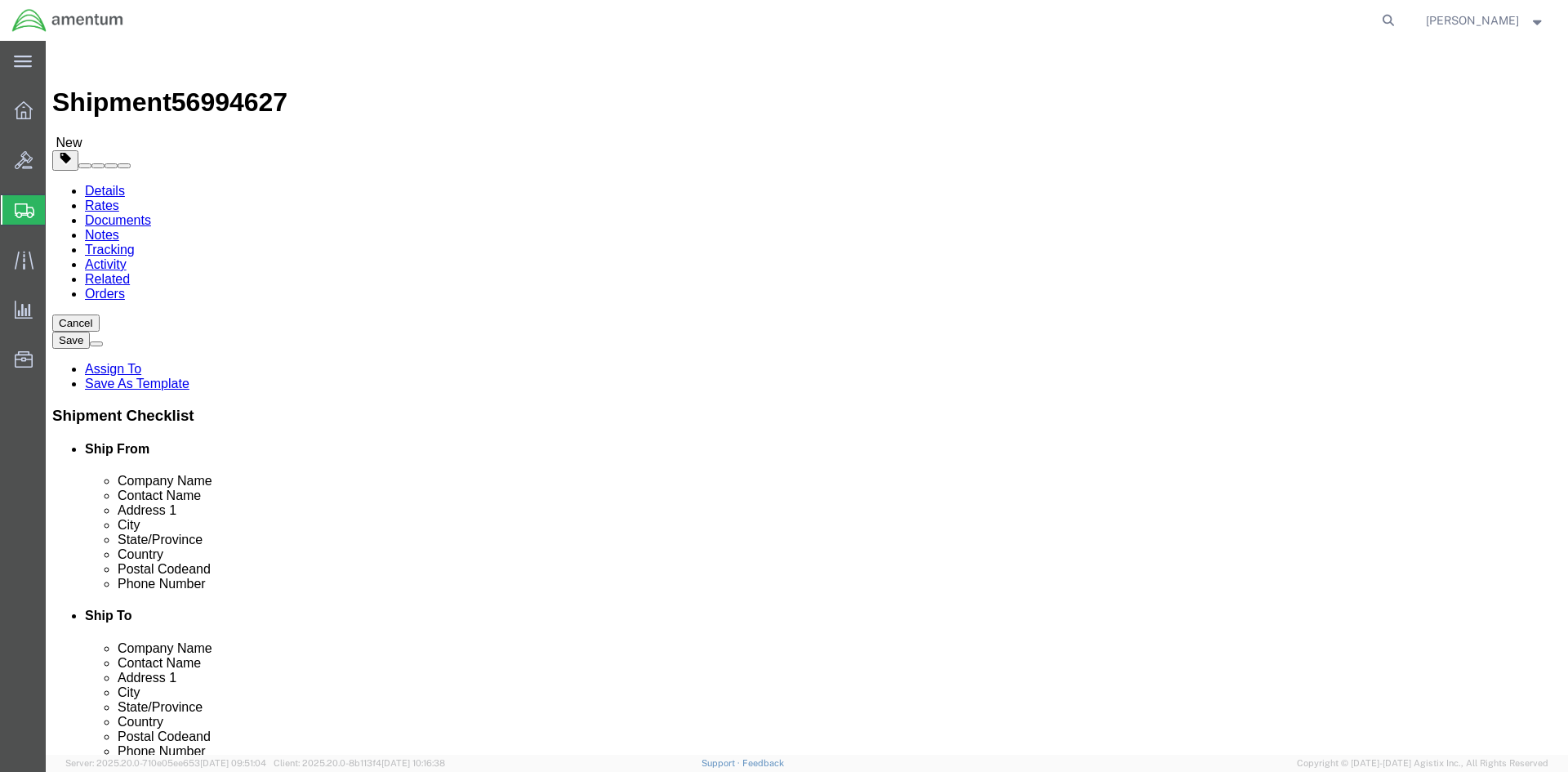
type input "8"
drag, startPoint x: 272, startPoint y: 379, endPoint x: 187, endPoint y: 384, distance: 85.1
click div "Weight 0.00 Select kgs lbs Ship. t°"
type input "4"
click div "# 1 1 x Your Packaging Package Type Select BCK Boxes Bale(s) Basket(s) Bolt(s) …"
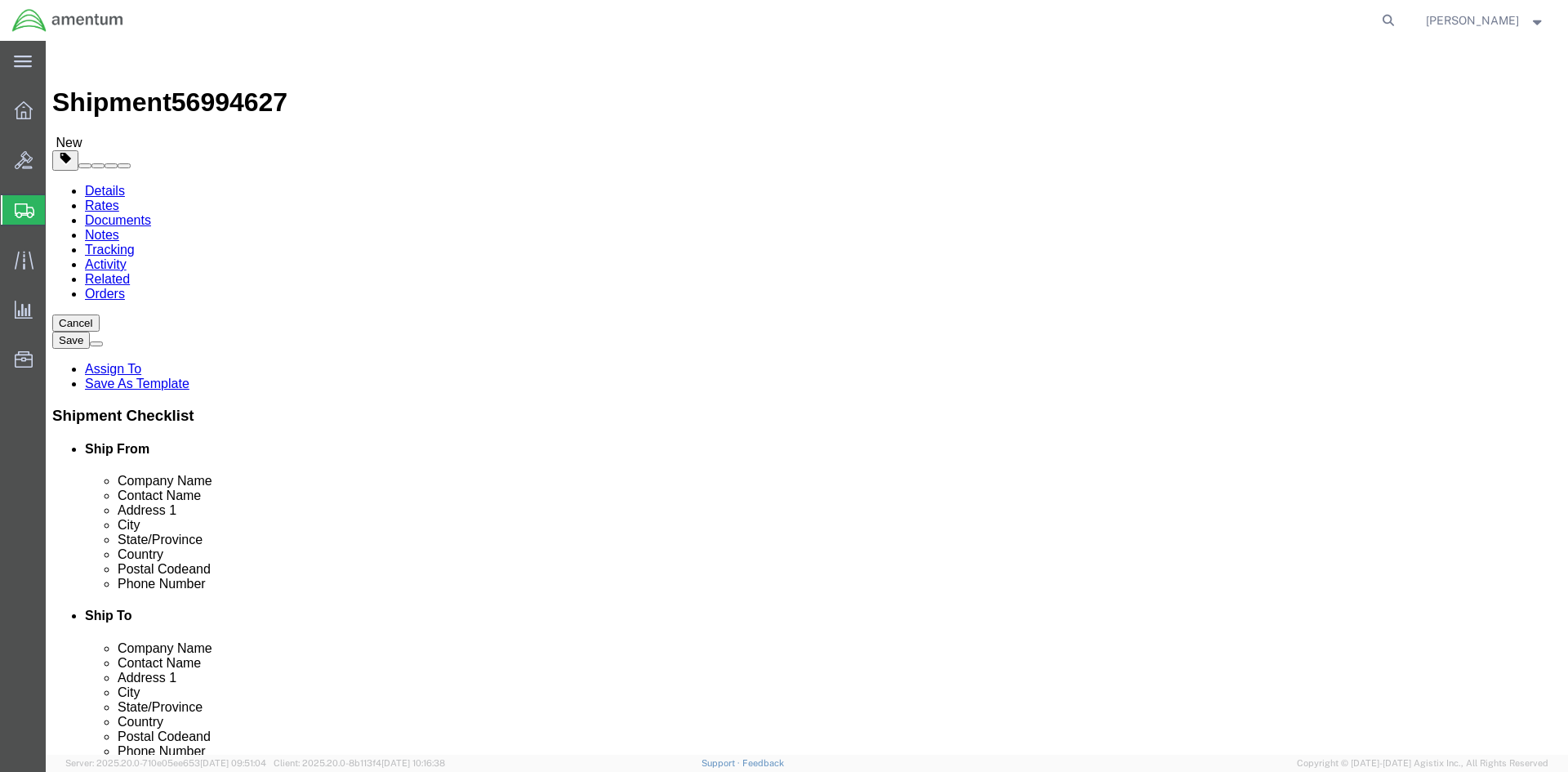
click link "Add Content"
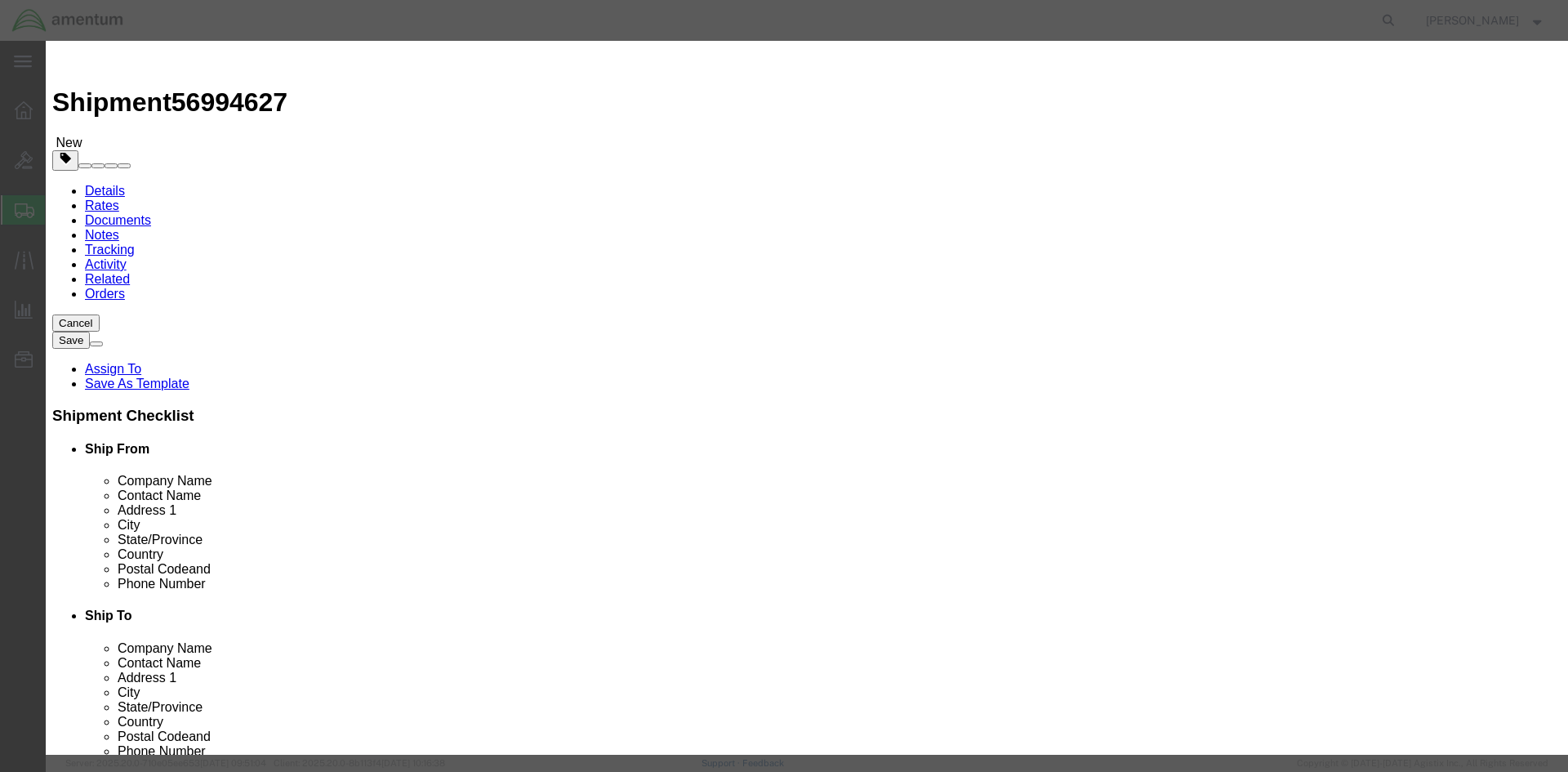
click input "text"
paste input "FORCE MATE ADAPTER"
type input "TOOL FORCE MATE ADAPTER"
click input "0"
type input "1"
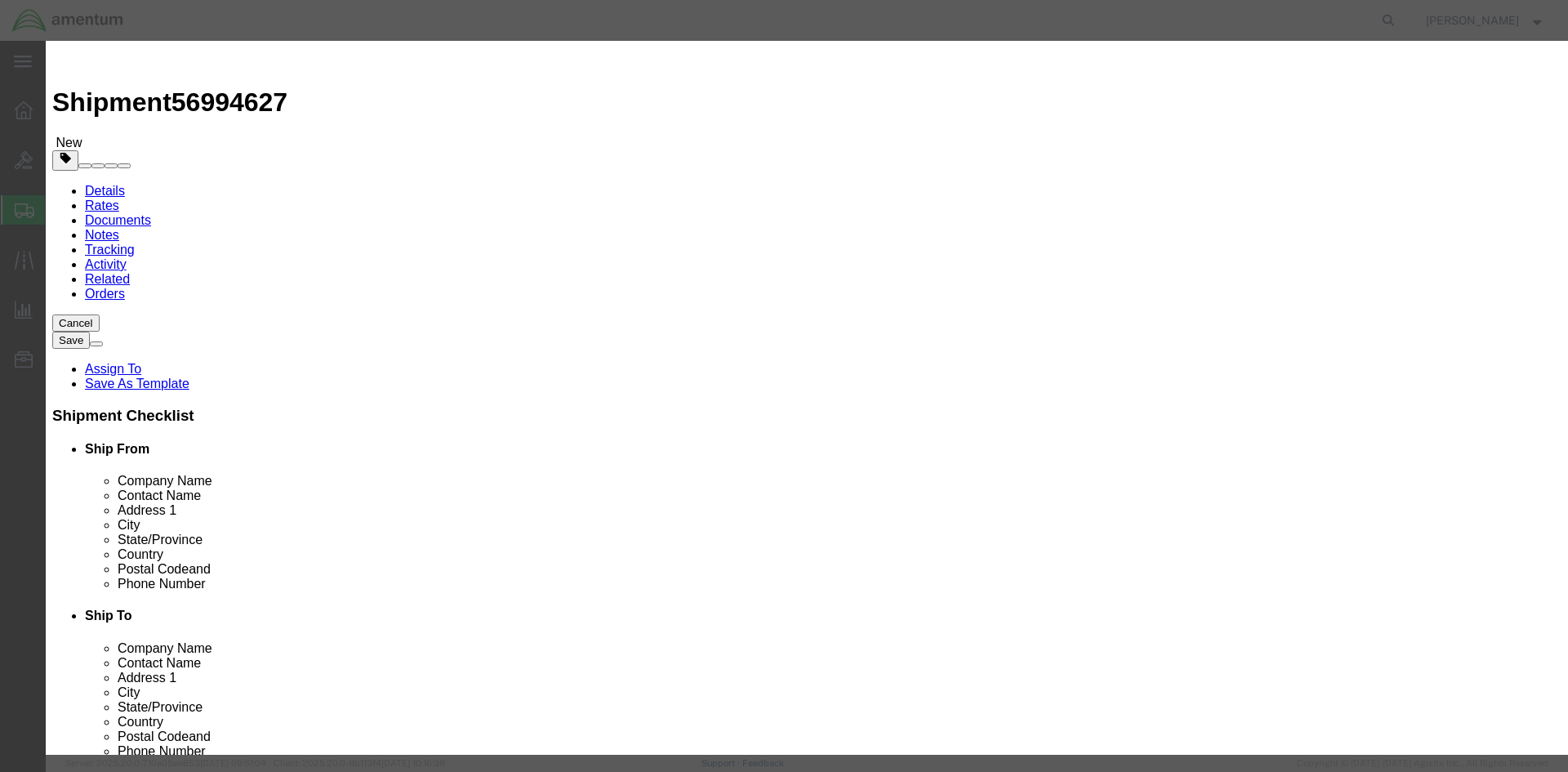
click input "text"
type input "350"
click button "Save & Close"
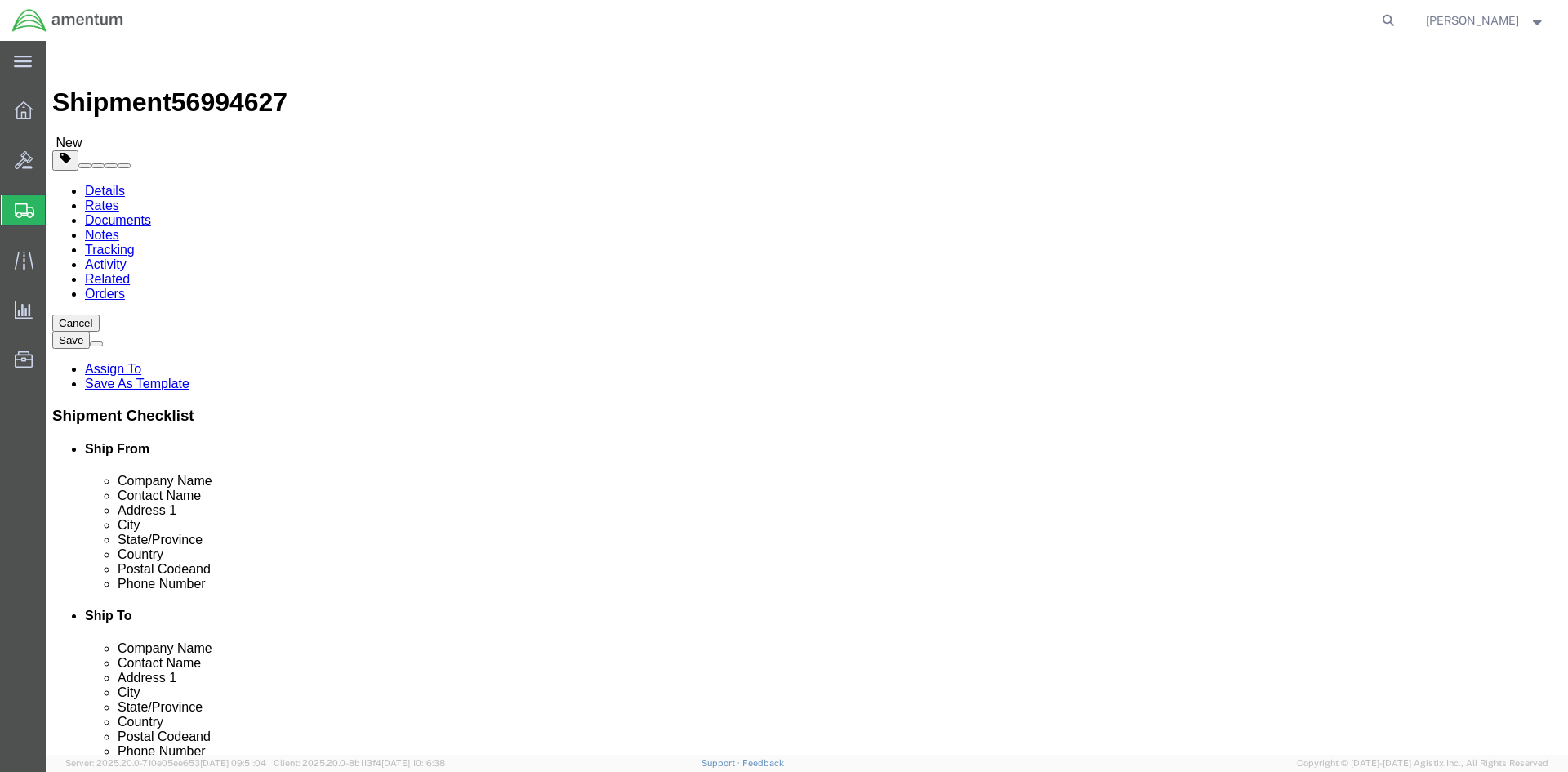
click button "Rate Shipment"
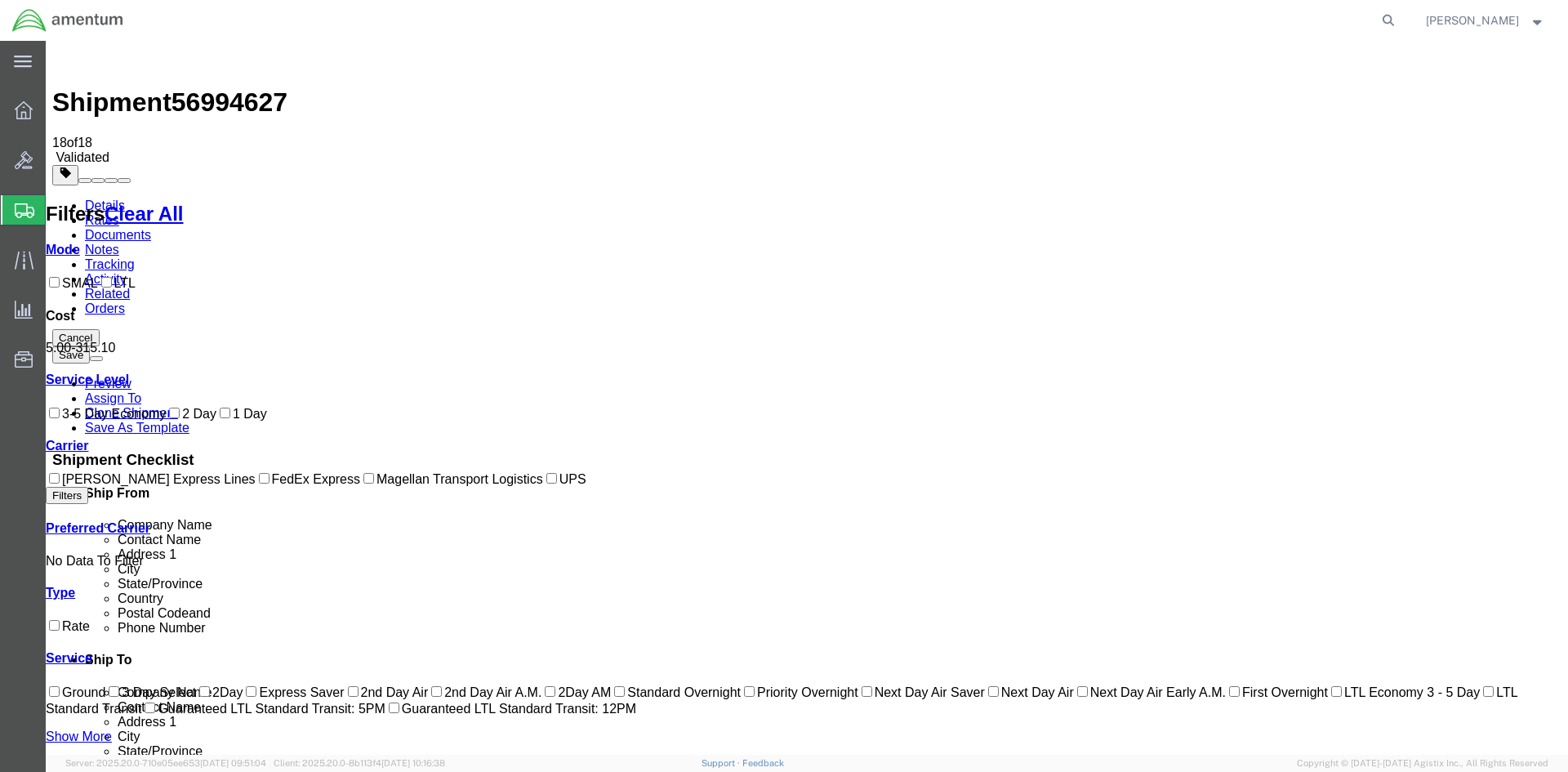
checkbox input "true"
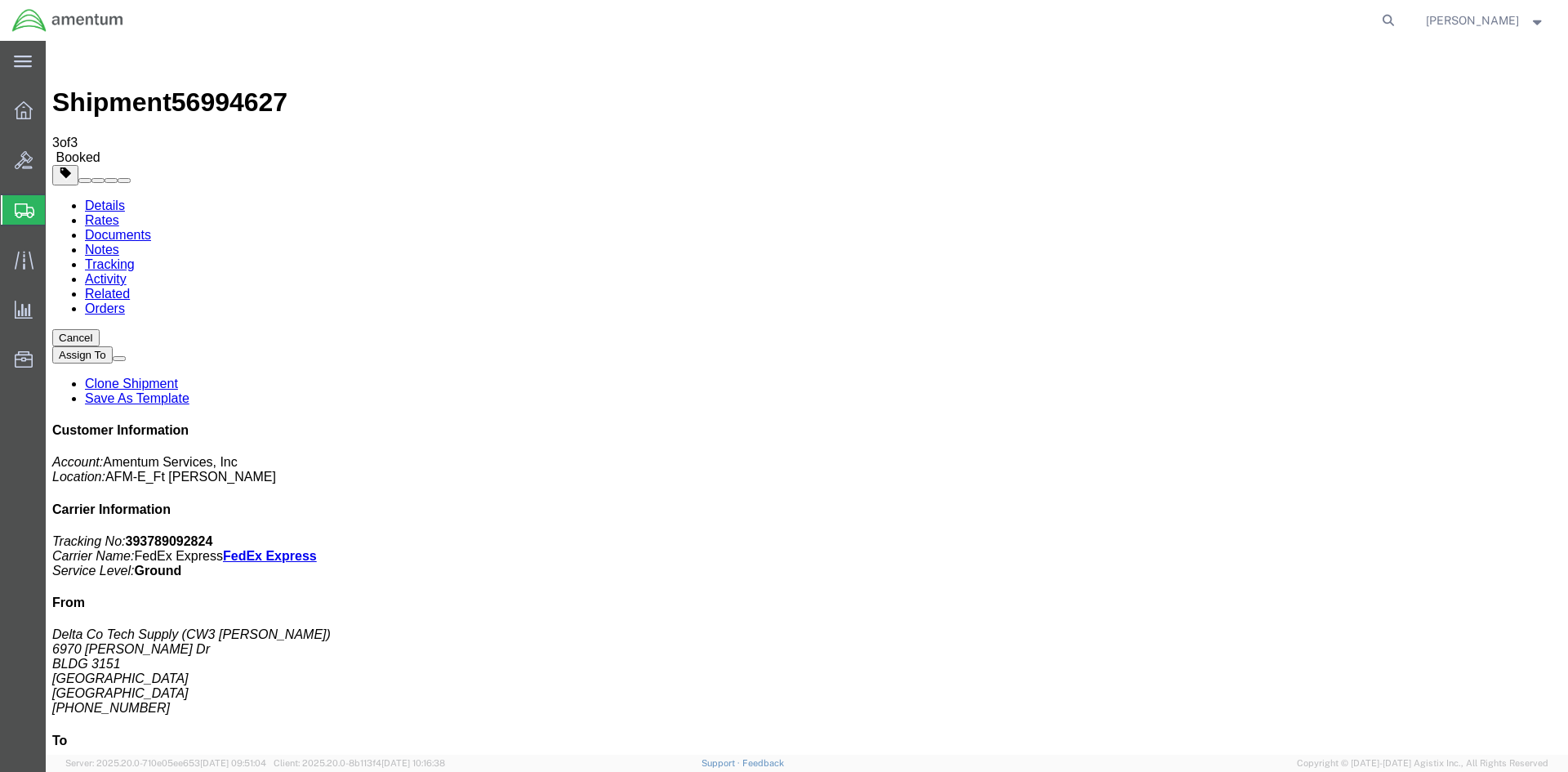
drag, startPoint x: 679, startPoint y: 258, endPoint x: 673, endPoint y: 267, distance: 10.8
